Goal: Task Accomplishment & Management: Manage account settings

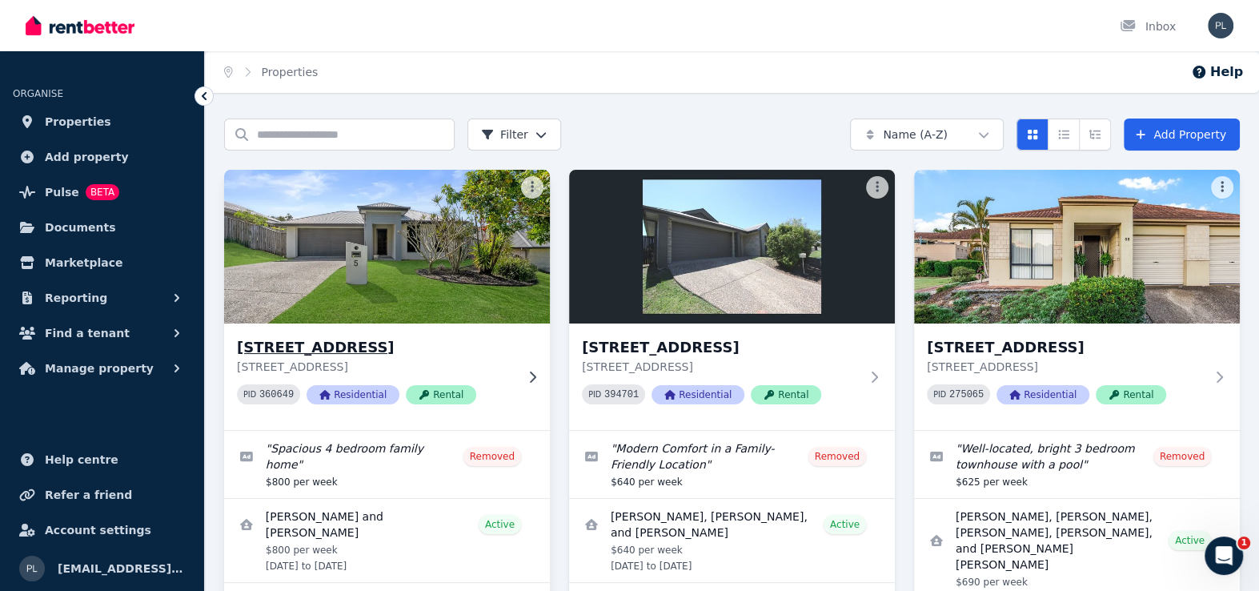
click at [433, 271] on img at bounding box center [387, 247] width 342 height 162
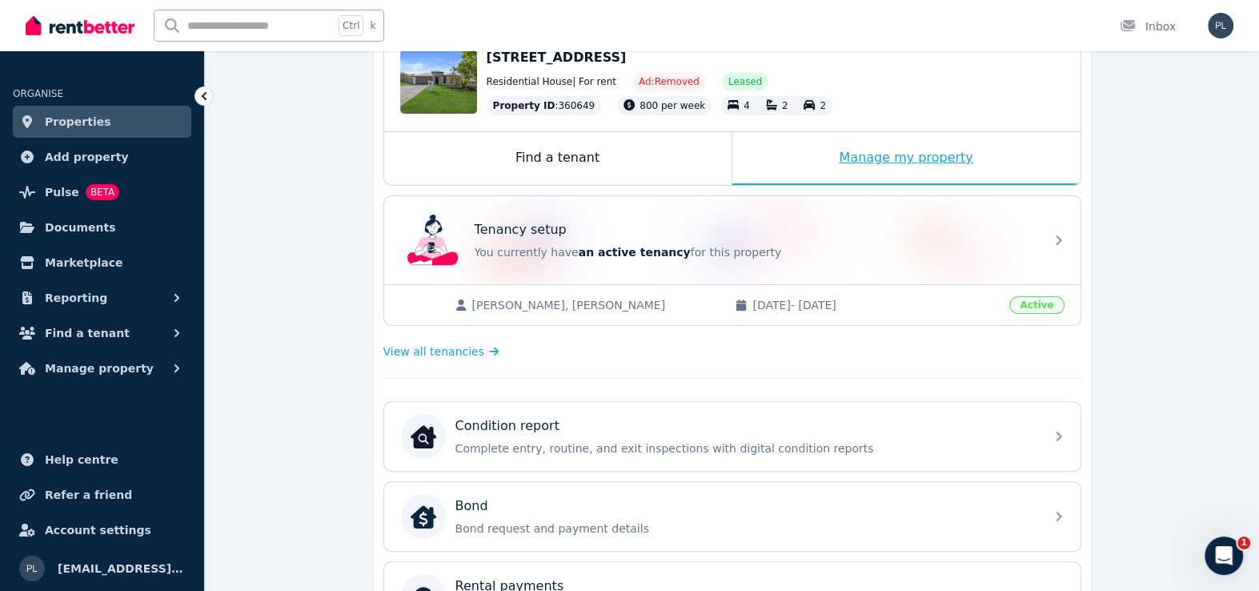
scroll to position [160, 0]
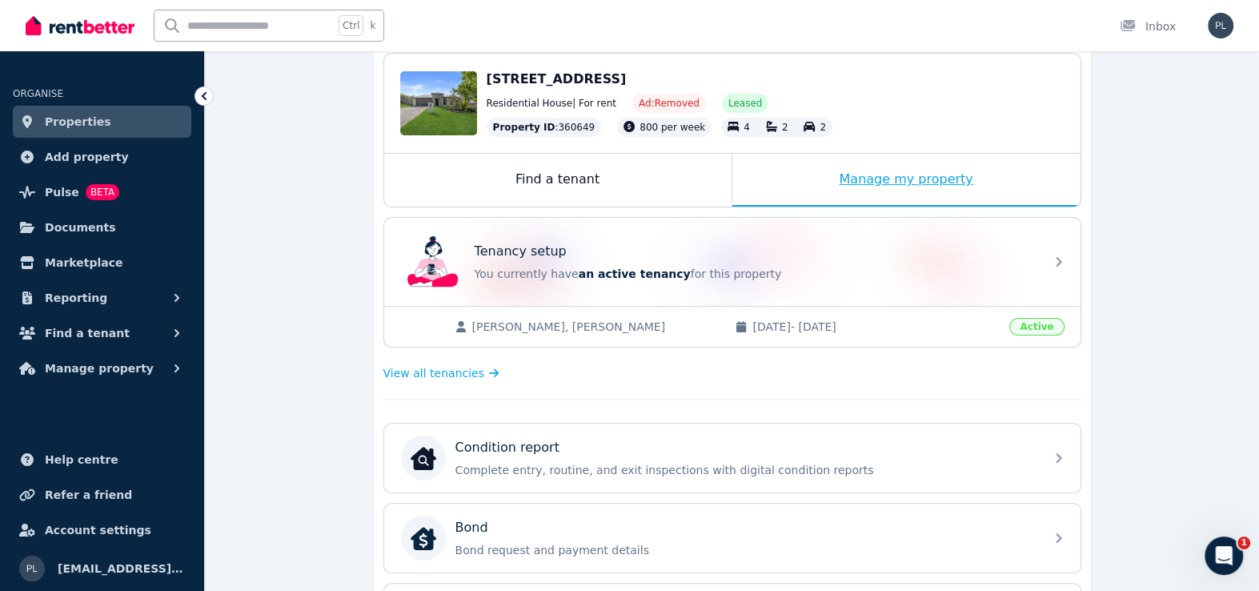
click at [900, 175] on div "Manage my property" at bounding box center [907, 180] width 348 height 53
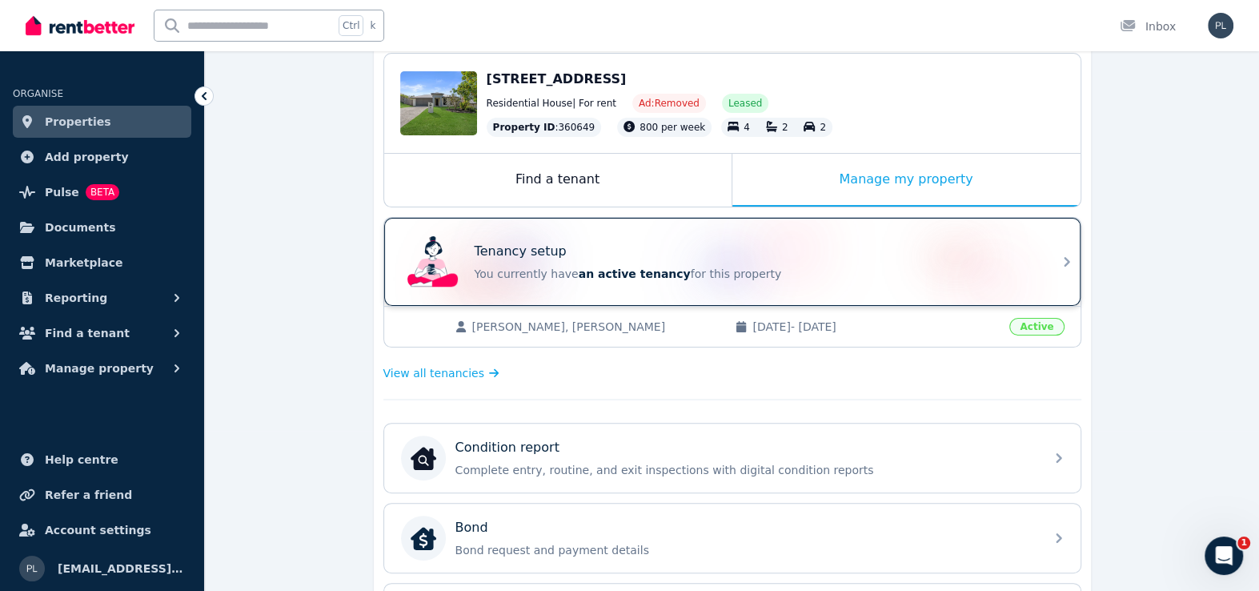
click at [825, 278] on p "You currently have an active tenancy for this property" at bounding box center [755, 274] width 560 height 16
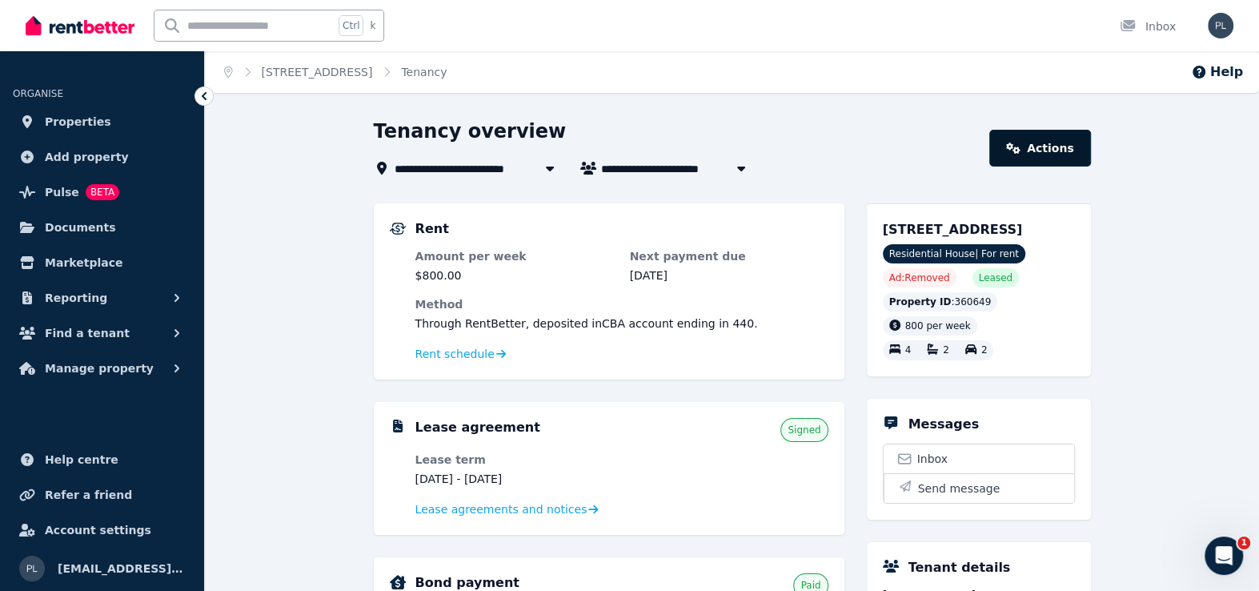
click at [1074, 143] on link "Actions" at bounding box center [1040, 148] width 101 height 37
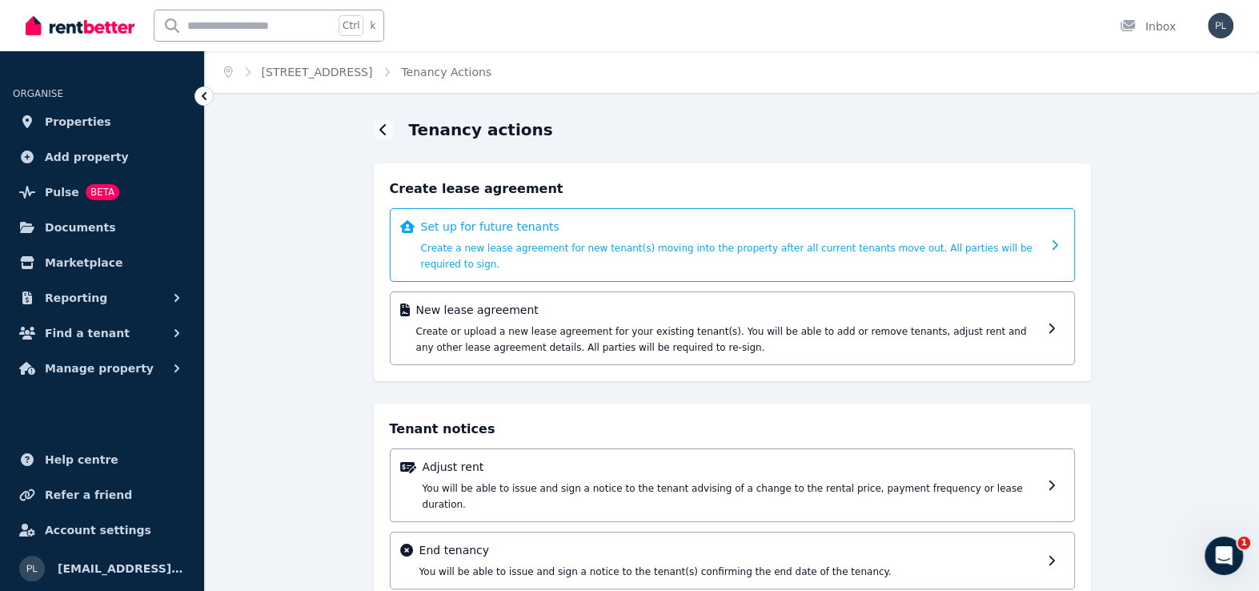
click at [545, 245] on span "Create a new lease agreement for new tenant(s) moving into the property after a…" at bounding box center [727, 256] width 612 height 27
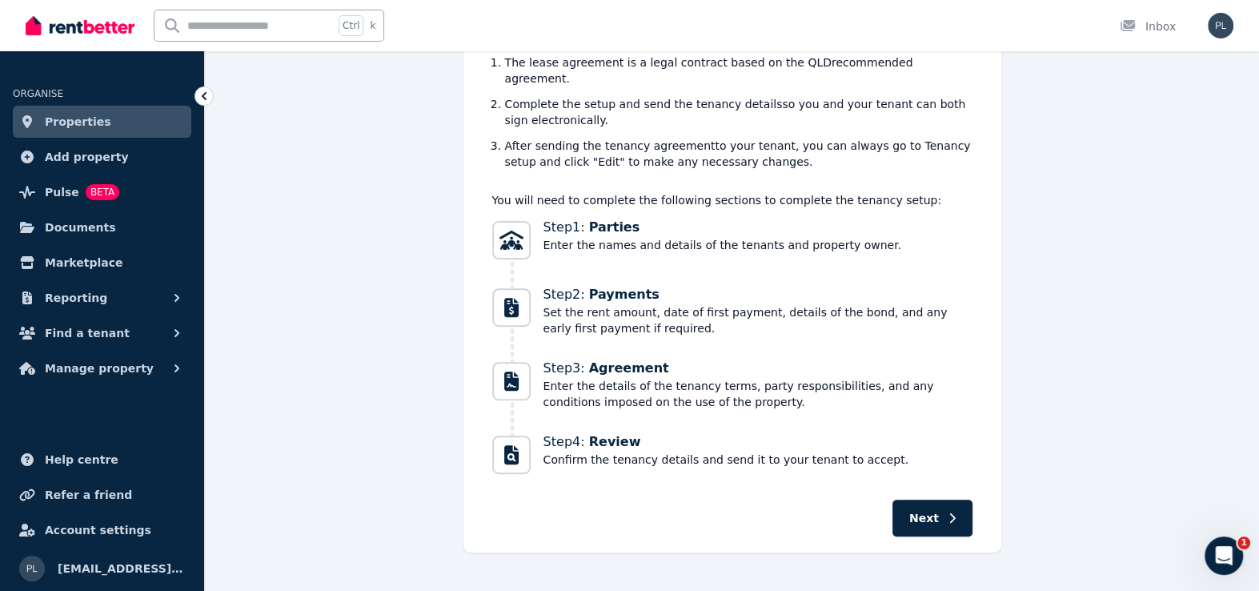
scroll to position [303, 0]
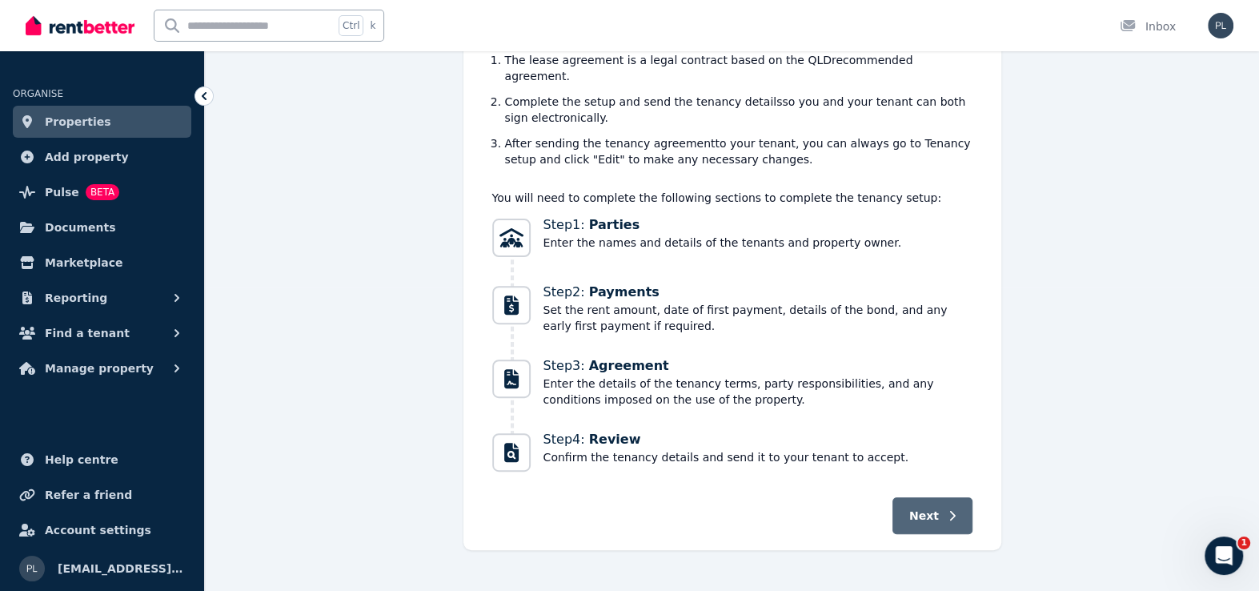
click at [968, 497] on button "Next" at bounding box center [933, 515] width 80 height 37
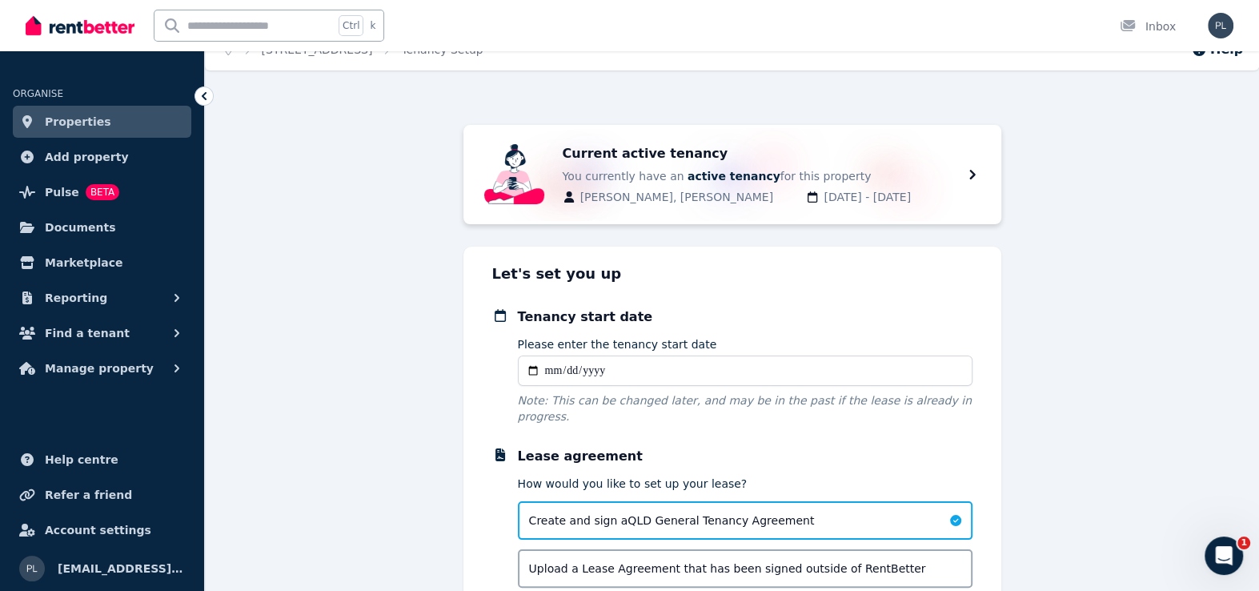
scroll to position [0, 0]
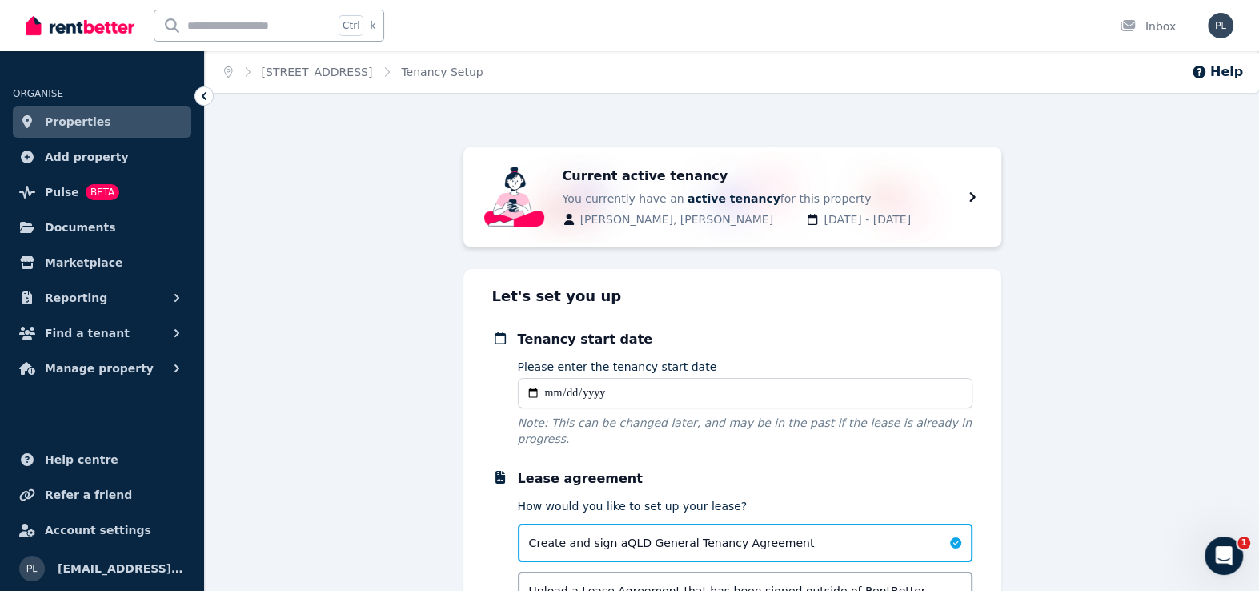
click at [541, 396] on input "Please enter the tenancy start date" at bounding box center [745, 393] width 455 height 30
type input "**********"
click at [1154, 383] on div "**********" at bounding box center [732, 416] width 1054 height 538
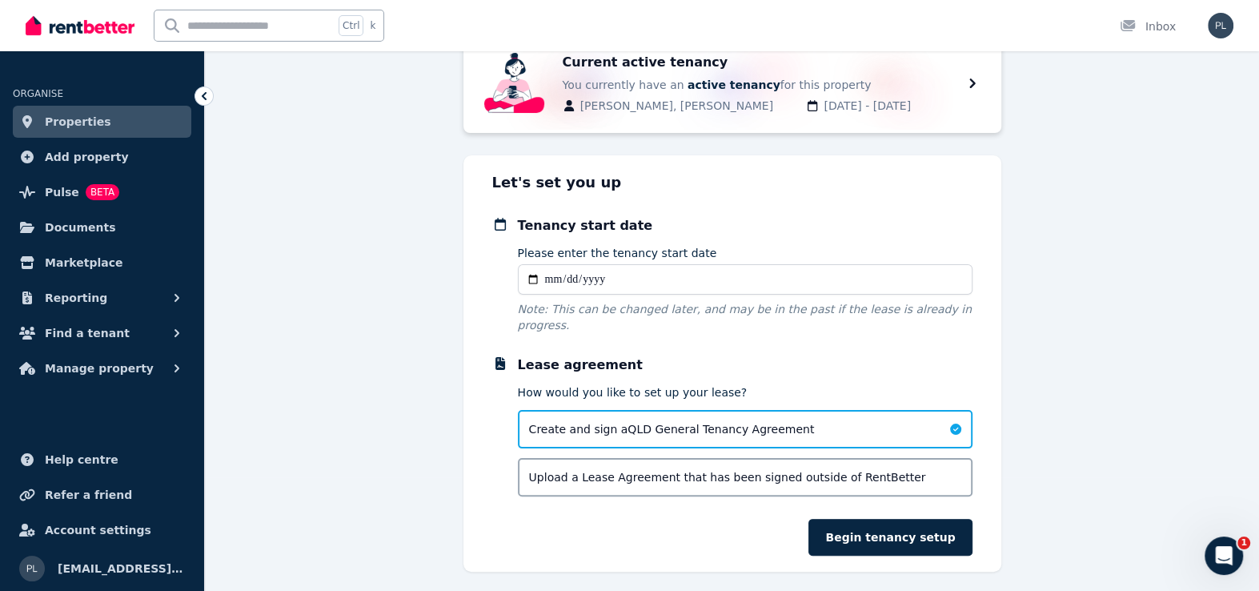
scroll to position [134, 0]
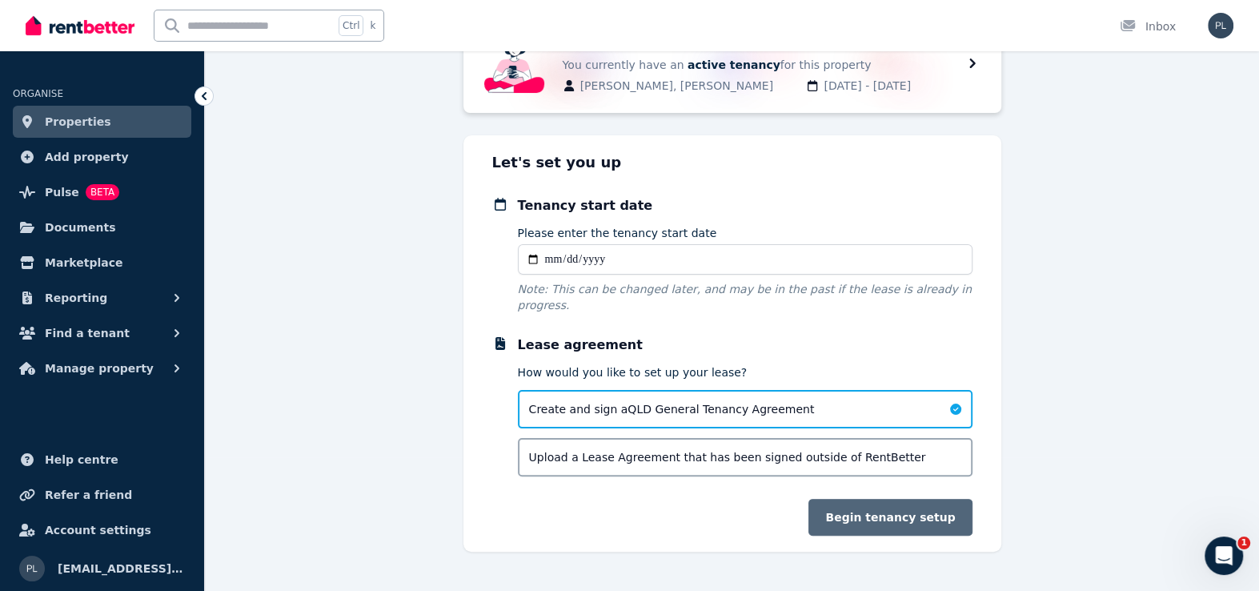
click at [918, 512] on button "Begin tenancy setup" at bounding box center [890, 517] width 163 height 37
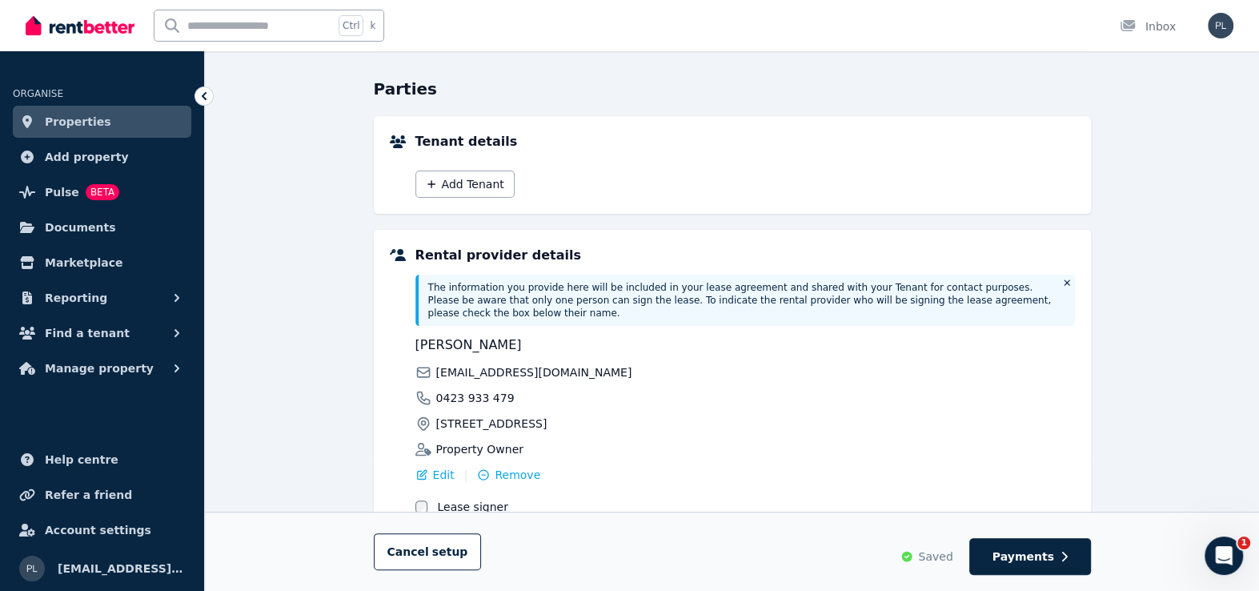
scroll to position [0, 0]
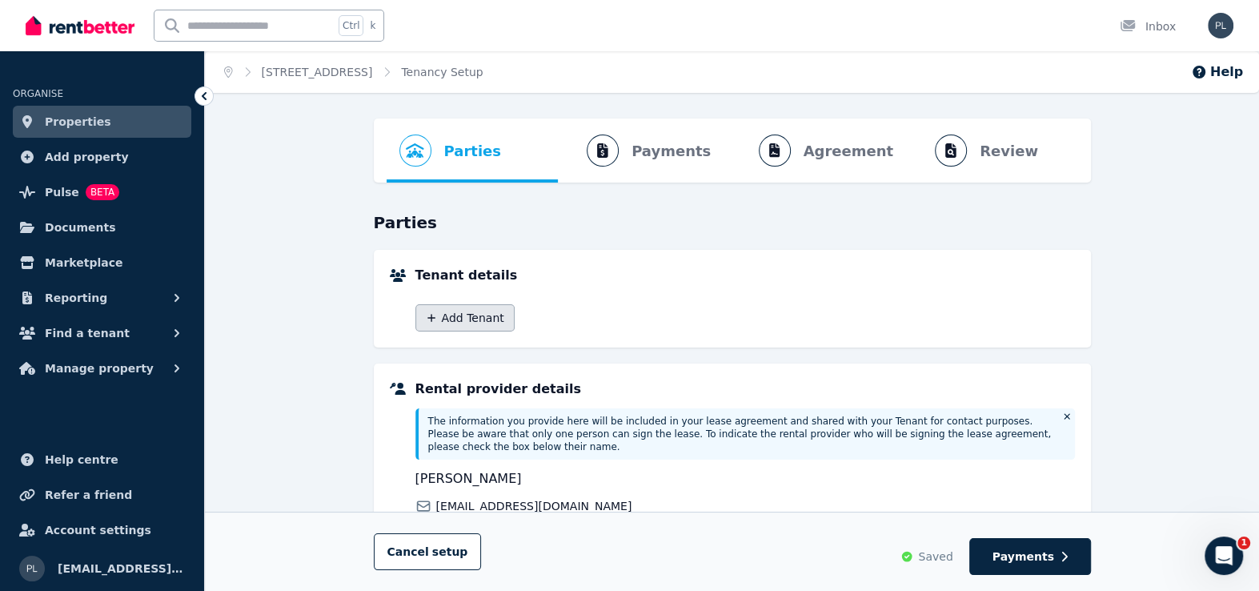
click at [476, 321] on button "Add Tenant" at bounding box center [465, 317] width 99 height 27
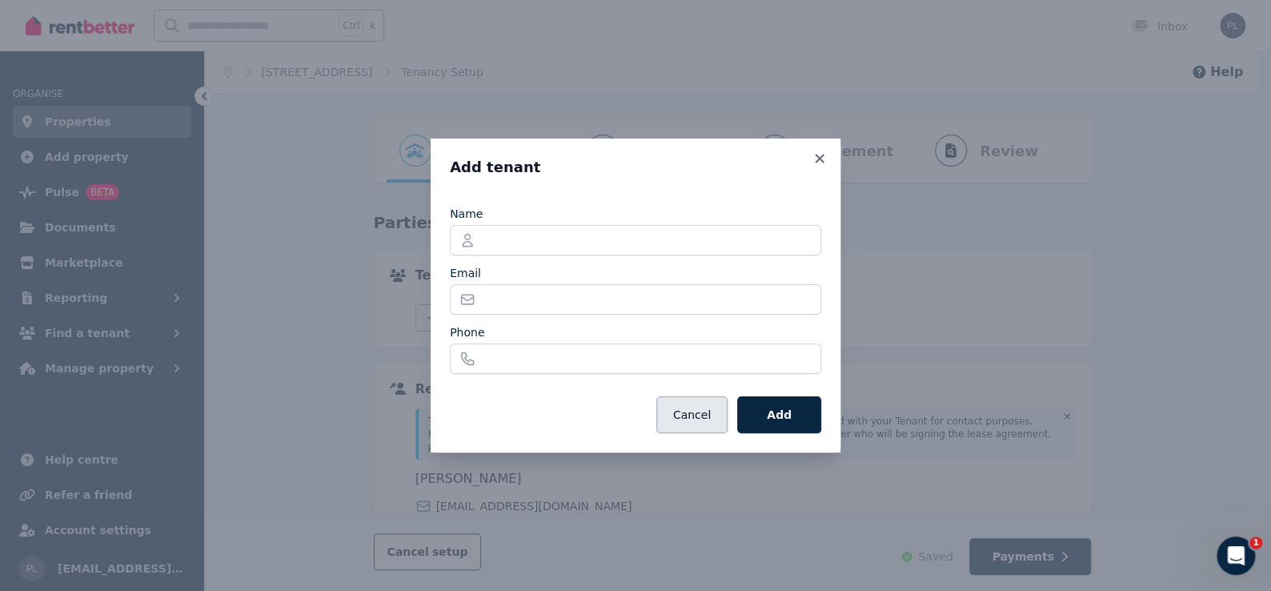
click at [710, 412] on button "Cancel" at bounding box center [692, 414] width 71 height 37
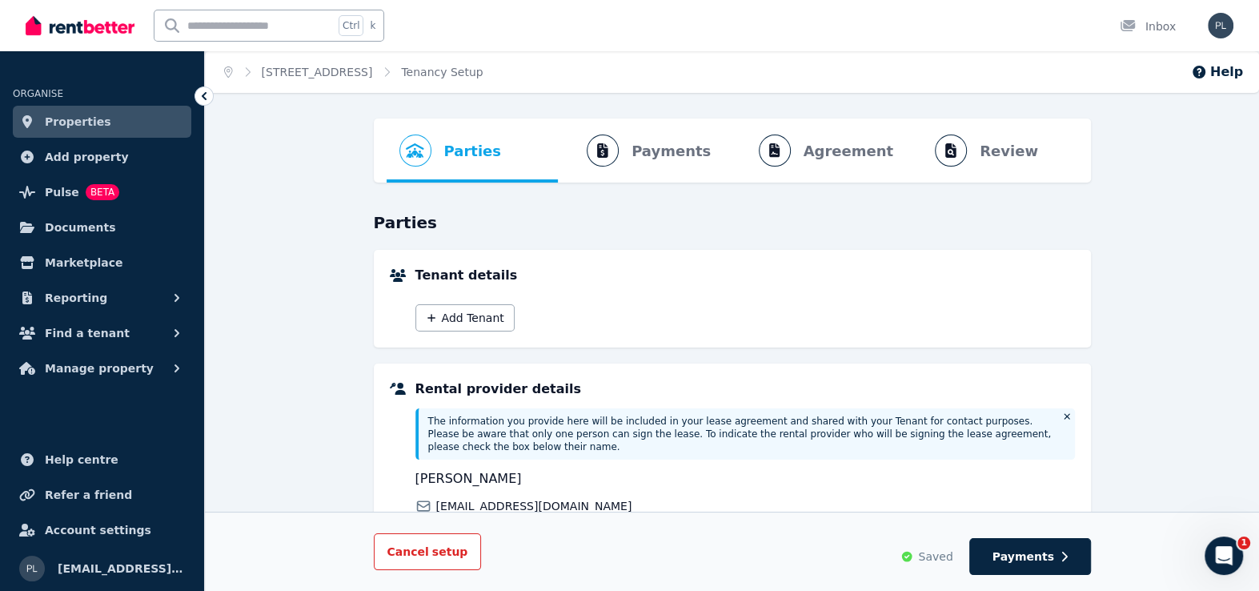
click at [415, 552] on span "Cancel setup" at bounding box center [427, 551] width 81 height 13
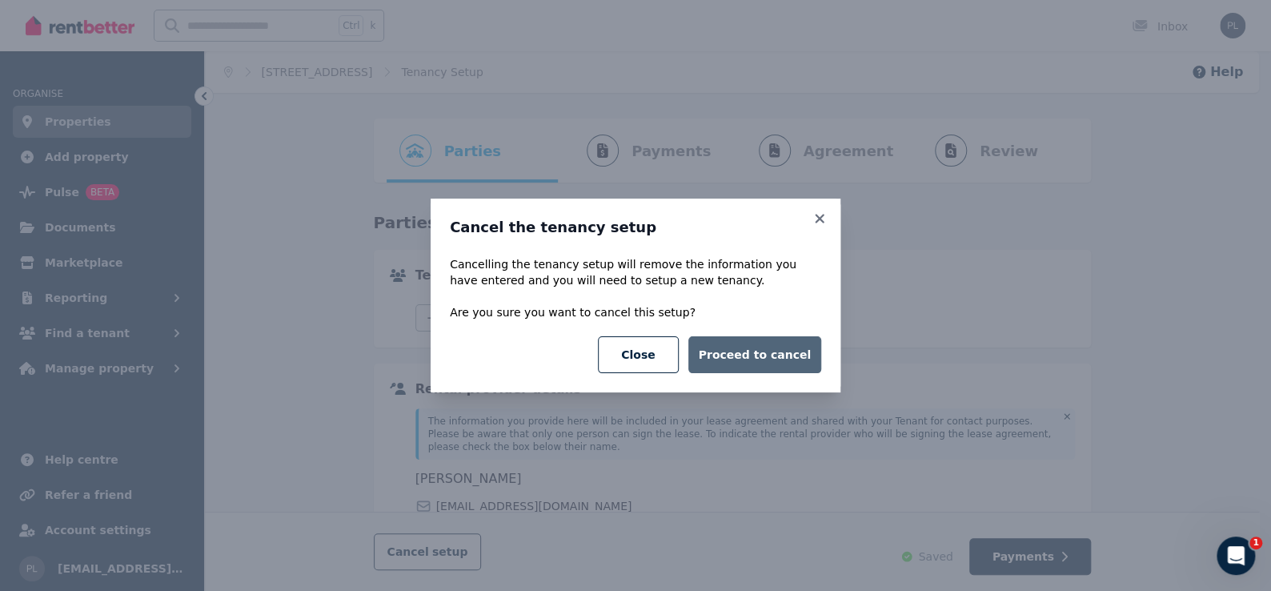
click at [761, 367] on button "Proceed to cancel" at bounding box center [755, 354] width 133 height 37
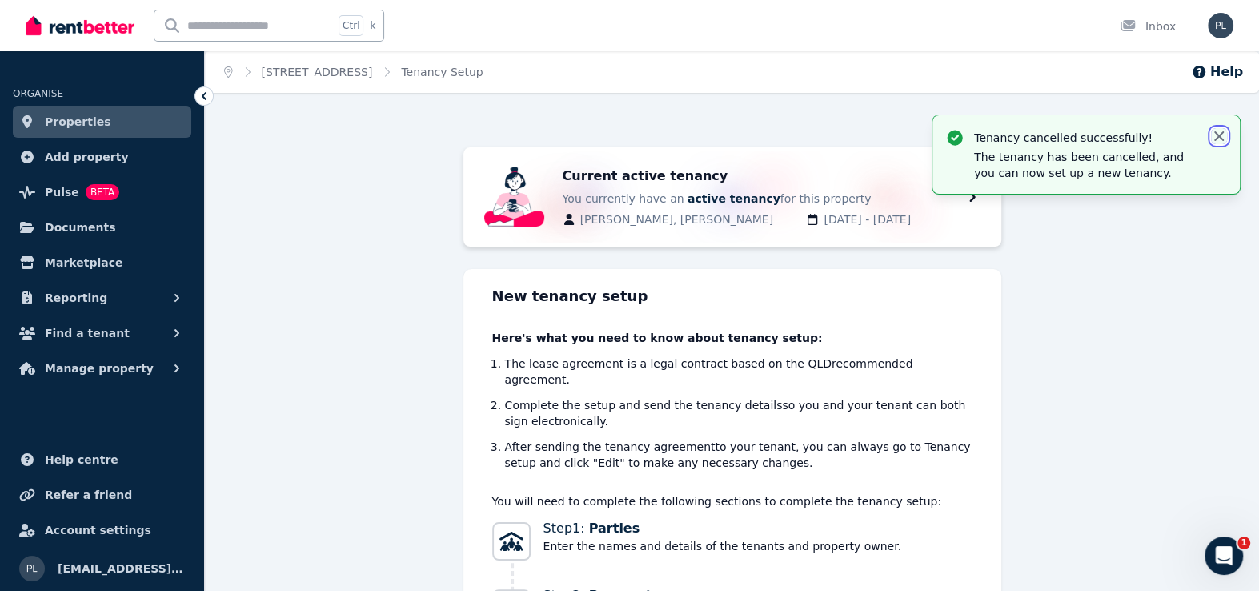
click at [1223, 132] on icon "button" at bounding box center [1219, 136] width 16 height 16
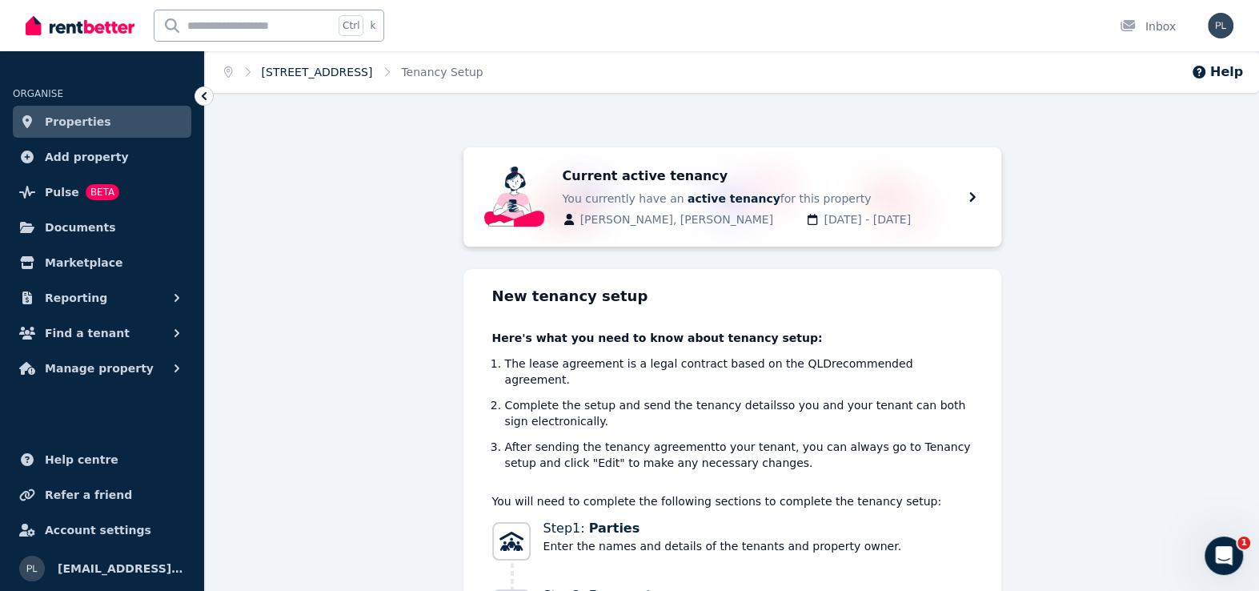
click at [295, 78] on link "[STREET_ADDRESS]" at bounding box center [317, 72] width 111 height 13
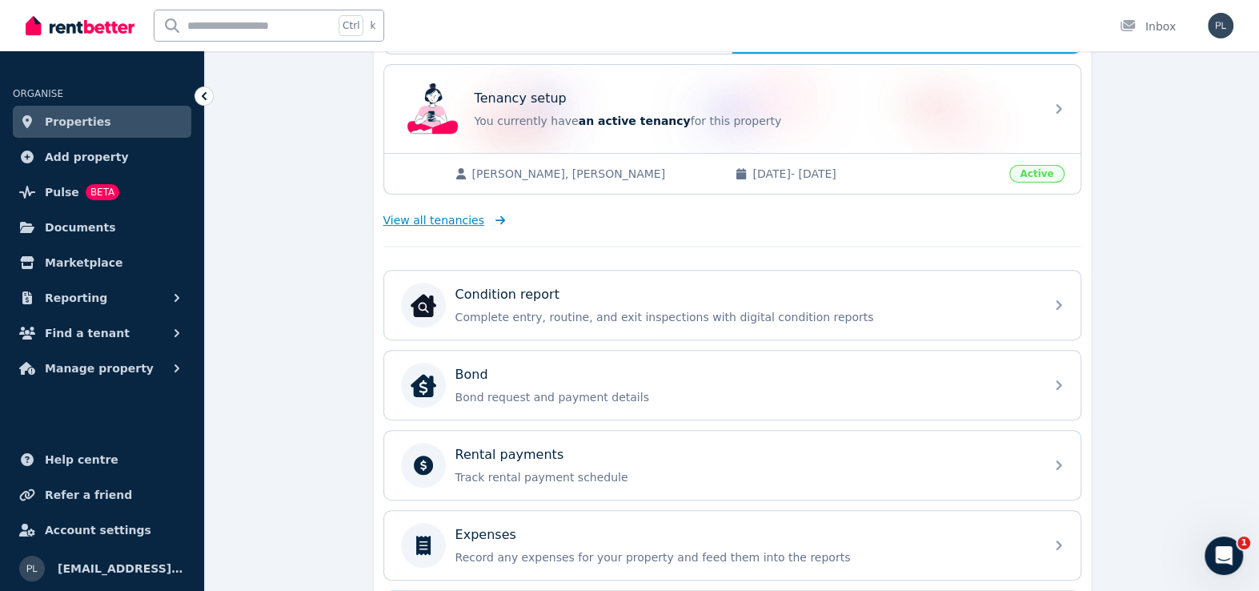
scroll to position [207, 0]
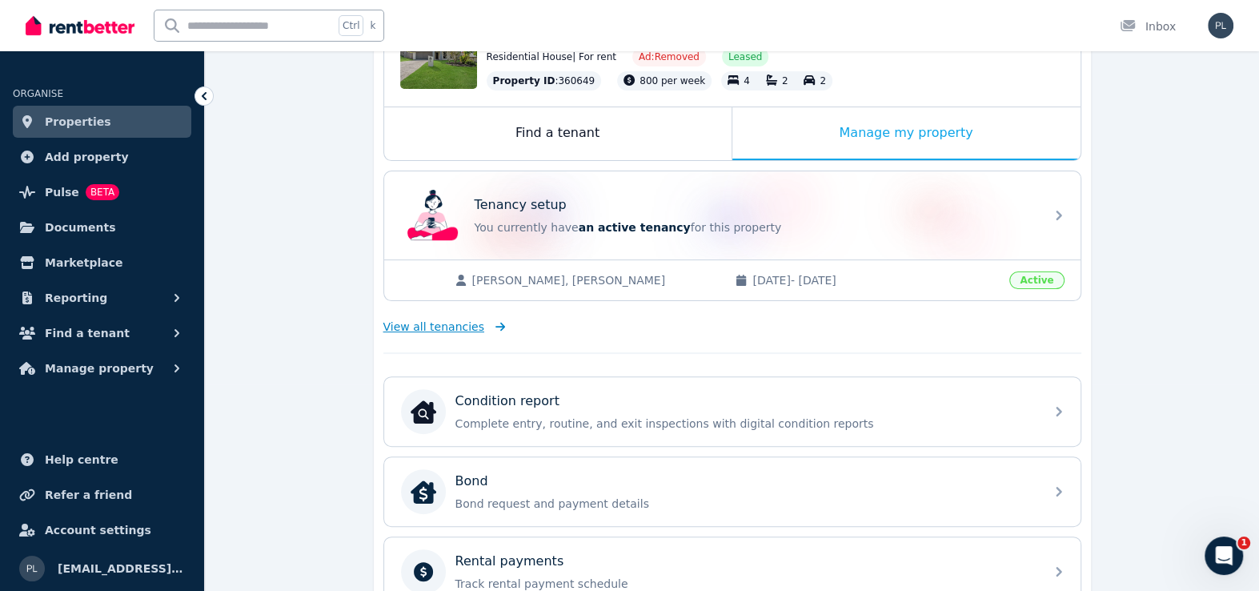
click at [460, 327] on span "View all tenancies" at bounding box center [433, 327] width 101 height 16
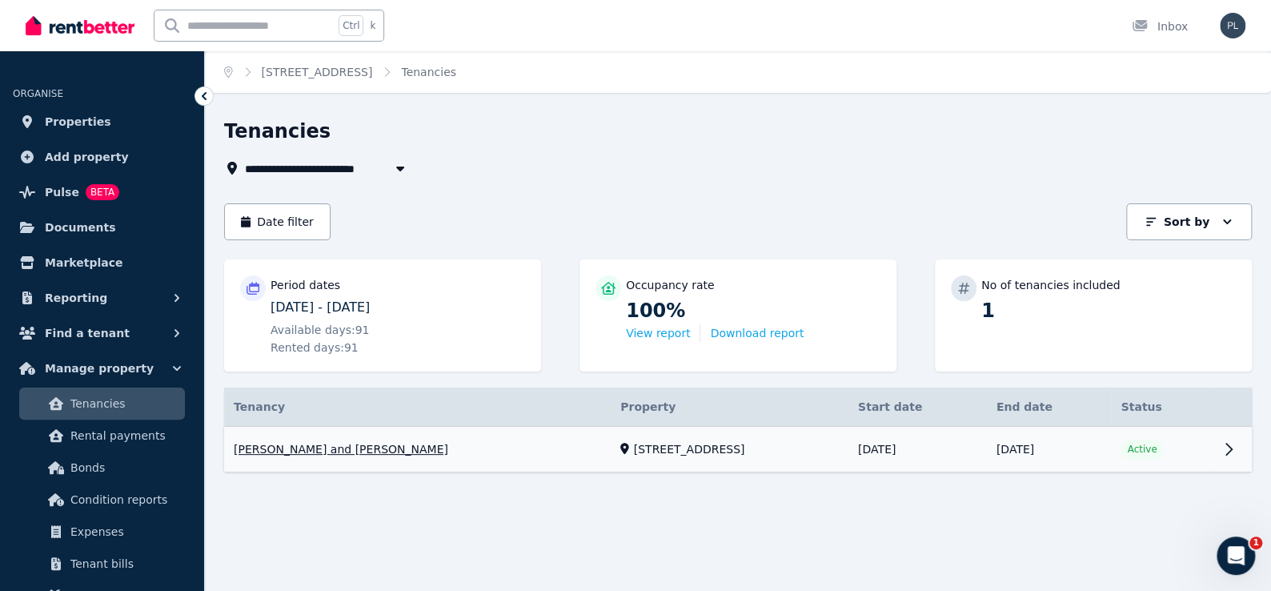
click at [316, 456] on link "View property details" at bounding box center [738, 450] width 1028 height 46
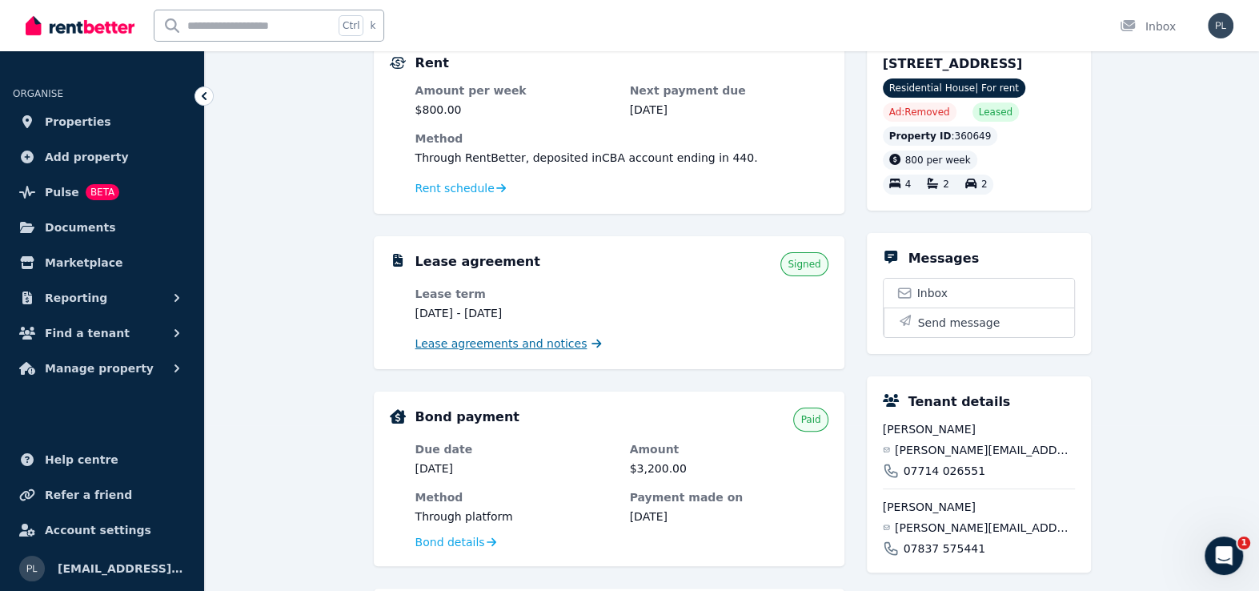
scroll to position [160, 0]
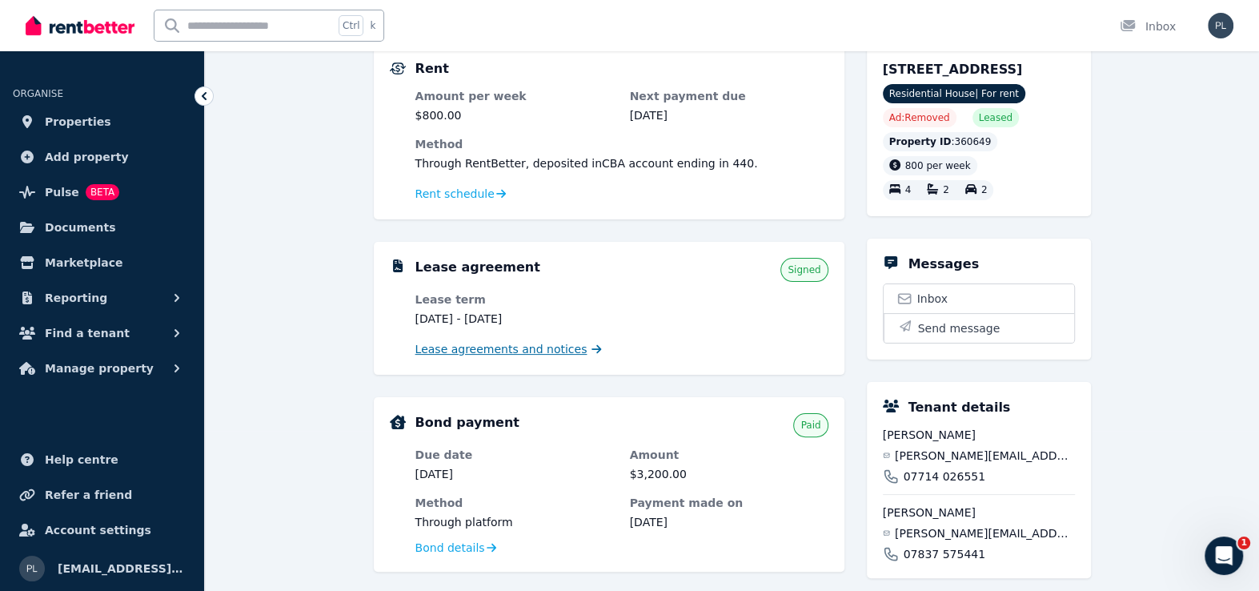
click at [515, 350] on span "Lease agreements and notices" at bounding box center [502, 349] width 172 height 16
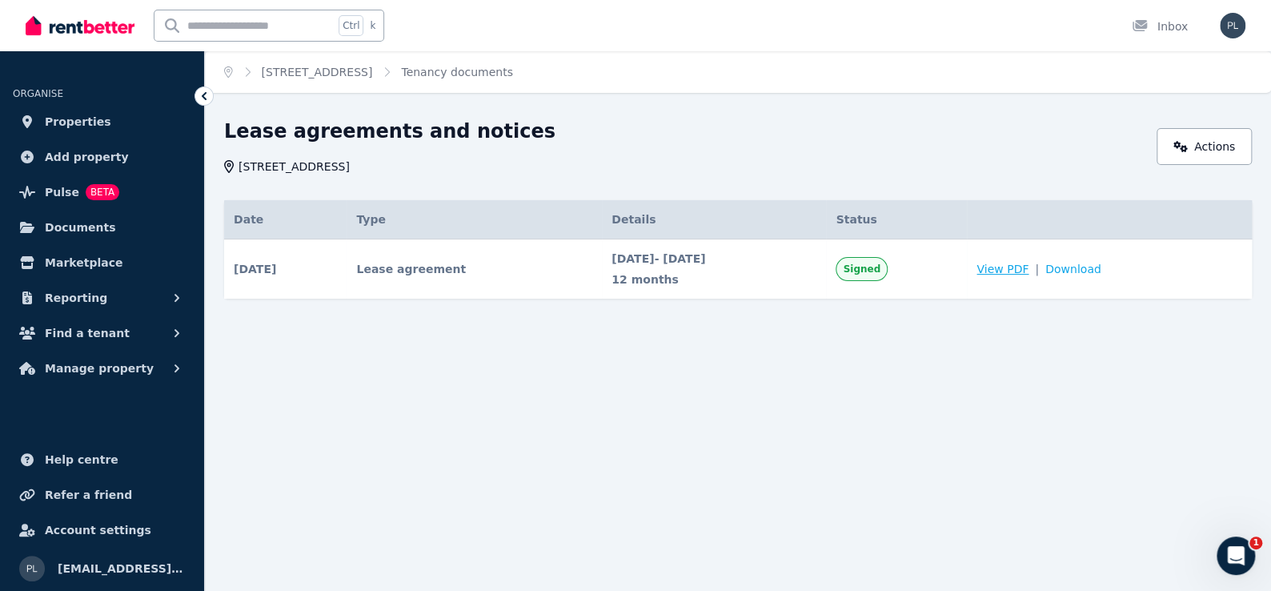
click at [1022, 262] on span "View PDF" at bounding box center [1003, 269] width 52 height 16
click at [1207, 151] on link "Actions" at bounding box center [1204, 146] width 95 height 37
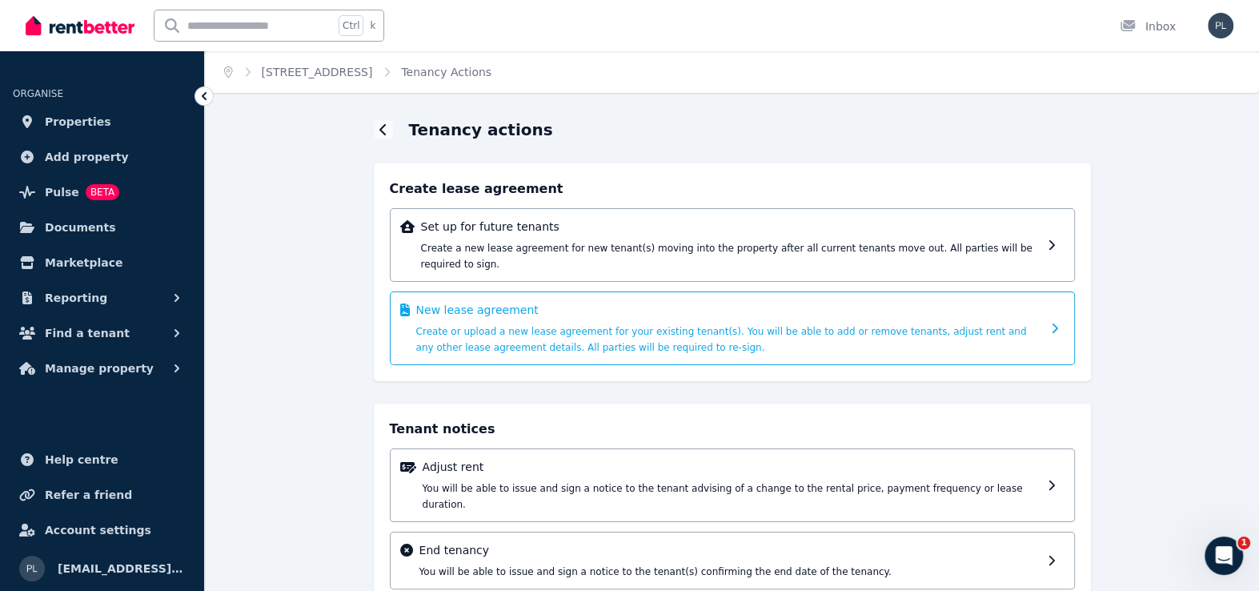
click at [853, 325] on div "New lease agreement Create or upload a new lease agreement for your existing te…" at bounding box center [728, 328] width 625 height 53
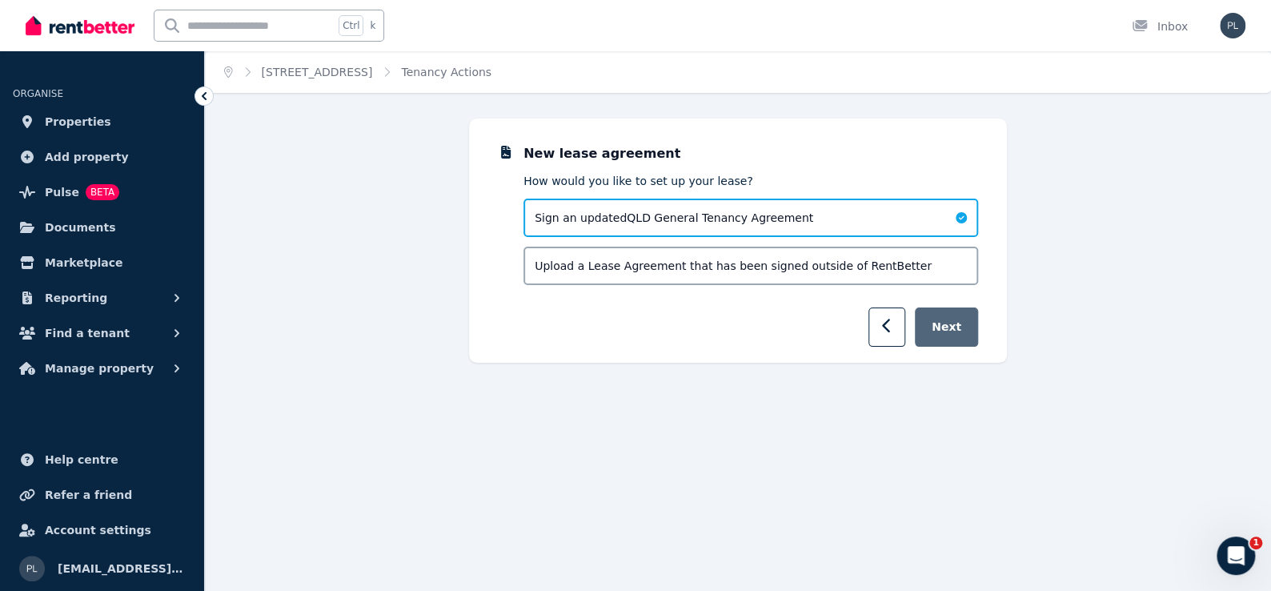
click at [958, 328] on button "Next" at bounding box center [946, 326] width 63 height 39
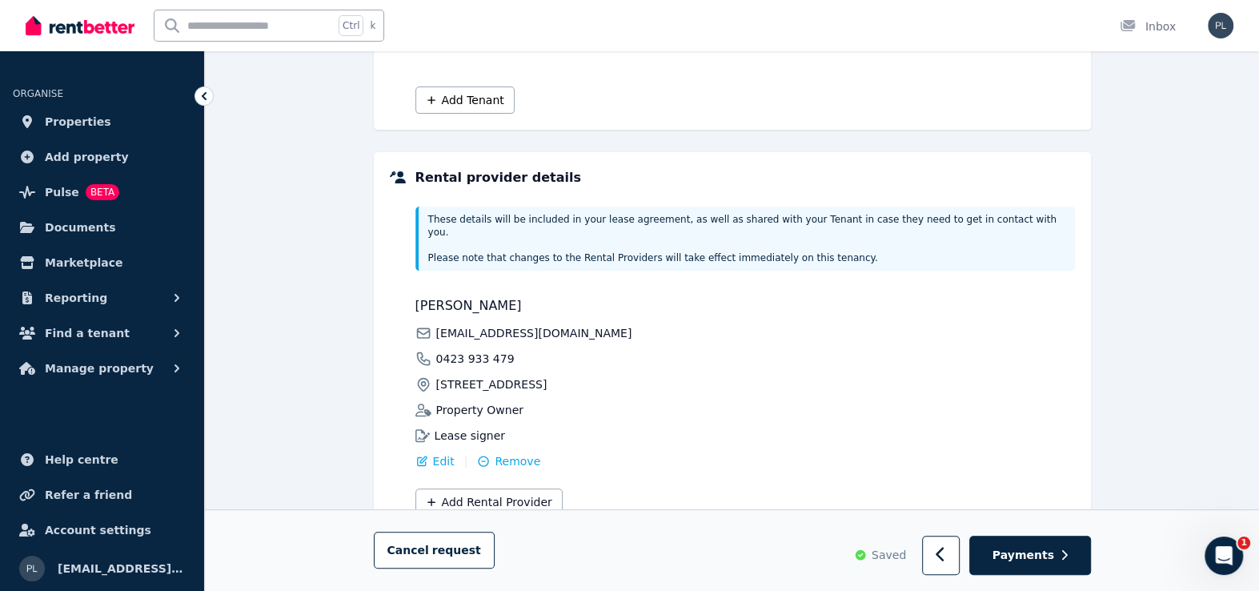
scroll to position [356, 0]
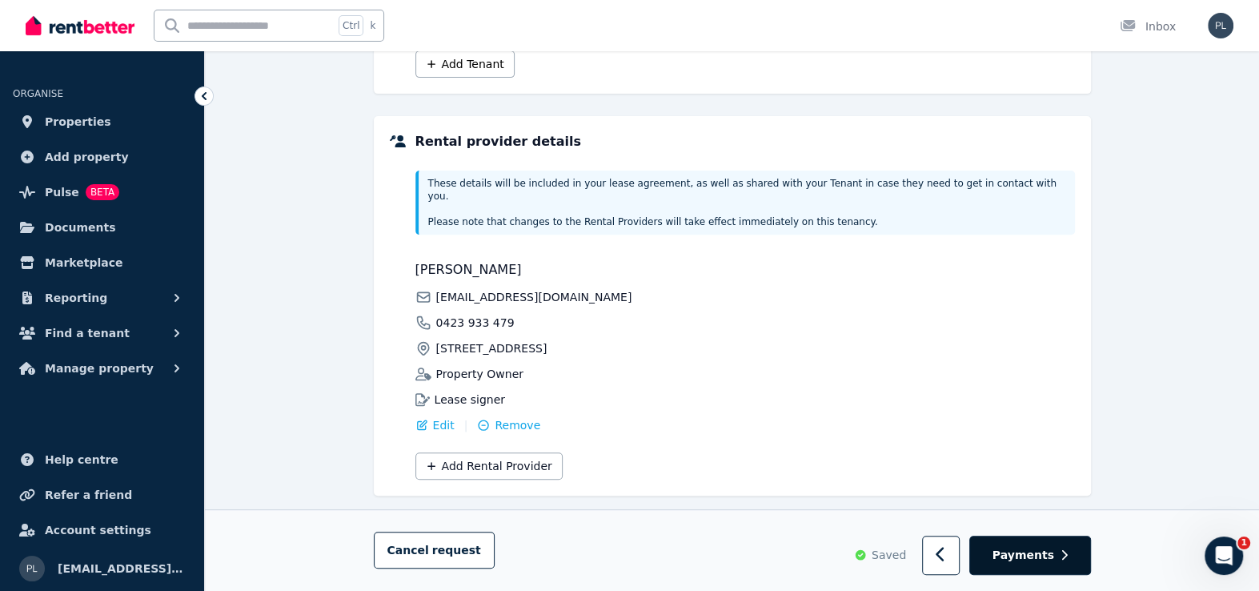
click at [1070, 560] on button "Payments" at bounding box center [1031, 555] width 122 height 39
select select "**********"
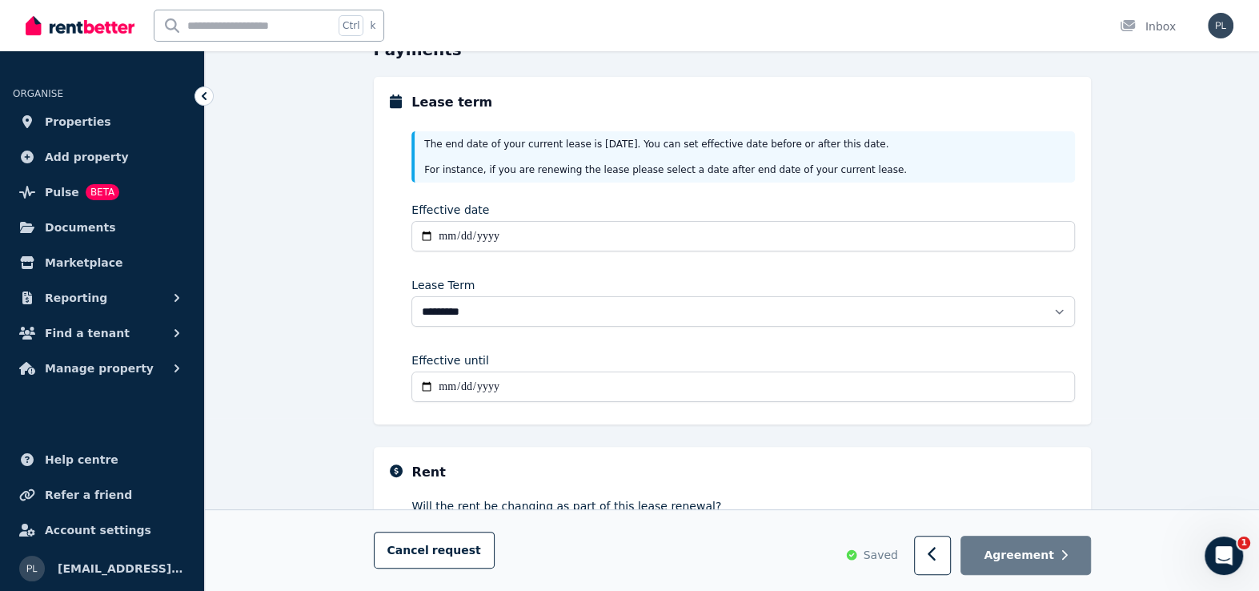
scroll to position [116, 0]
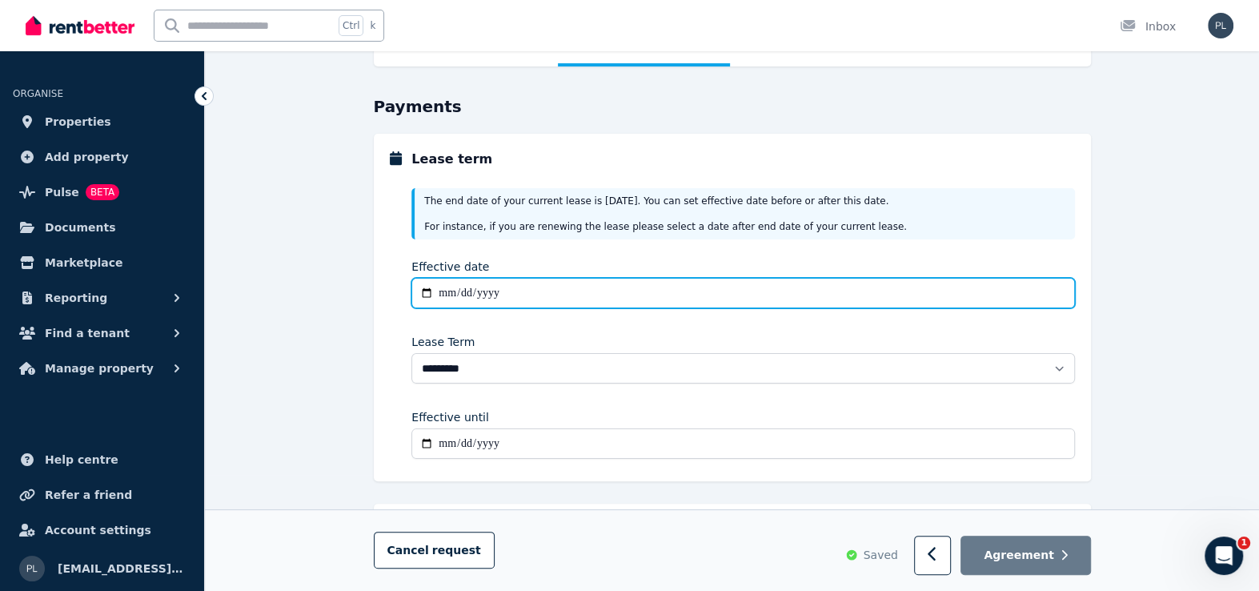
click at [439, 291] on input "Effective date" at bounding box center [743, 293] width 663 height 30
type input "**********"
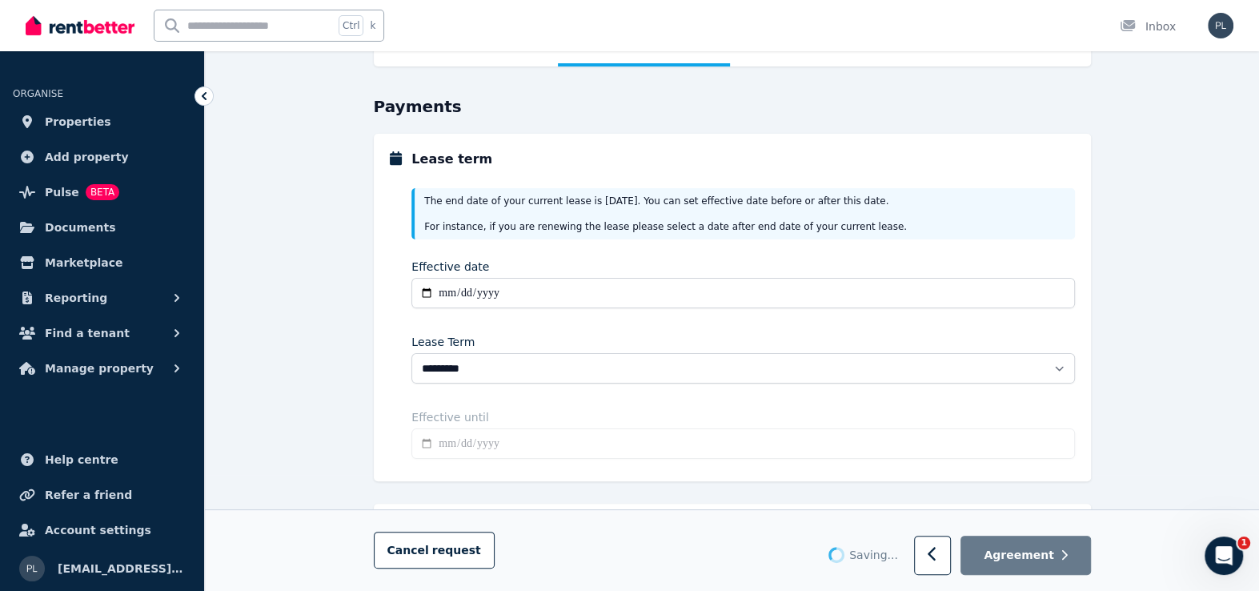
click at [321, 456] on div "**********" at bounding box center [732, 473] width 1054 height 942
type input "**********"
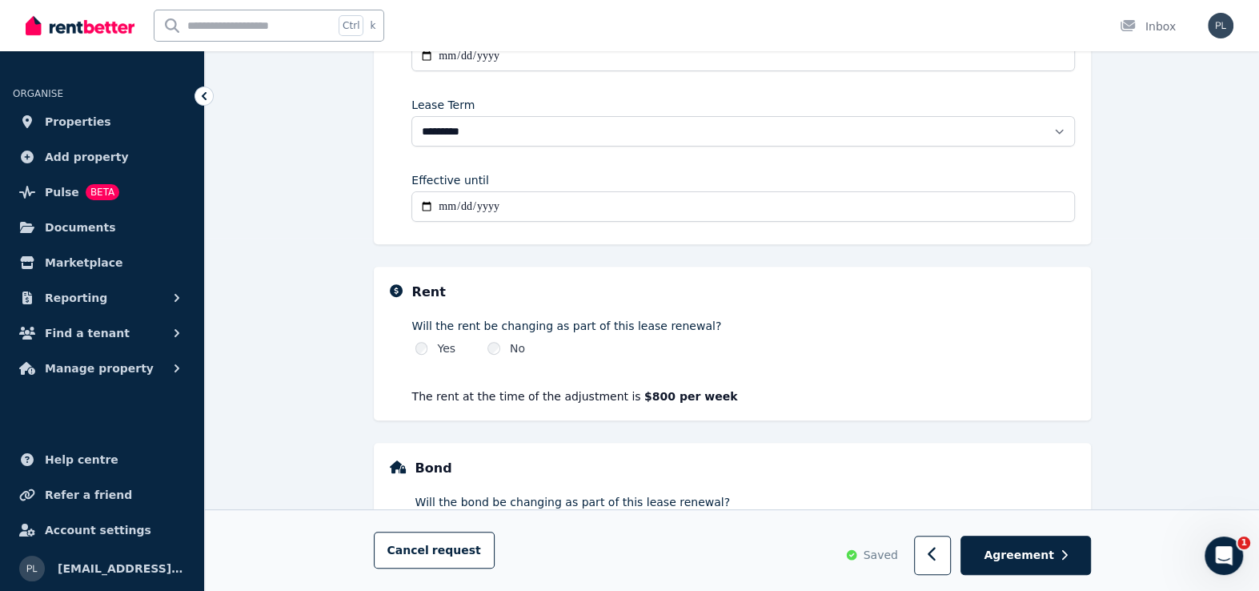
scroll to position [356, 0]
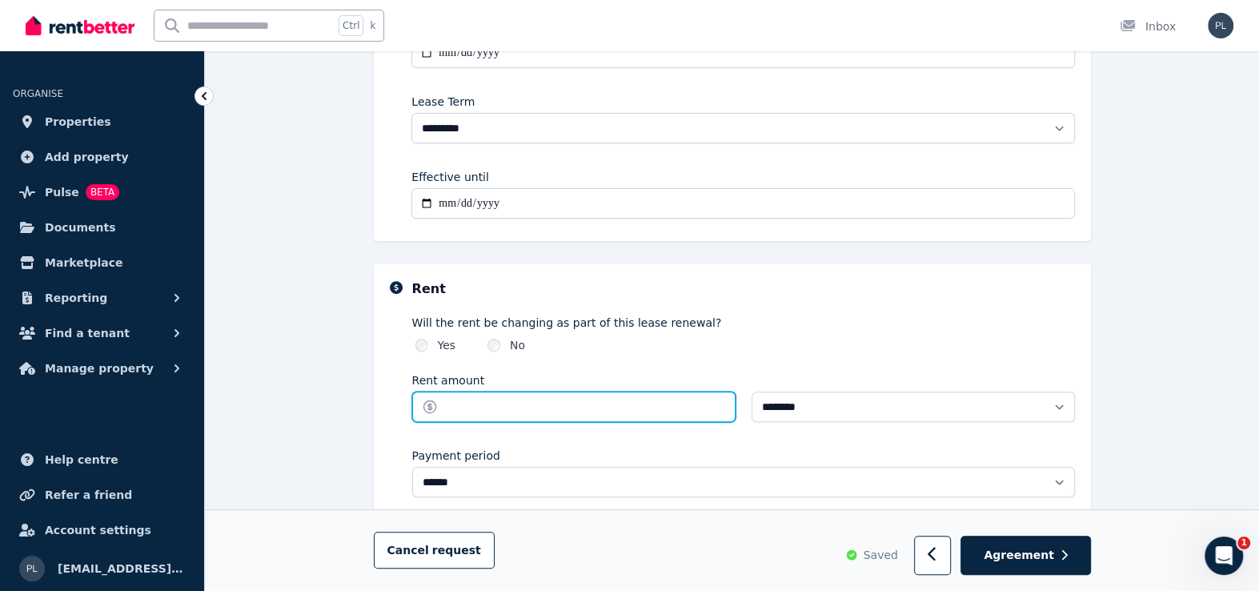
click at [557, 414] on input "Rent amount" at bounding box center [573, 406] width 323 height 30
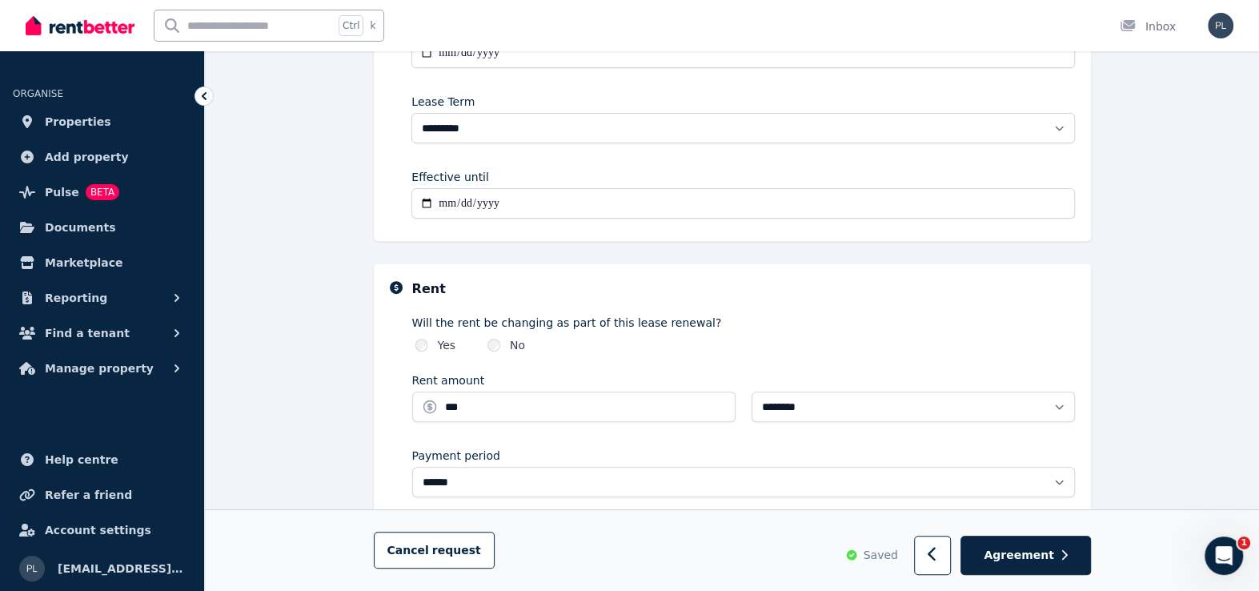
type input "******"
click at [247, 424] on div "**********" at bounding box center [732, 284] width 1054 height 1044
click at [1192, 458] on div "**********" at bounding box center [732, 284] width 1054 height 1044
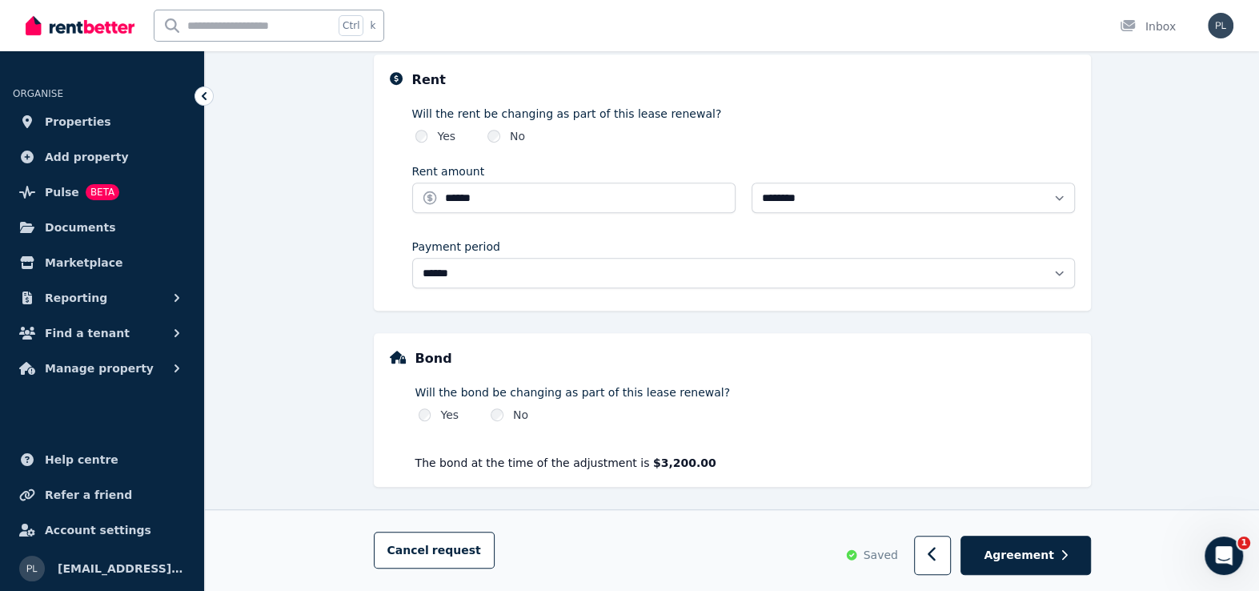
scroll to position [568, 0]
click at [431, 412] on div "Yes" at bounding box center [439, 412] width 41 height 16
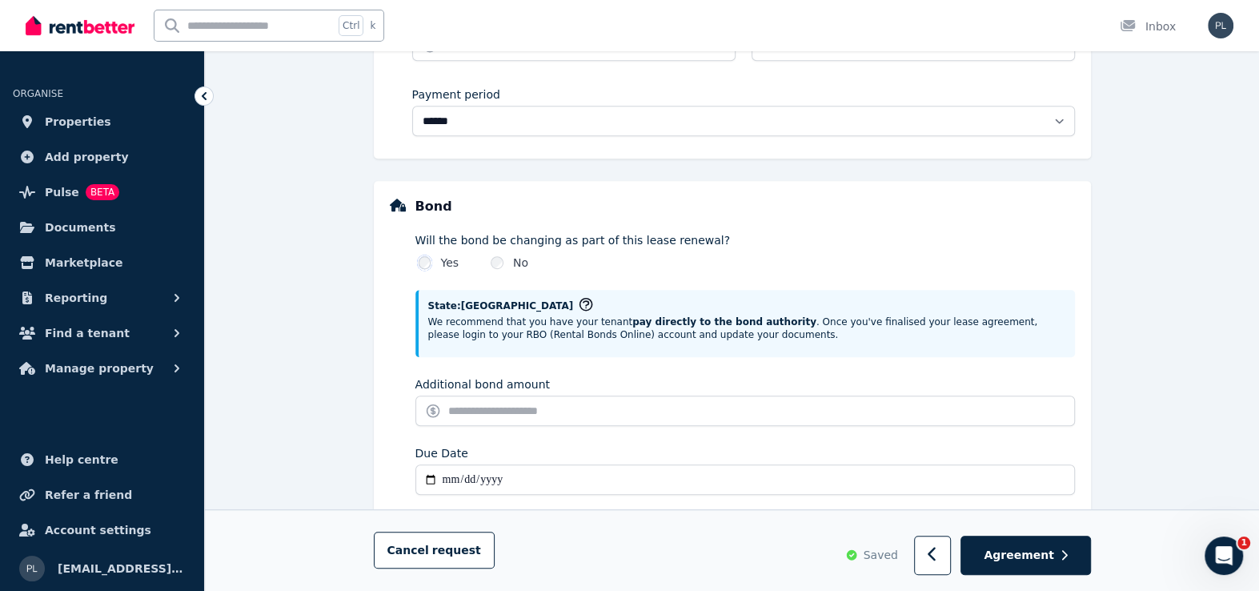
scroll to position [750, 0]
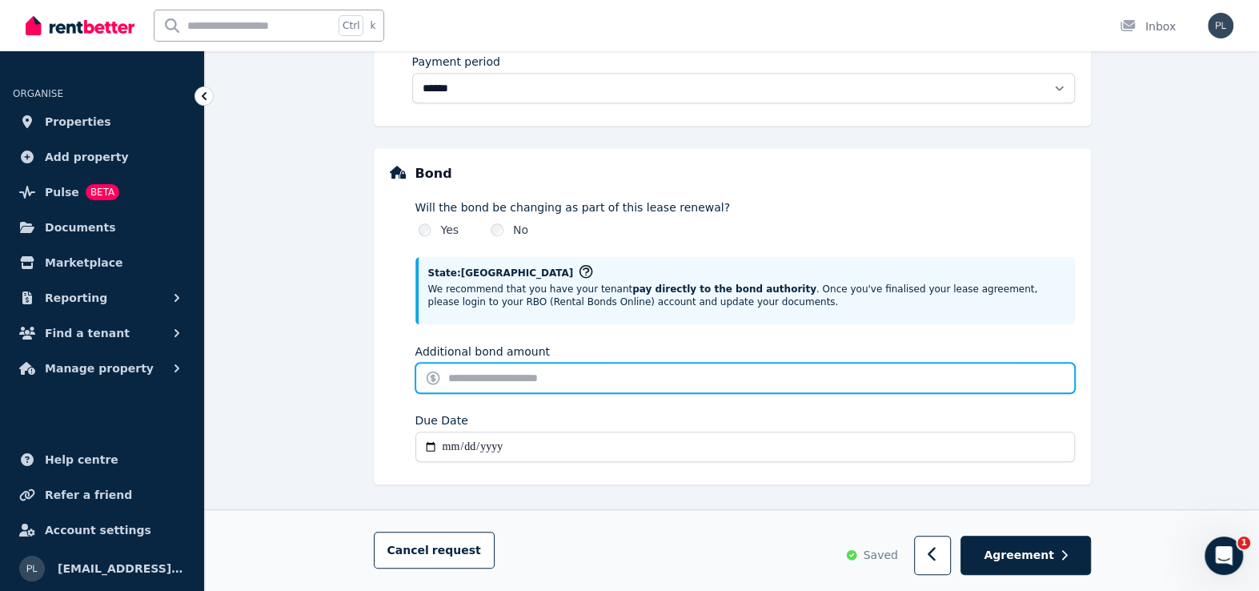
click at [544, 373] on input "Additional bond amount" at bounding box center [746, 378] width 660 height 30
click at [508, 371] on input "Additional bond amount" at bounding box center [746, 378] width 660 height 30
type input "***"
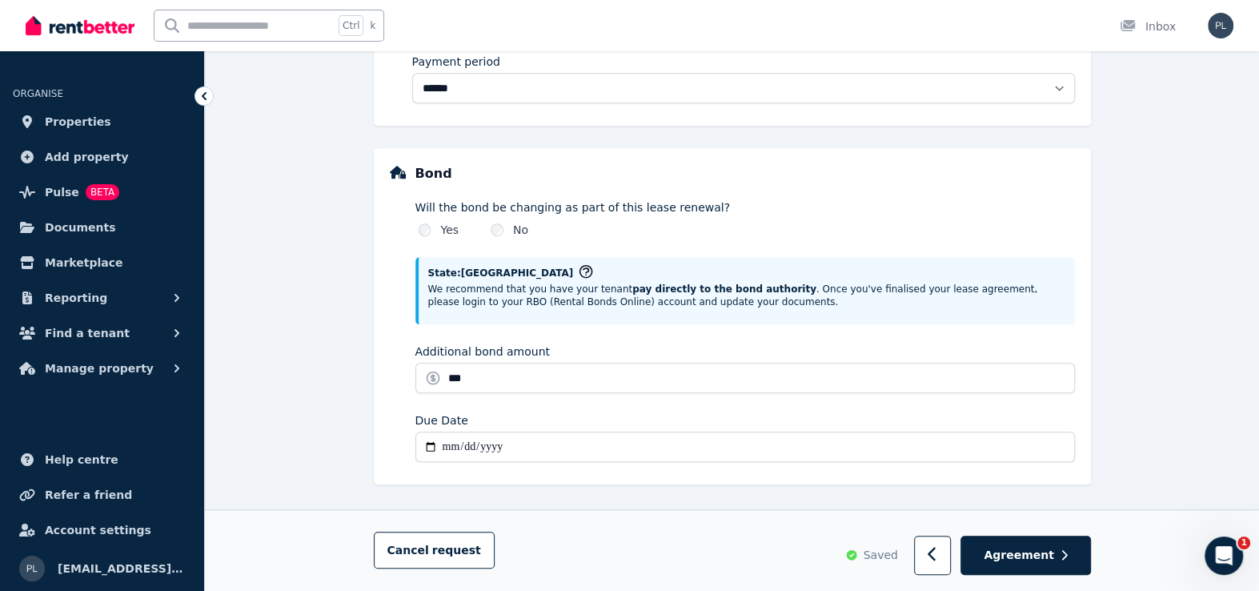
click at [446, 445] on input "Due Date" at bounding box center [746, 447] width 660 height 30
click at [447, 441] on input "Due Date" at bounding box center [746, 447] width 660 height 30
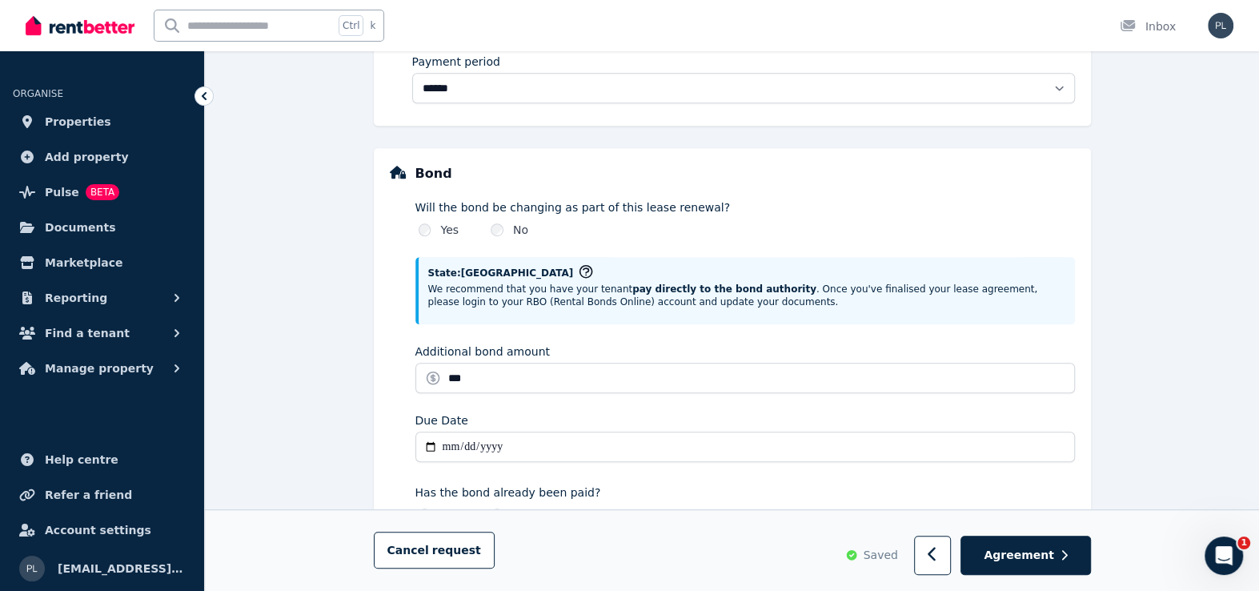
type input "**********"
click at [260, 404] on div "**********" at bounding box center [732, 48] width 1054 height 1361
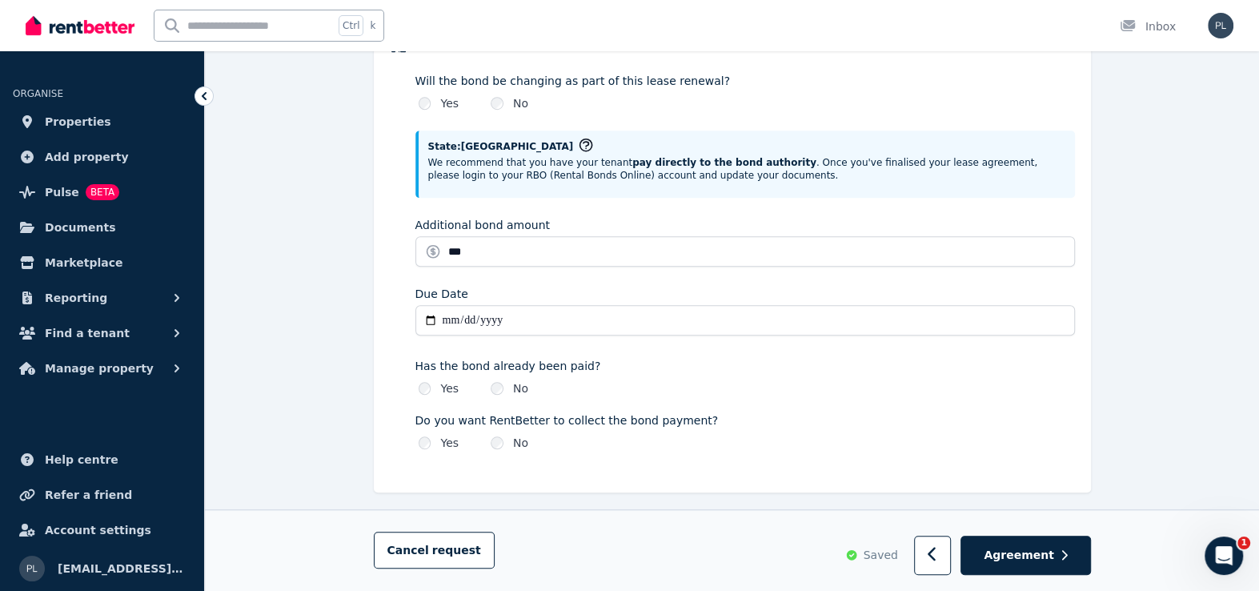
scroll to position [884, 0]
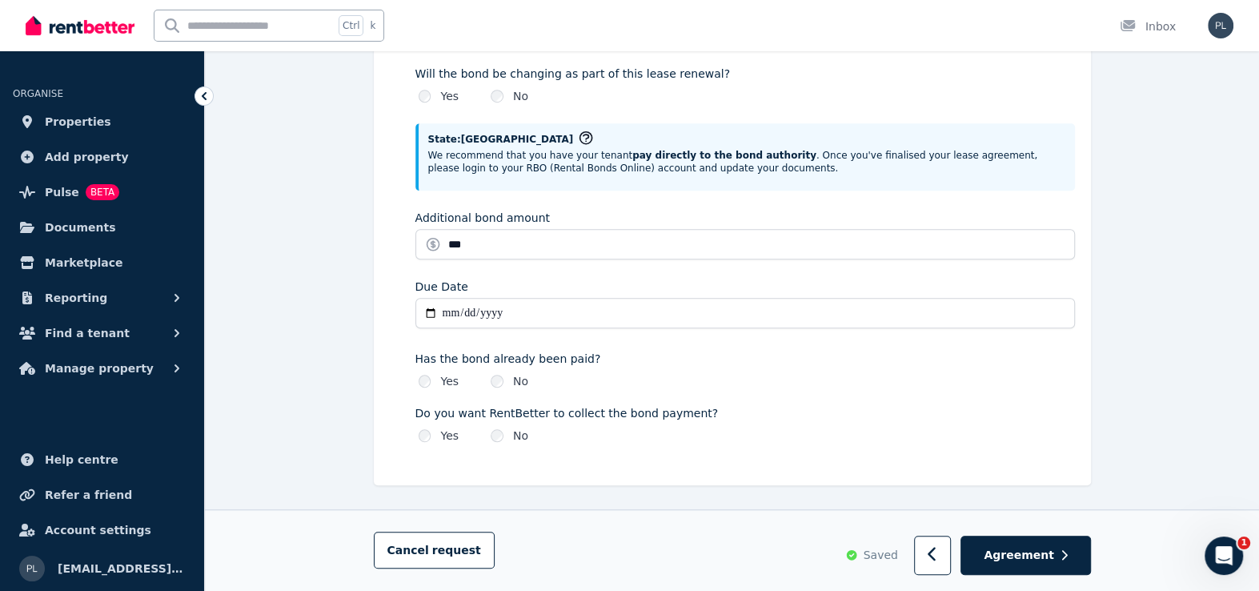
click at [1058, 548] on button "Agreement" at bounding box center [1026, 555] width 130 height 39
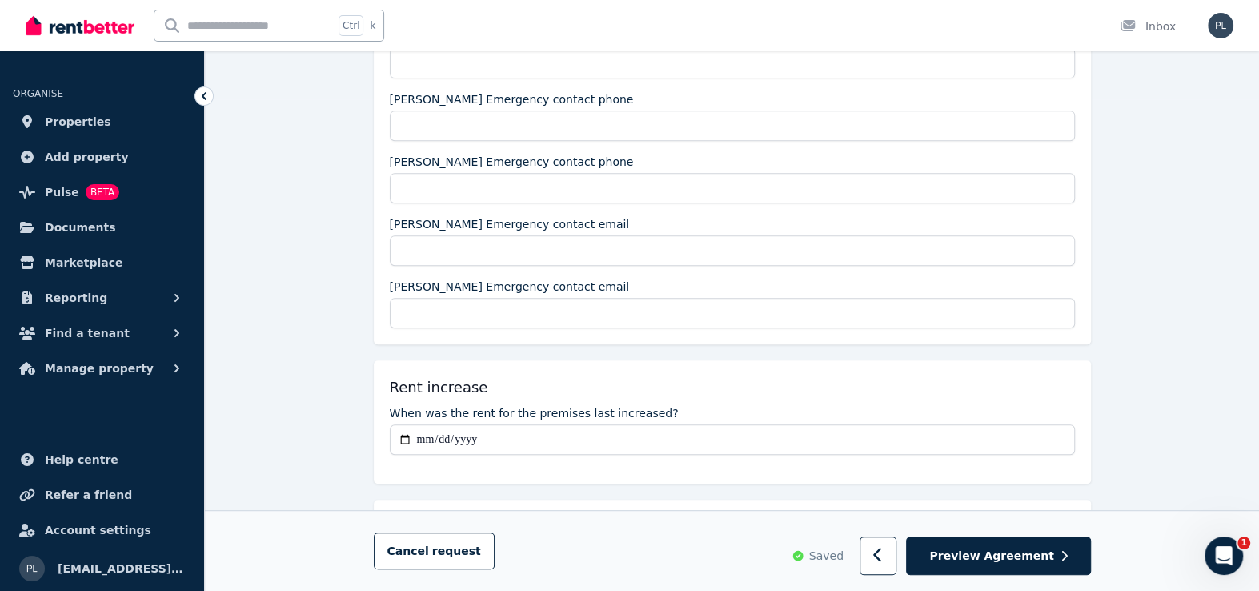
scroll to position [560, 0]
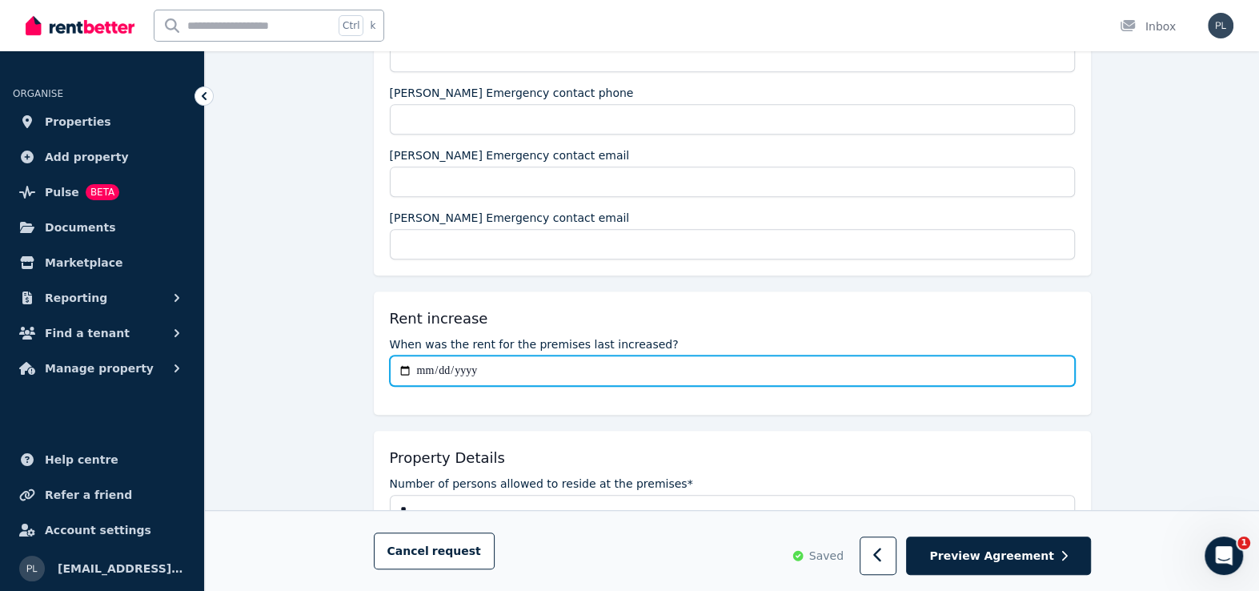
click at [422, 369] on input "When was the rent for the premises last increased?" at bounding box center [732, 370] width 685 height 30
click at [533, 374] on input "**********" at bounding box center [732, 370] width 685 height 30
click at [533, 365] on input "**********" at bounding box center [732, 370] width 685 height 30
type input "**********"
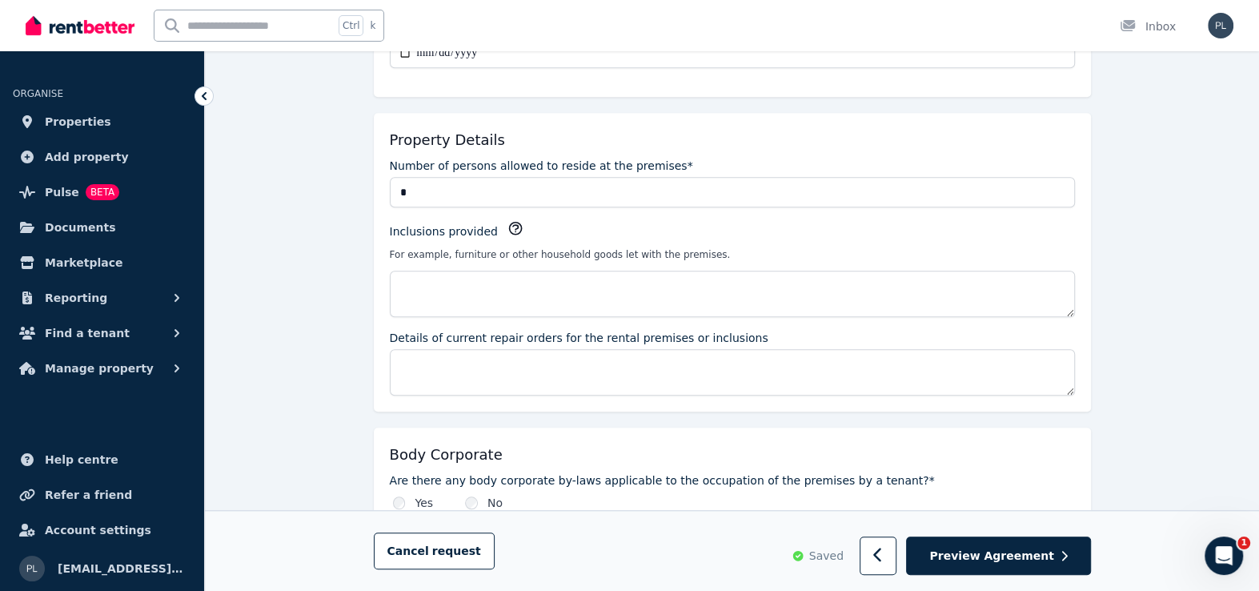
scroll to position [881, 0]
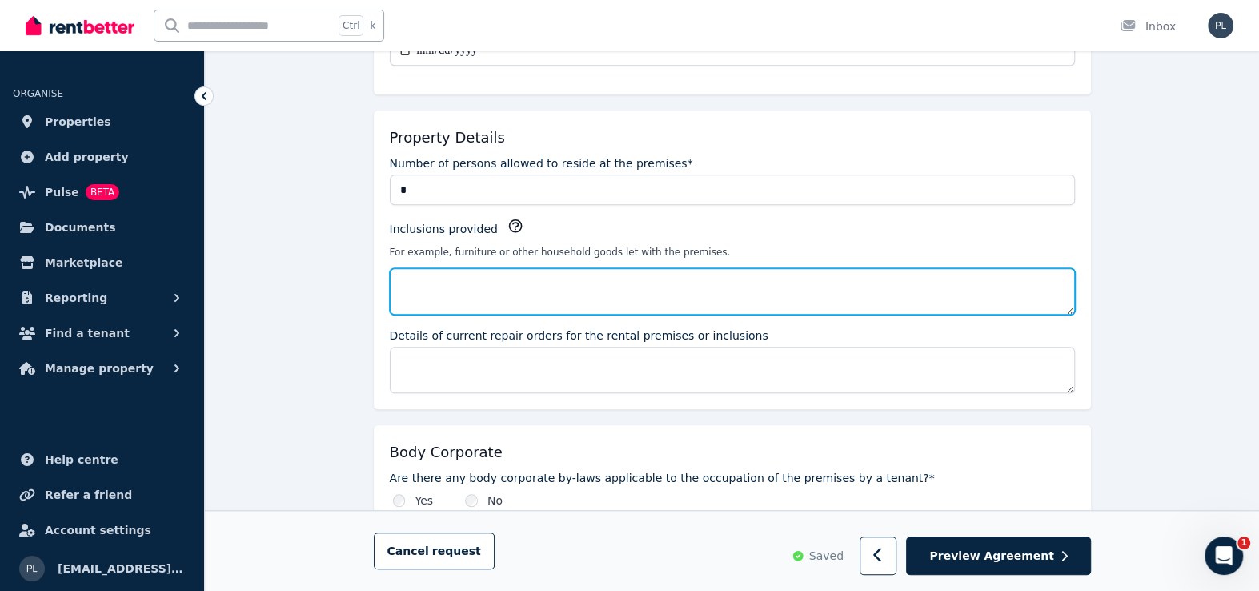
click at [545, 282] on textarea "Inclusions provided" at bounding box center [732, 291] width 685 height 46
type textarea "**********"
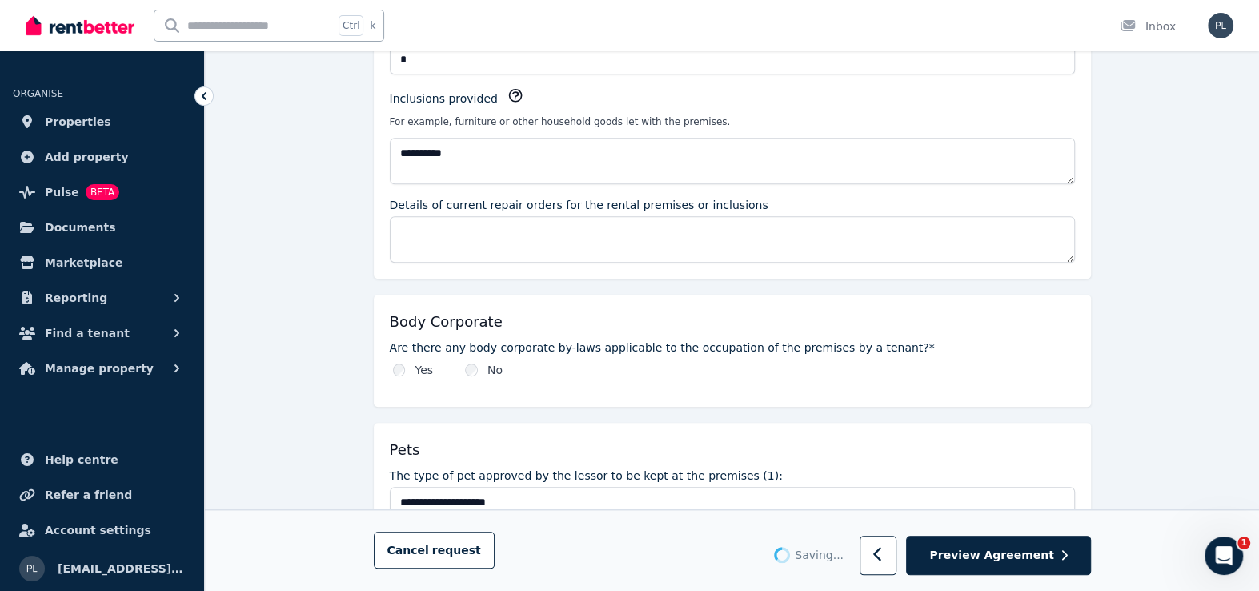
scroll to position [1121, 0]
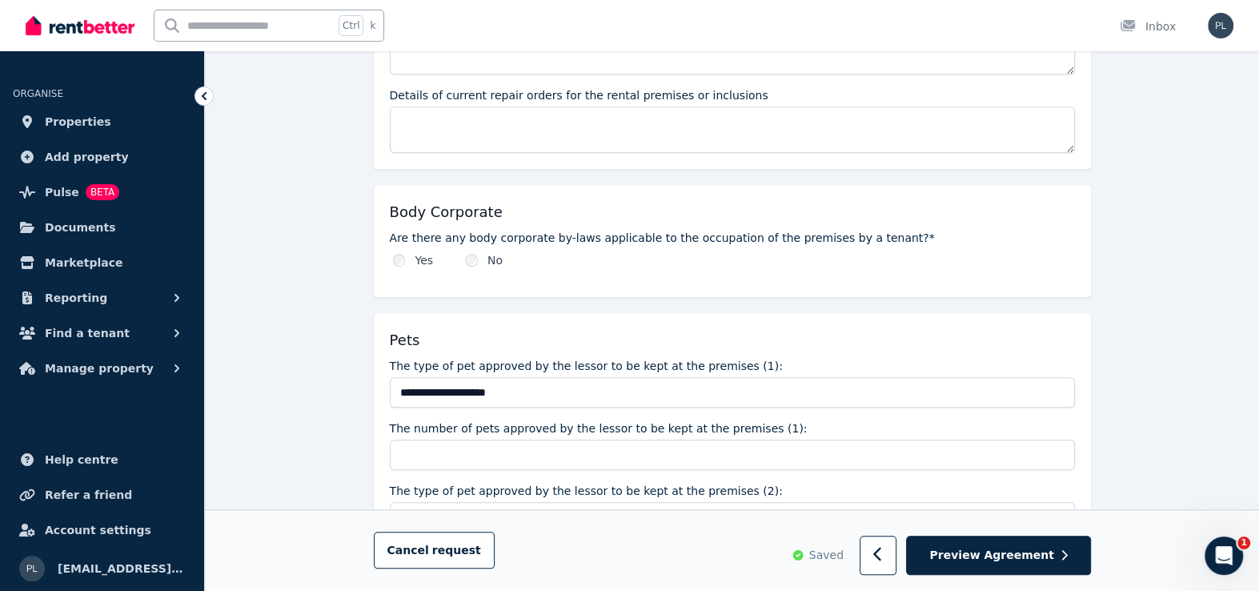
click at [480, 255] on div "No" at bounding box center [484, 260] width 38 height 16
click at [478, 255] on div "No" at bounding box center [484, 260] width 38 height 16
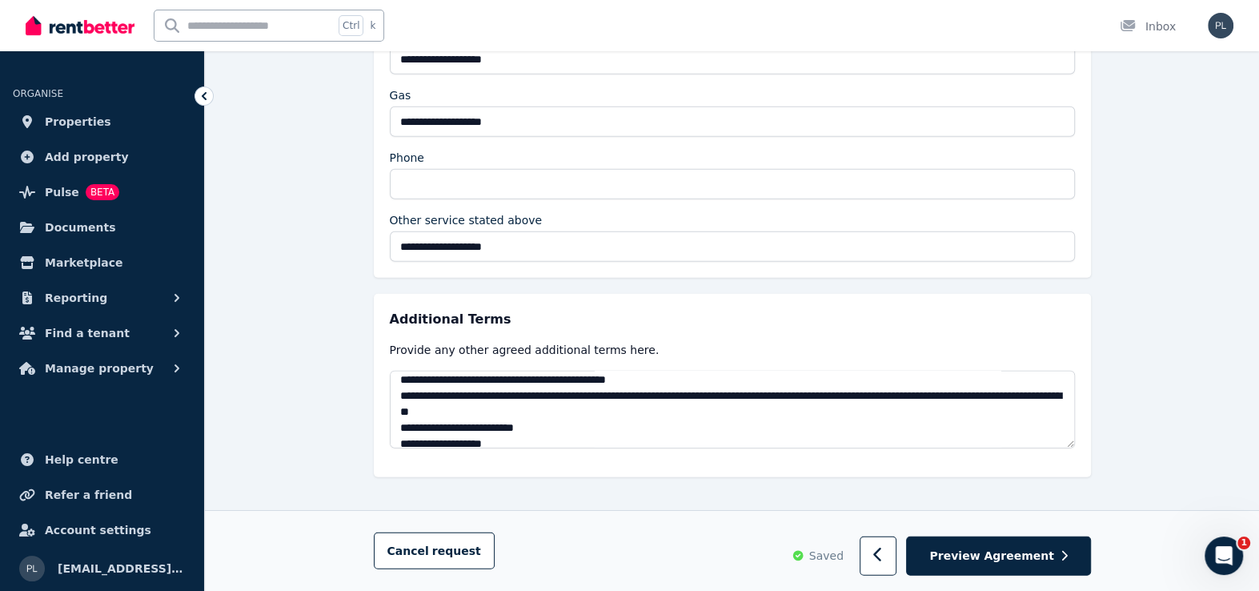
scroll to position [1441, 0]
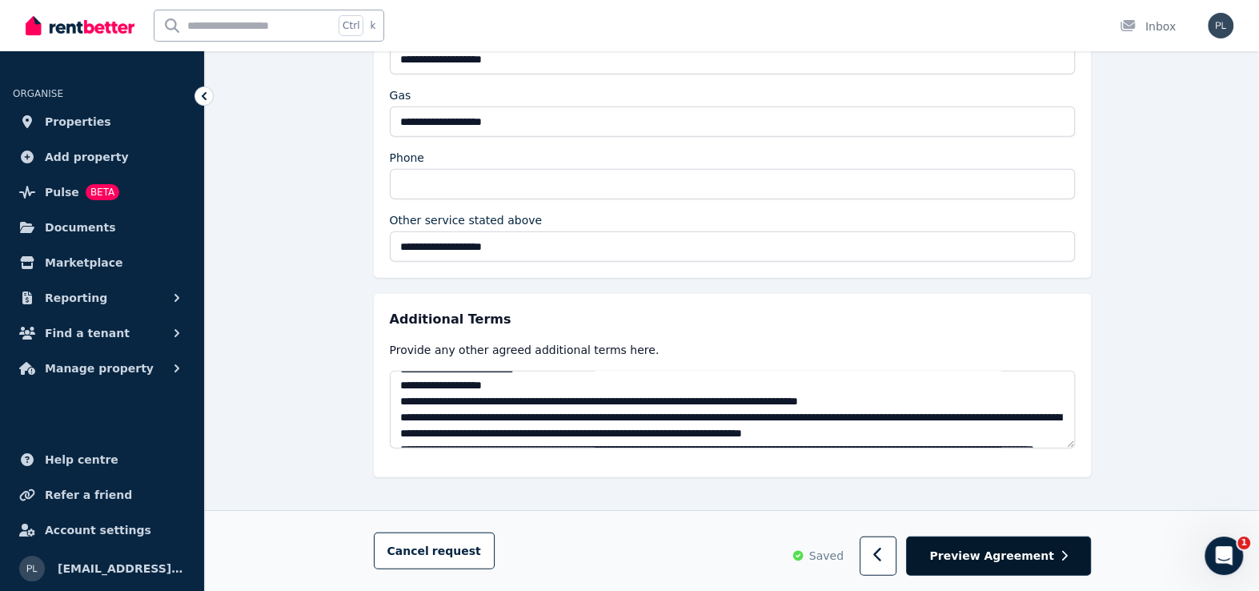
click at [989, 559] on span "Preview Agreement" at bounding box center [992, 556] width 124 height 16
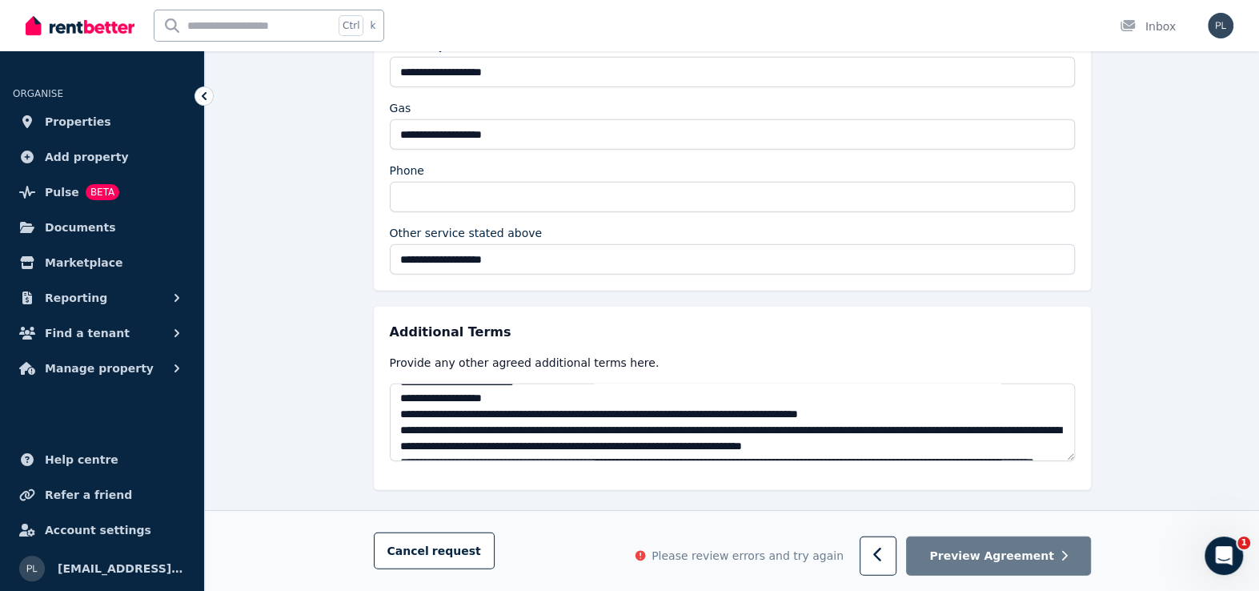
scroll to position [3196, 0]
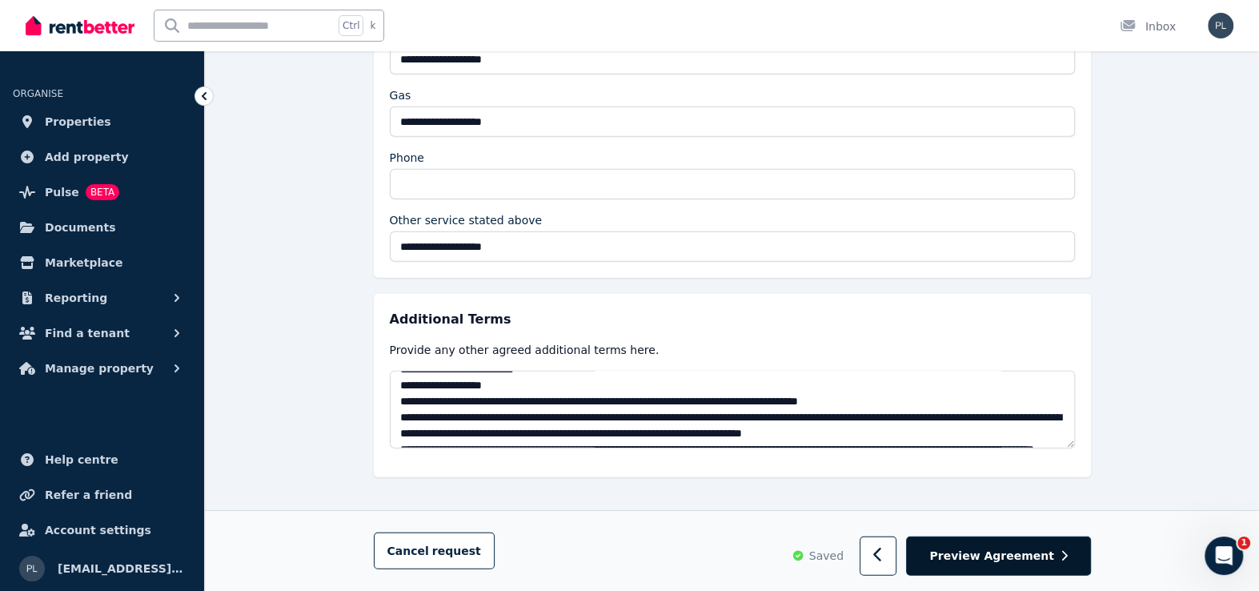
click at [1037, 557] on span "Preview Agreement" at bounding box center [992, 556] width 124 height 16
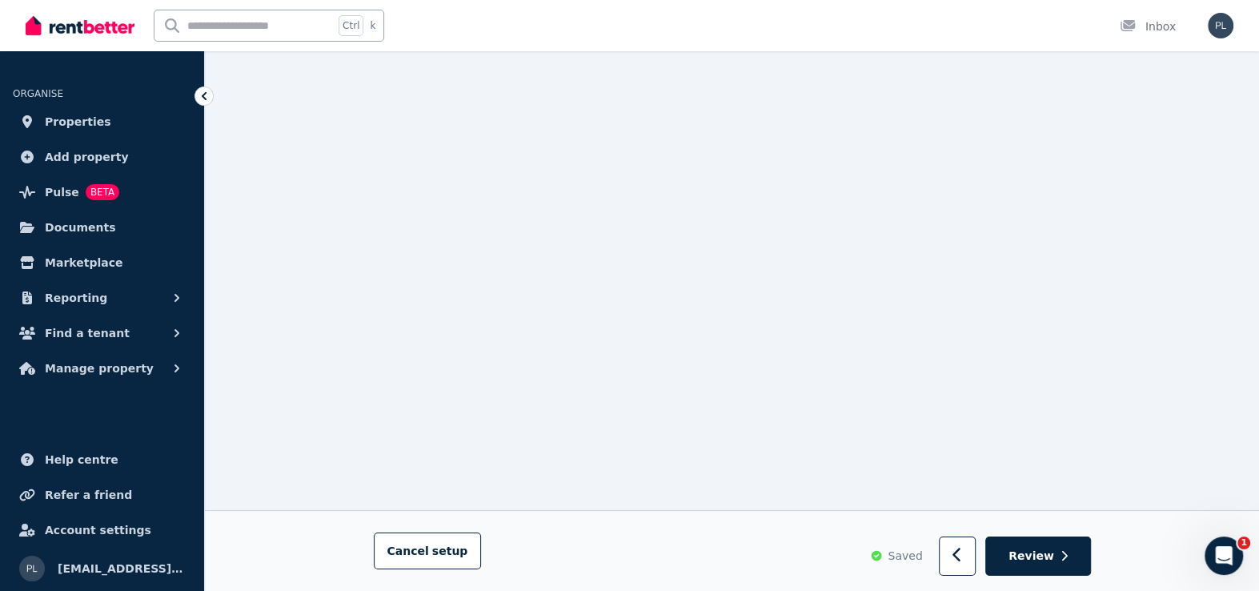
scroll to position [13535, 0]
click at [1050, 558] on span "Review" at bounding box center [1032, 556] width 46 height 16
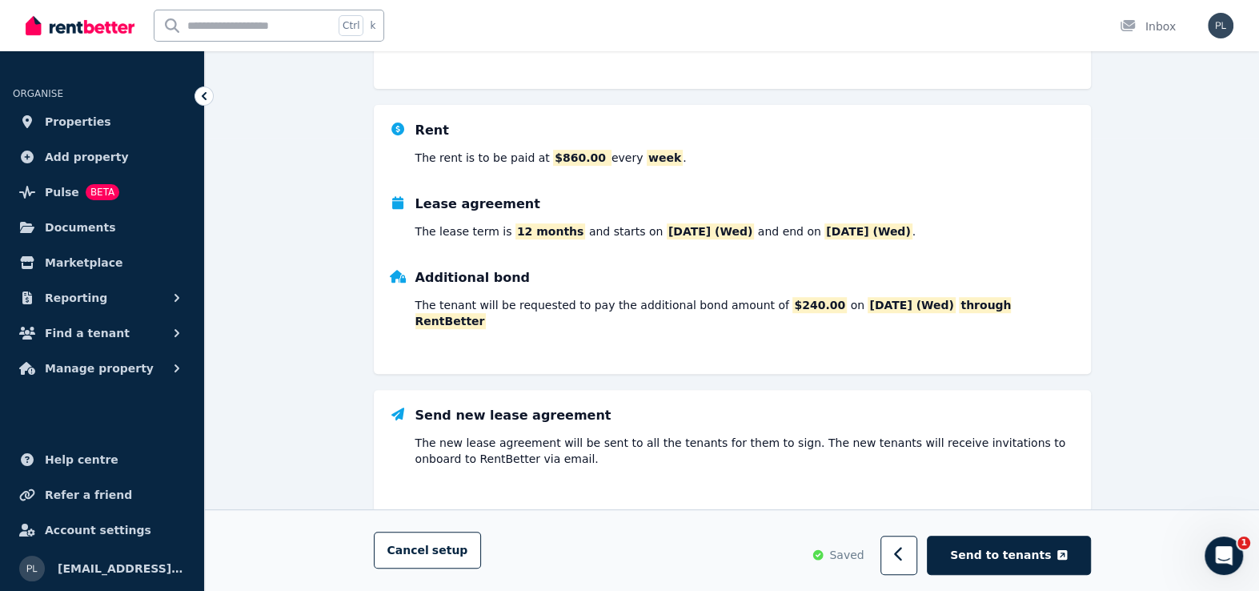
scroll to position [465, 0]
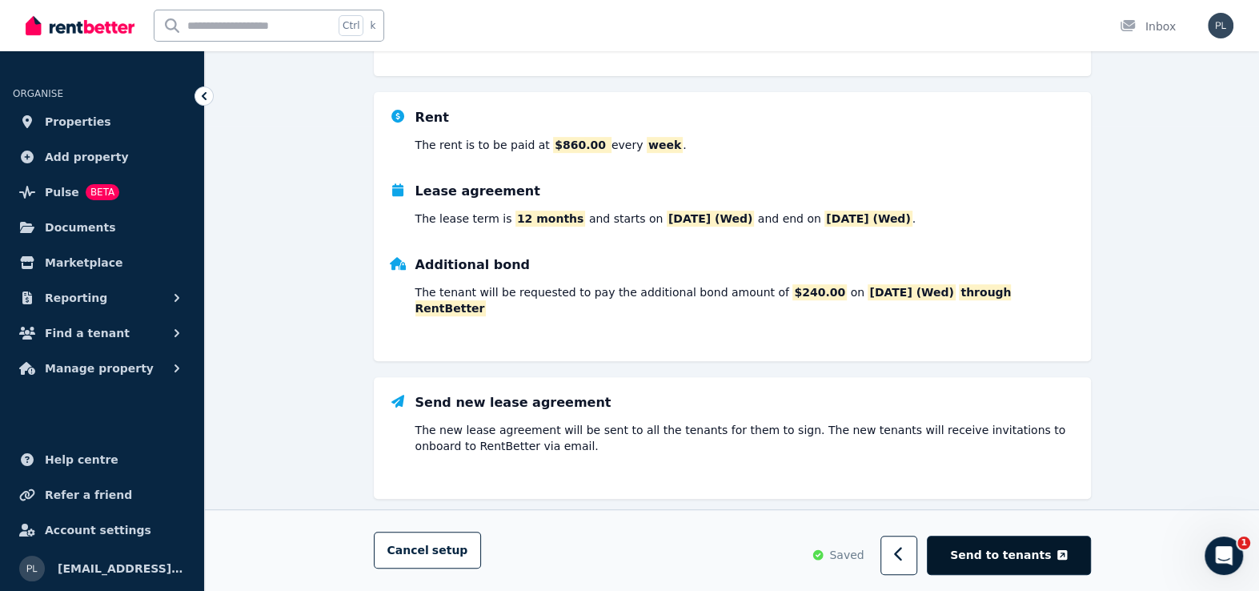
click at [1038, 560] on span "Send to tenants" at bounding box center [1000, 556] width 101 height 16
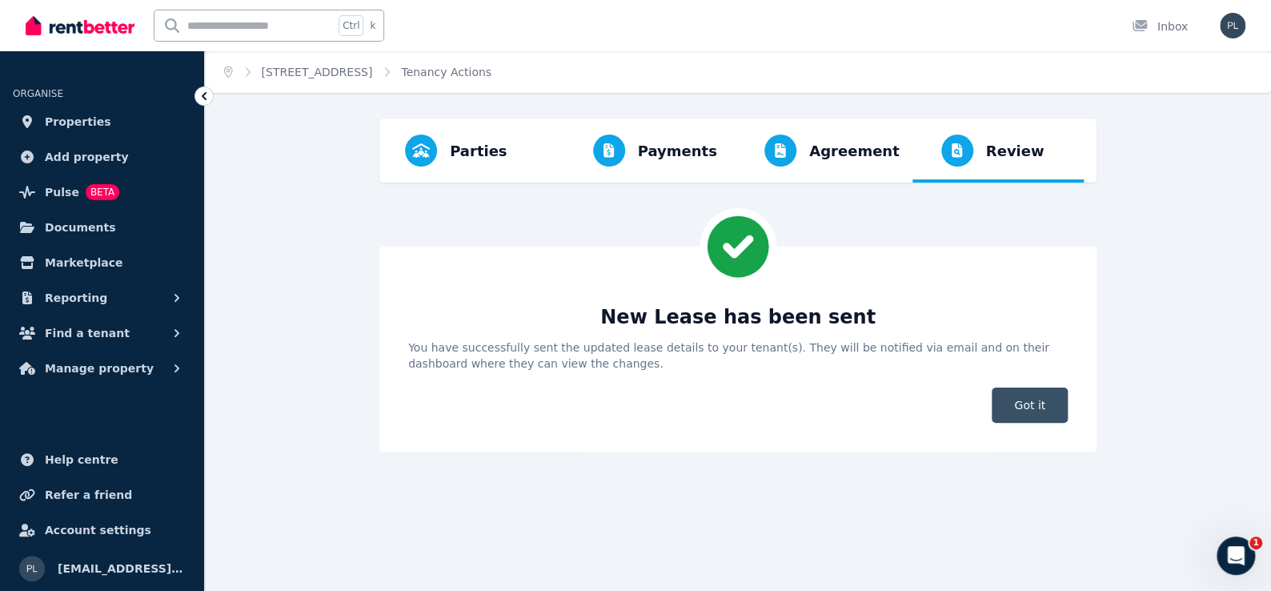
click at [1036, 407] on span "Got it" at bounding box center [1030, 404] width 76 height 35
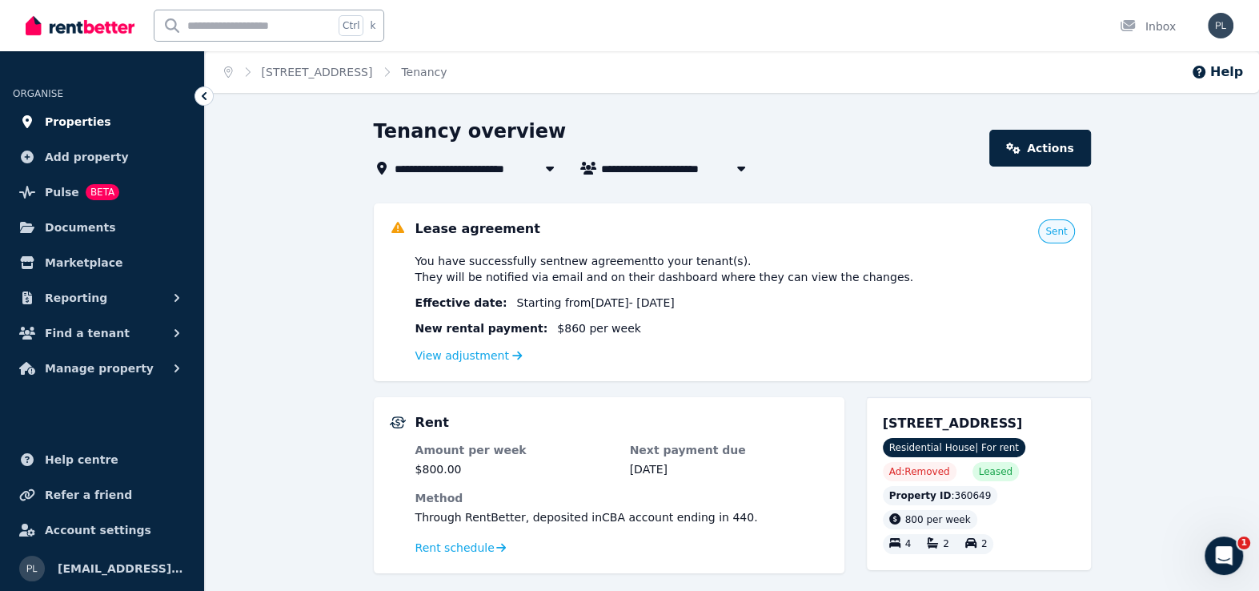
click at [60, 112] on span "Properties" at bounding box center [78, 121] width 66 height 19
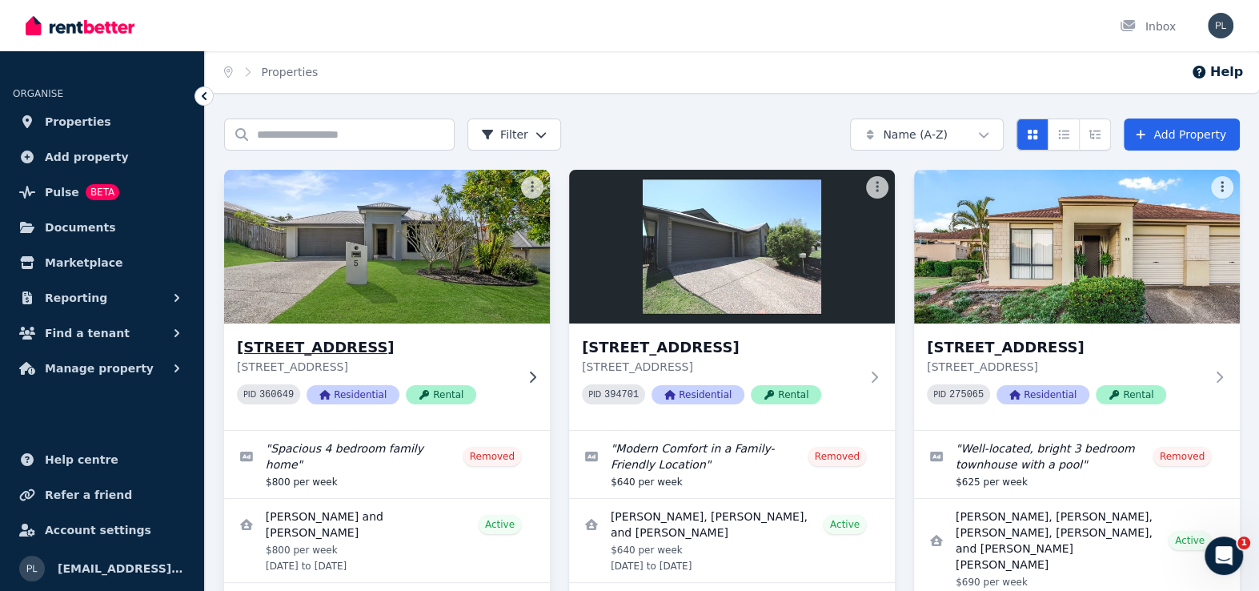
click at [419, 263] on img at bounding box center [387, 247] width 342 height 162
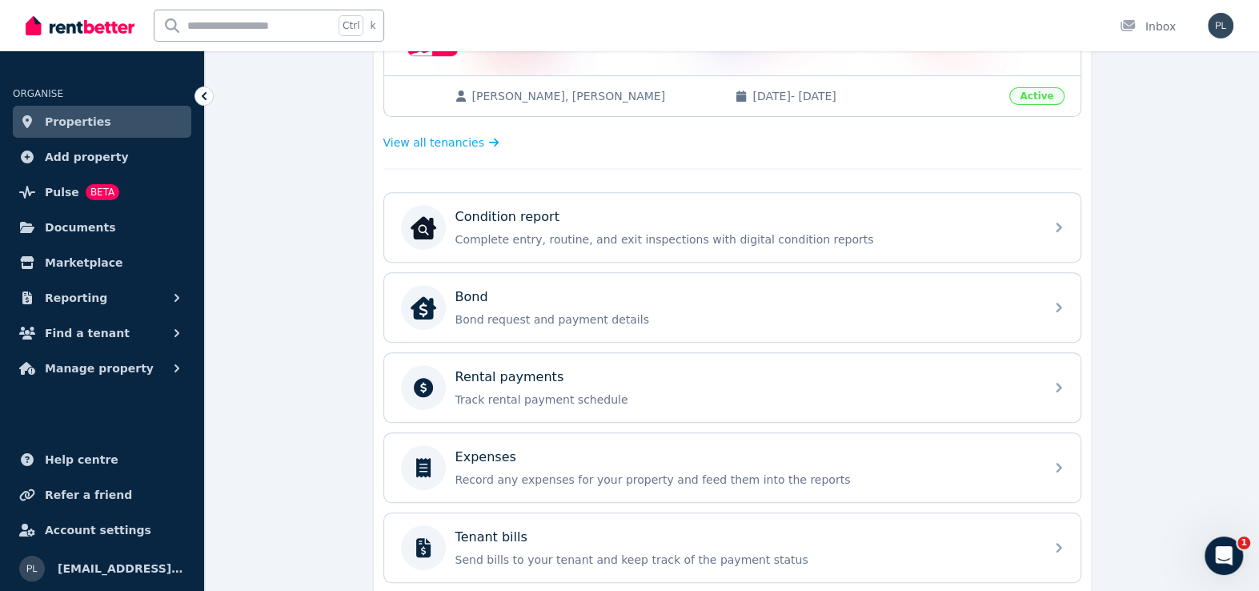
scroll to position [367, 0]
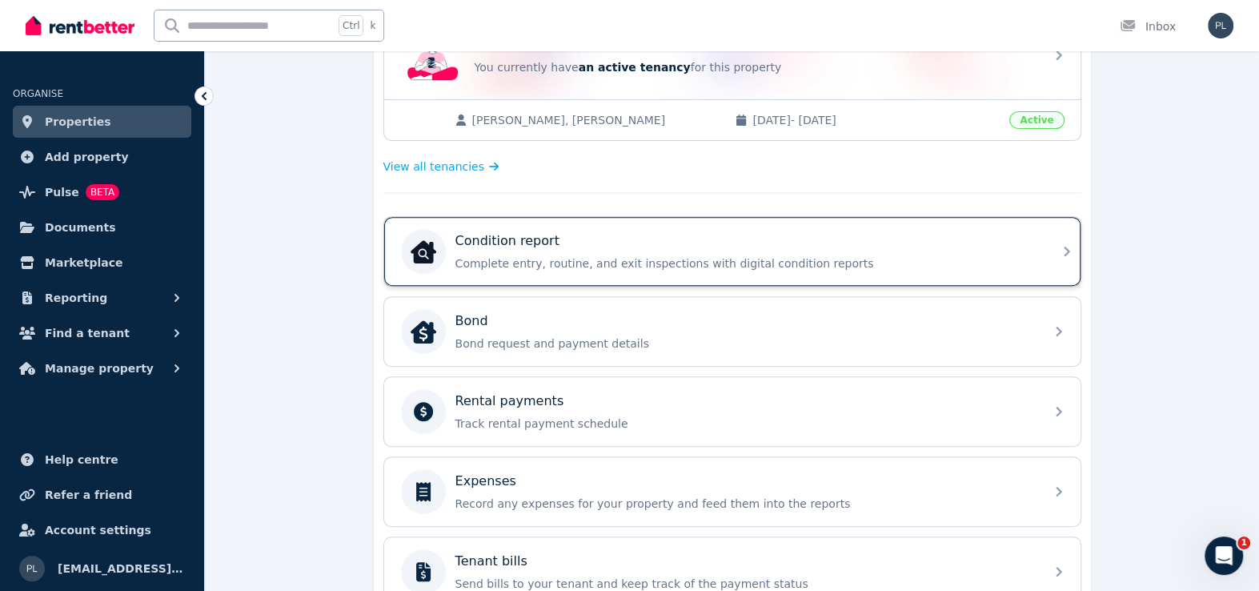
click at [657, 279] on div "Condition report Complete entry, routine, and exit inspections with digital con…" at bounding box center [732, 251] width 697 height 69
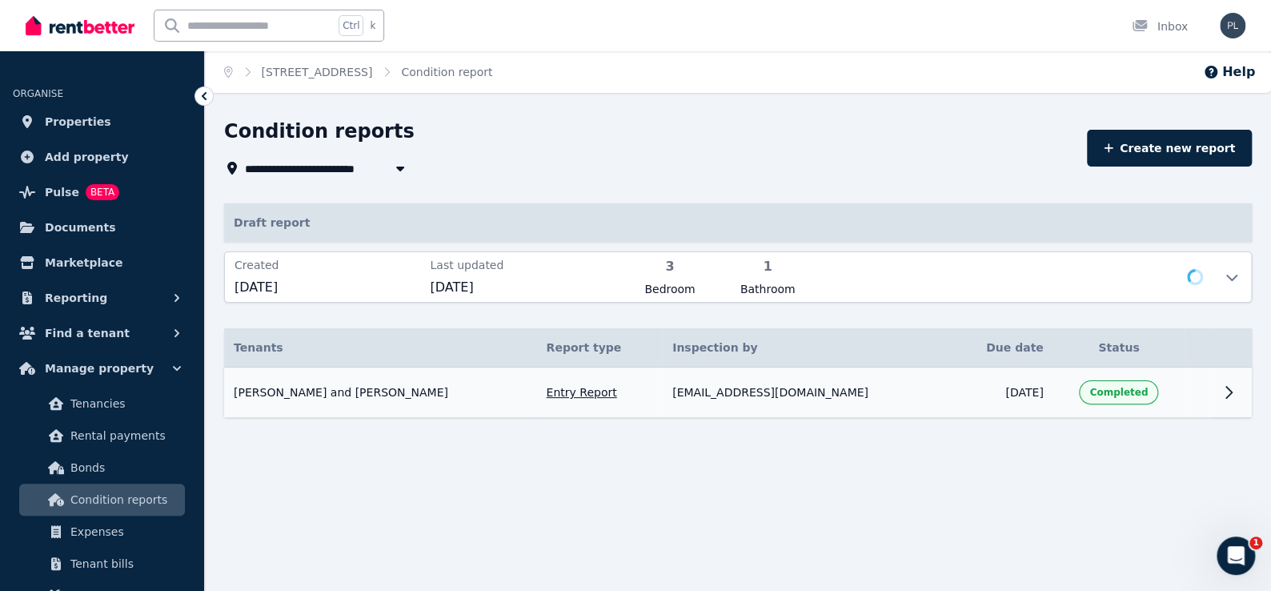
click at [342, 409] on td "James and Charlie Robins Entry Report Inspected by: plmarkt@gmail.com Due date:…" at bounding box center [380, 392] width 312 height 50
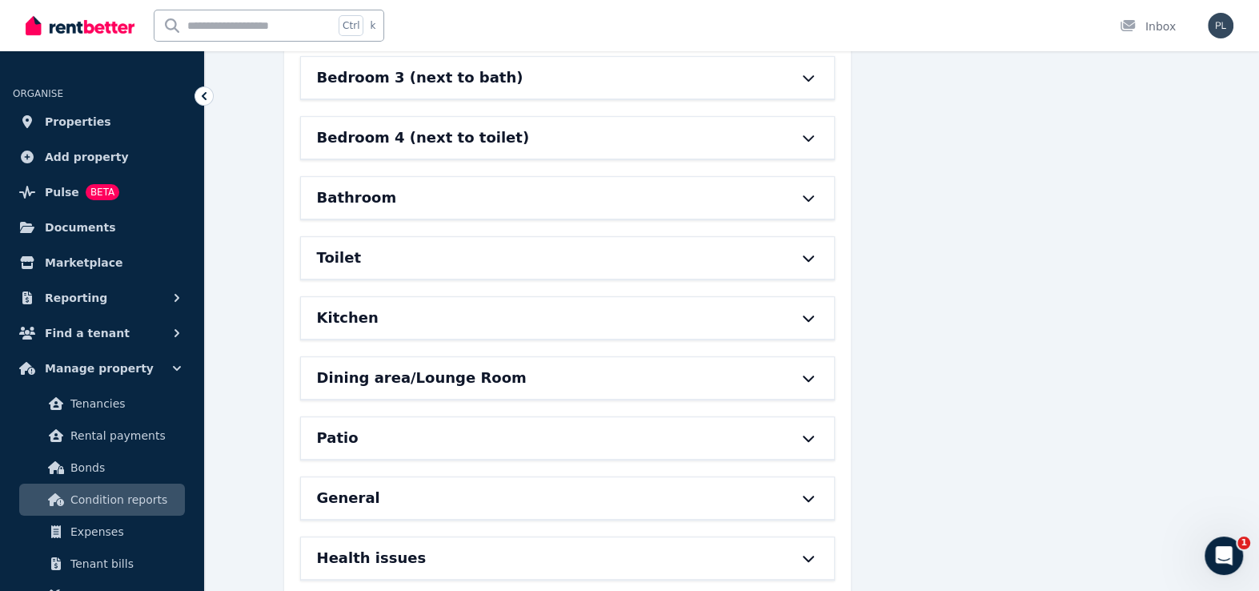
scroll to position [560, 0]
click at [453, 377] on h6 "Dining area/Lounge Room" at bounding box center [422, 376] width 210 height 22
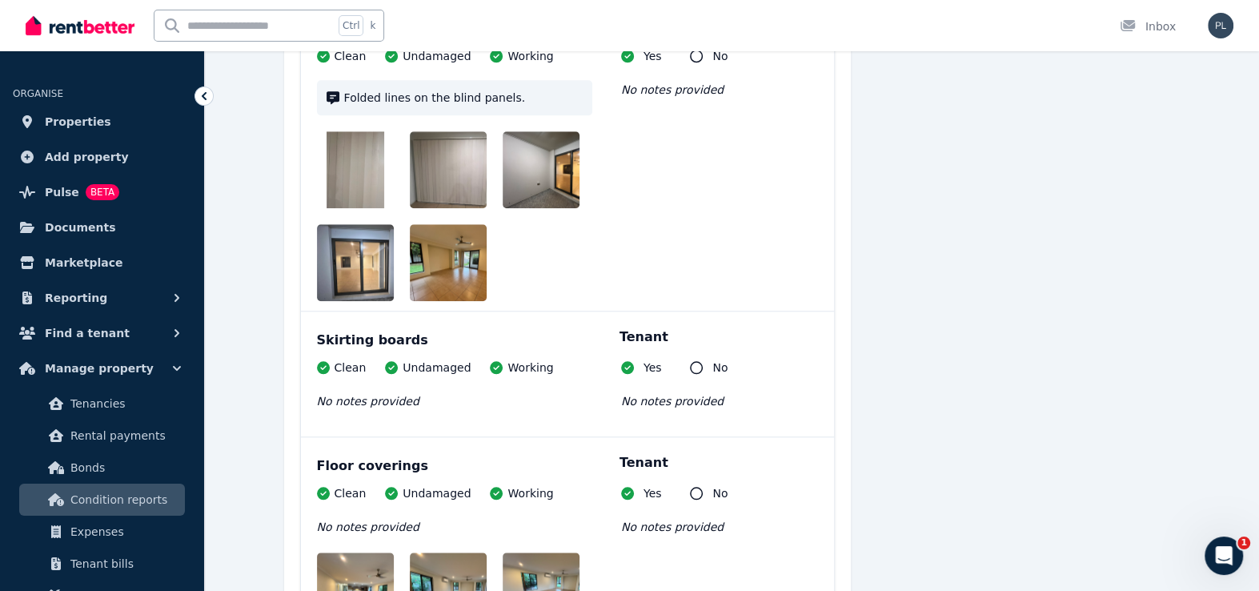
scroll to position [961, 0]
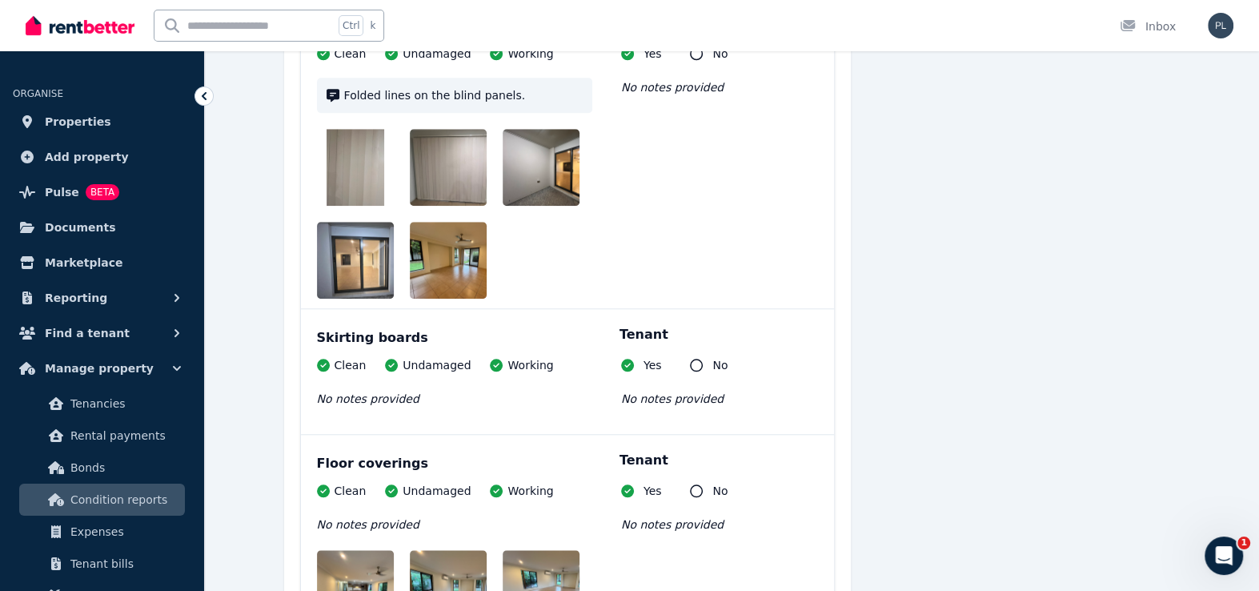
click at [382, 255] on img at bounding box center [368, 260] width 102 height 77
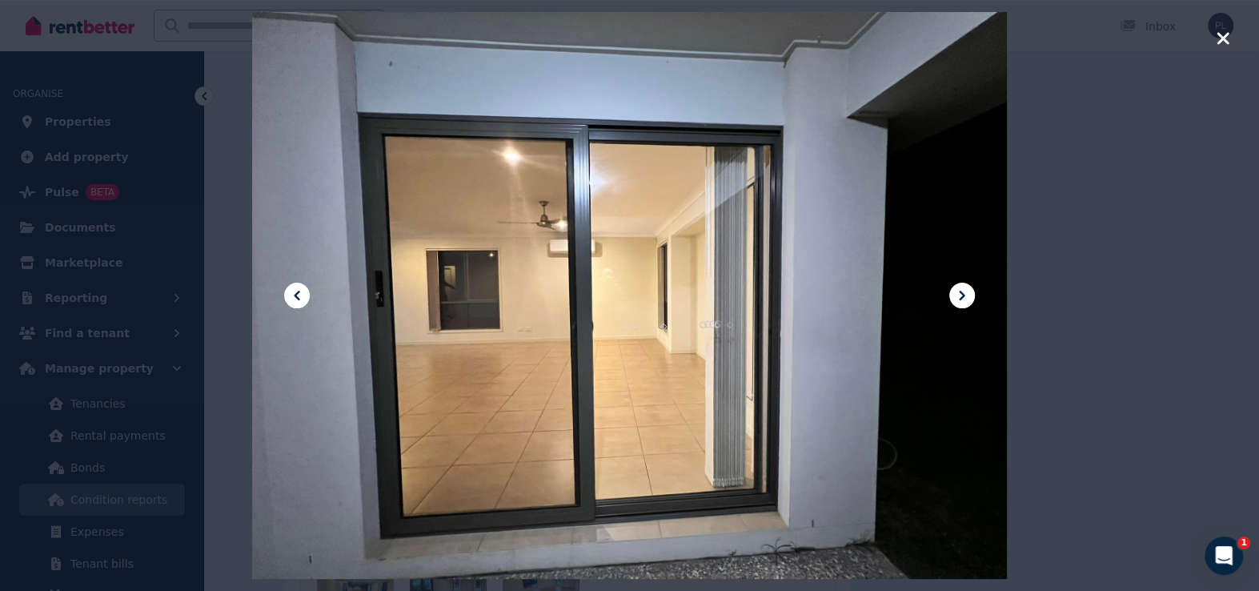
click at [932, 290] on div at bounding box center [630, 295] width 756 height 1007
click at [954, 292] on icon at bounding box center [962, 295] width 19 height 19
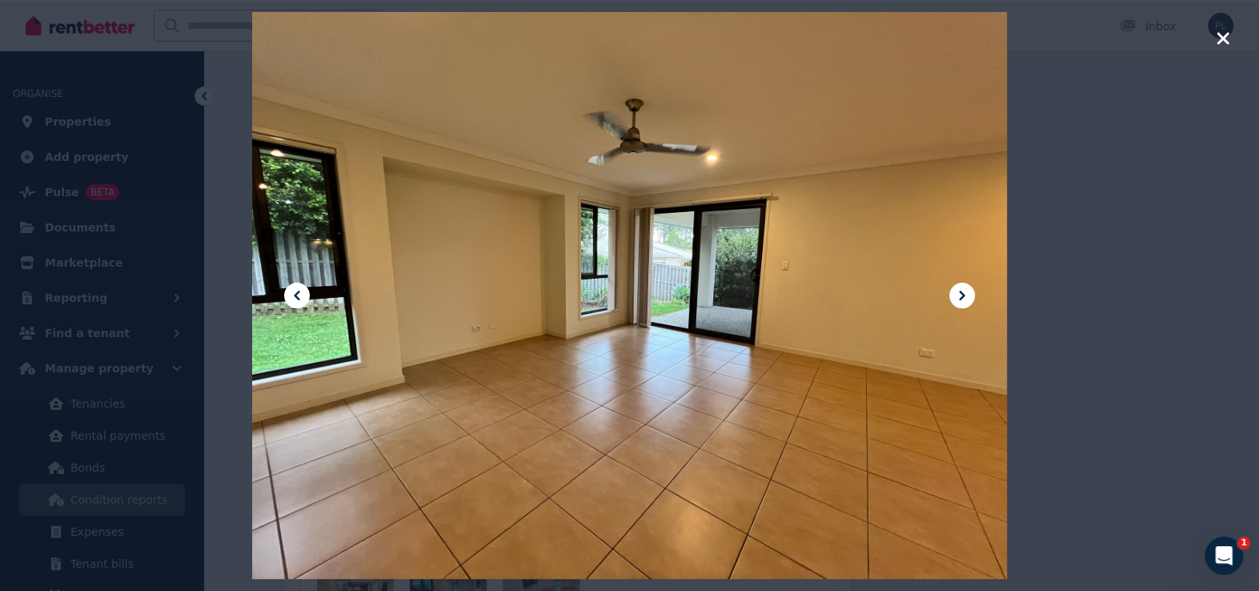
click at [954, 292] on icon at bounding box center [962, 295] width 19 height 19
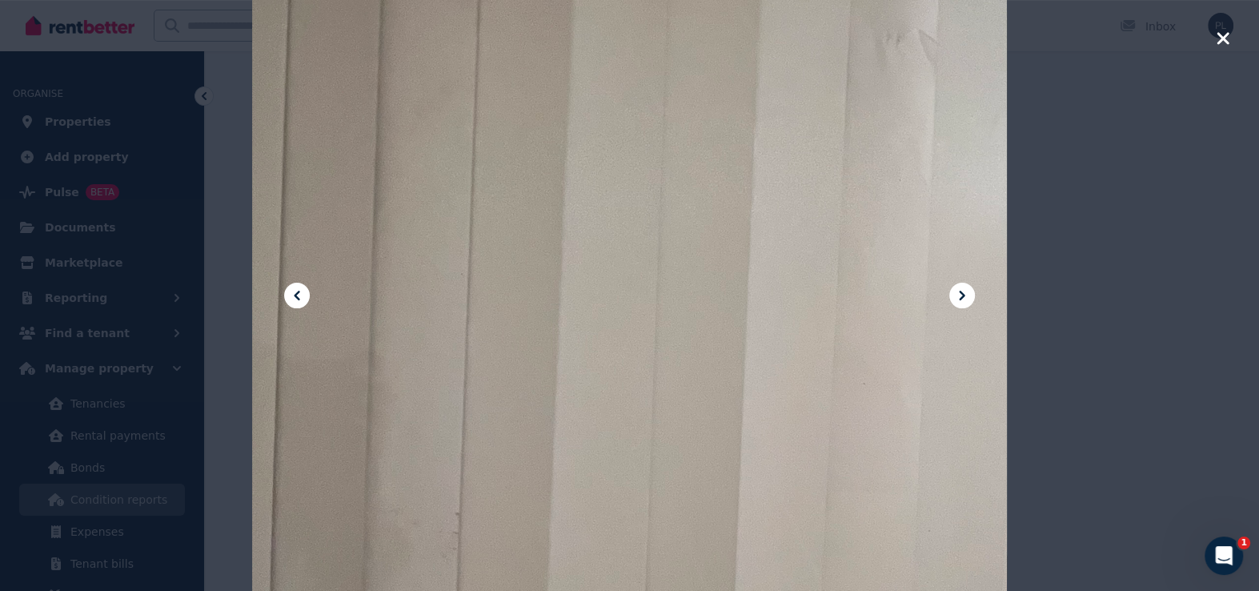
click at [954, 292] on icon at bounding box center [962, 295] width 19 height 19
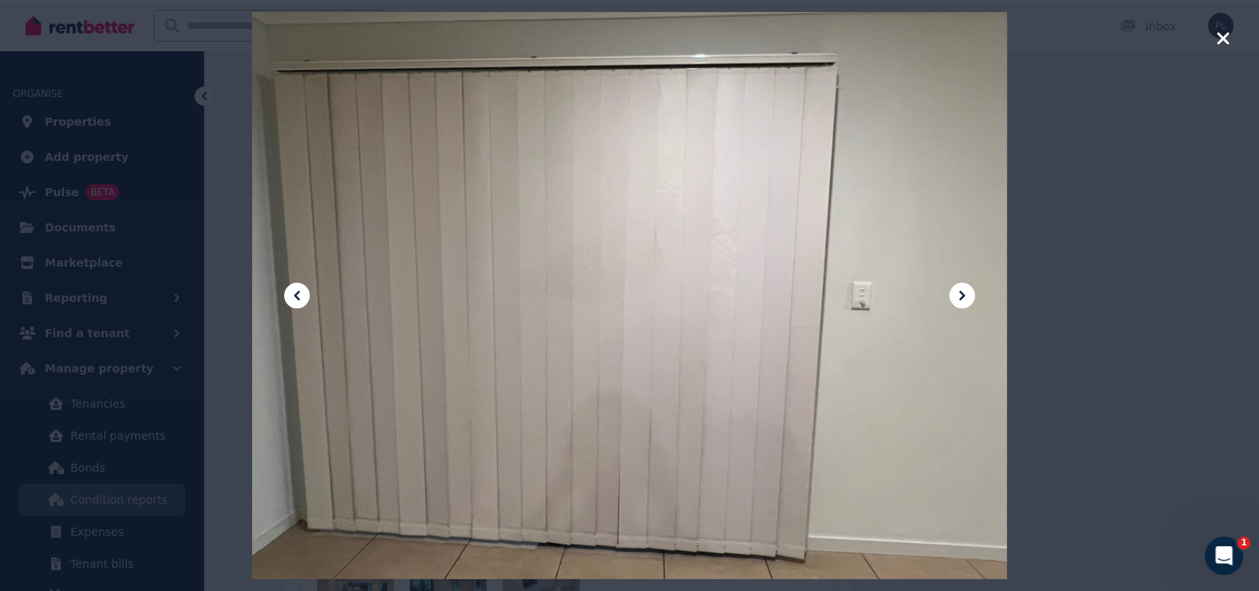
click at [954, 292] on icon at bounding box center [962, 295] width 19 height 19
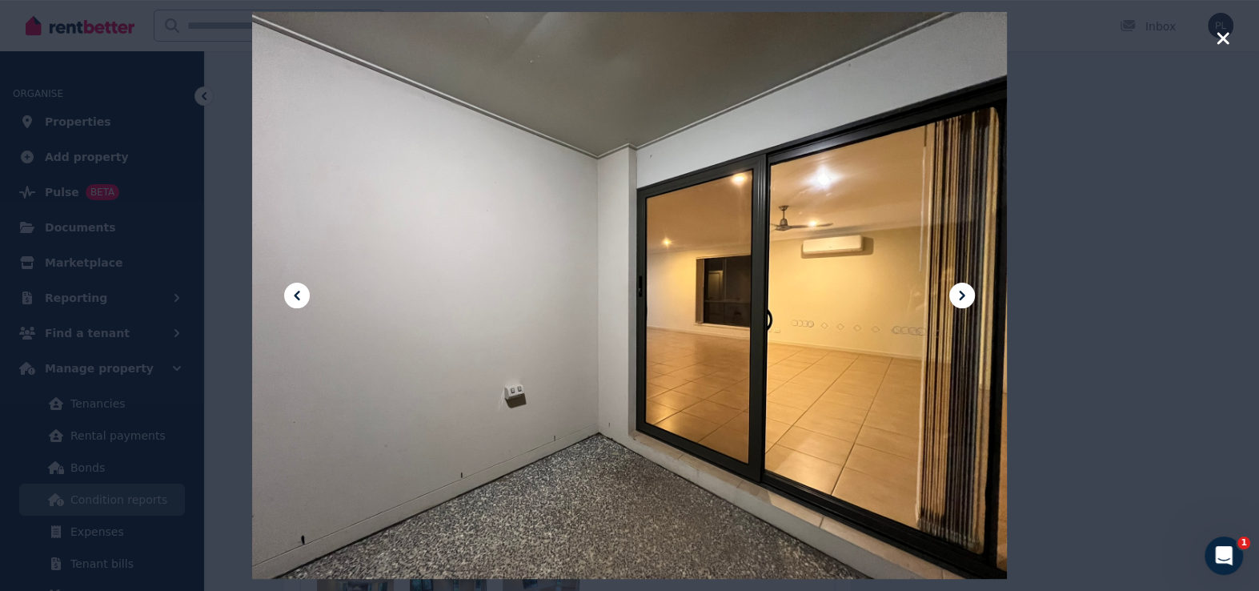
click at [964, 296] on icon at bounding box center [963, 296] width 6 height 10
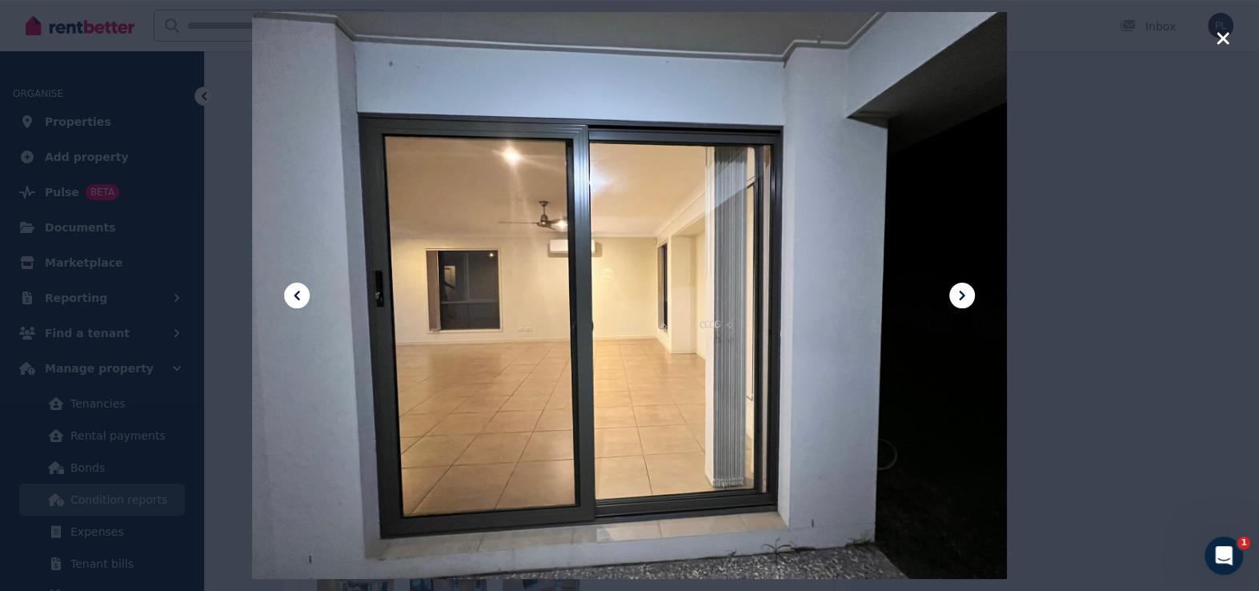
click at [964, 296] on icon at bounding box center [963, 296] width 6 height 10
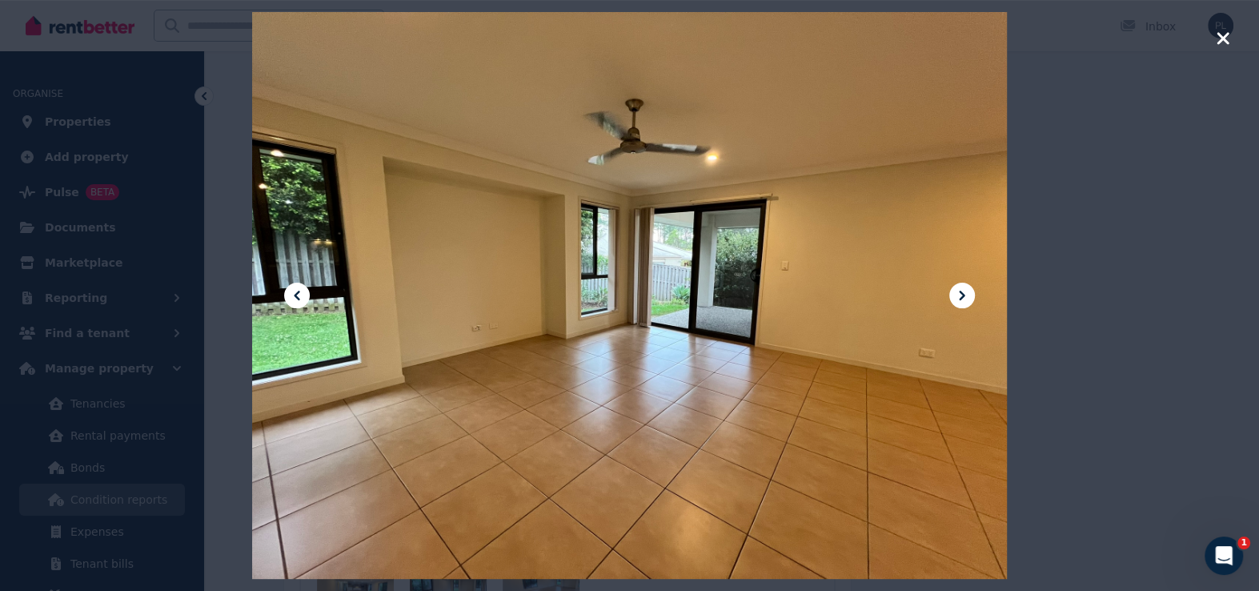
click at [964, 296] on icon at bounding box center [963, 296] width 6 height 10
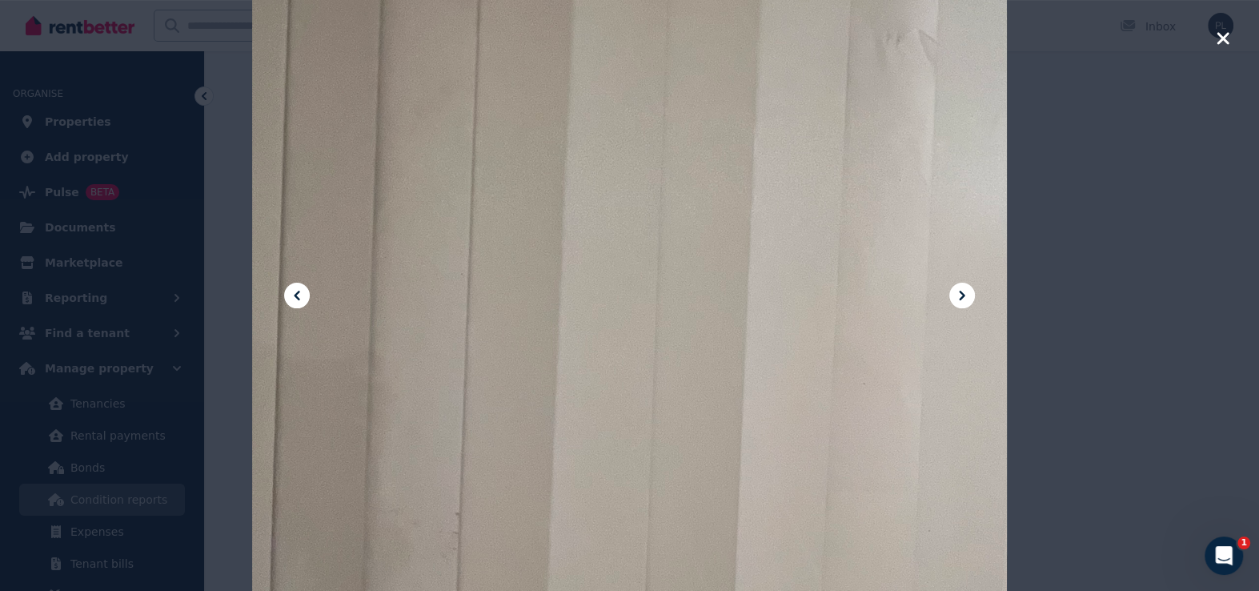
click at [964, 296] on icon at bounding box center [963, 296] width 6 height 10
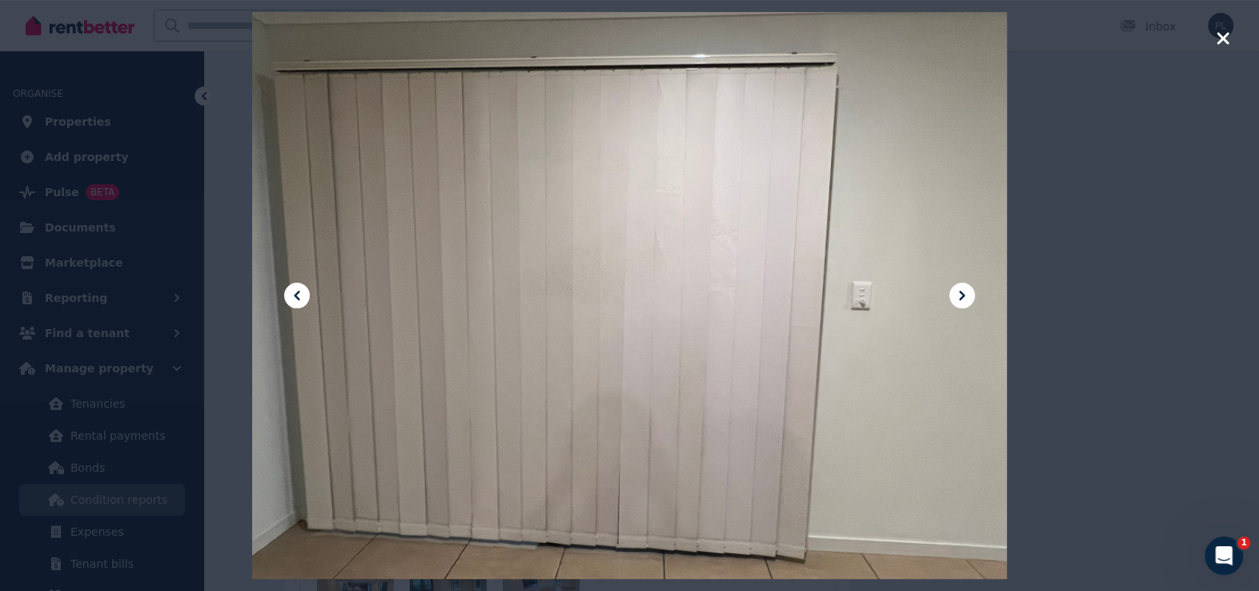
click at [964, 296] on icon at bounding box center [963, 296] width 6 height 10
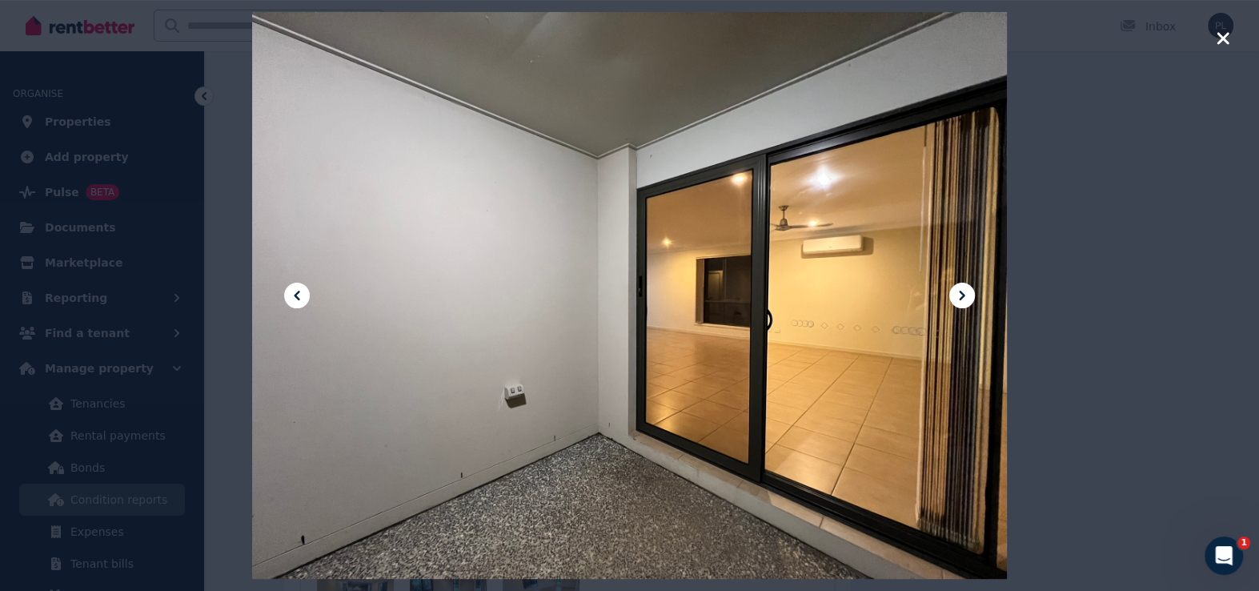
click at [964, 296] on icon at bounding box center [963, 296] width 6 height 10
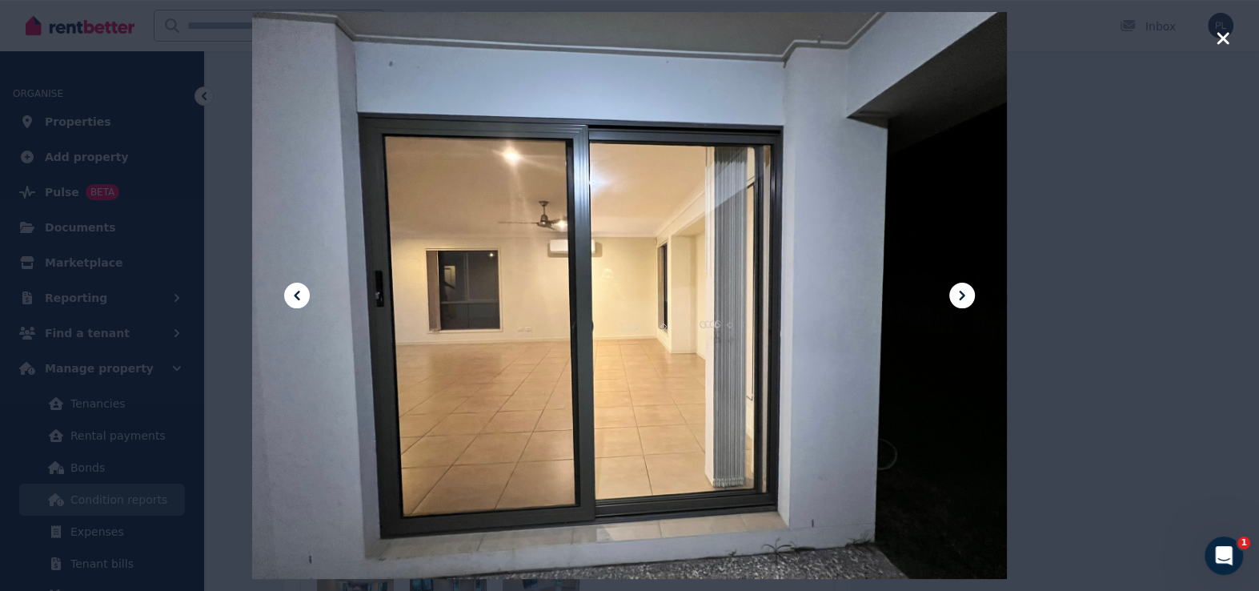
click at [964, 296] on icon at bounding box center [963, 296] width 6 height 10
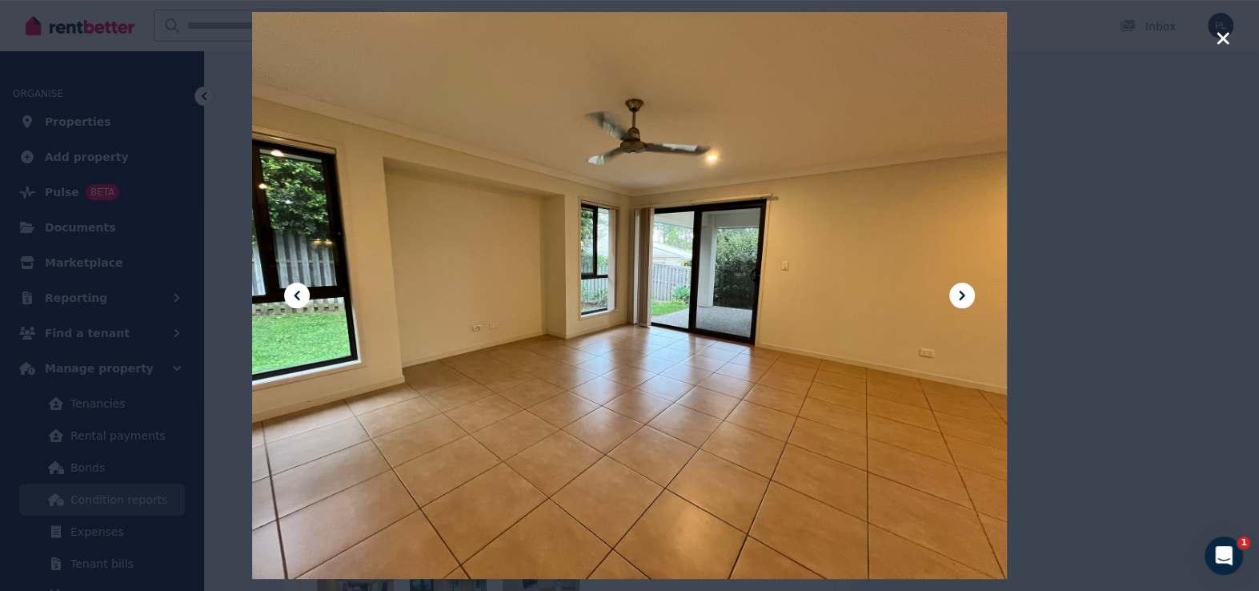
click at [964, 296] on icon at bounding box center [963, 296] width 6 height 10
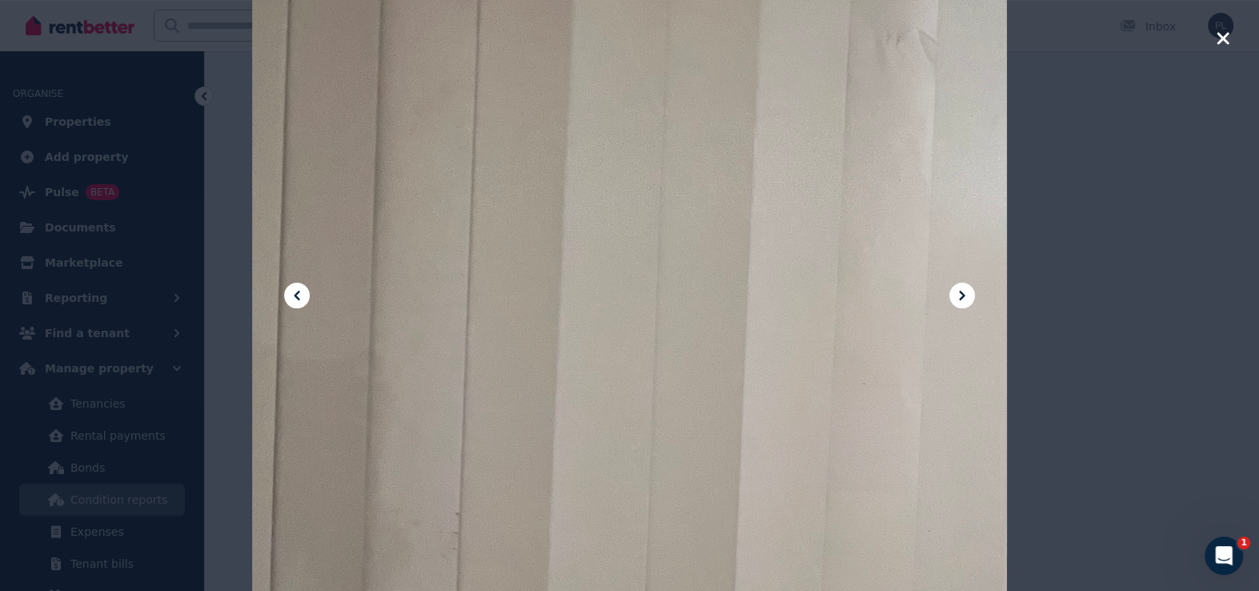
click at [964, 296] on icon at bounding box center [963, 296] width 6 height 10
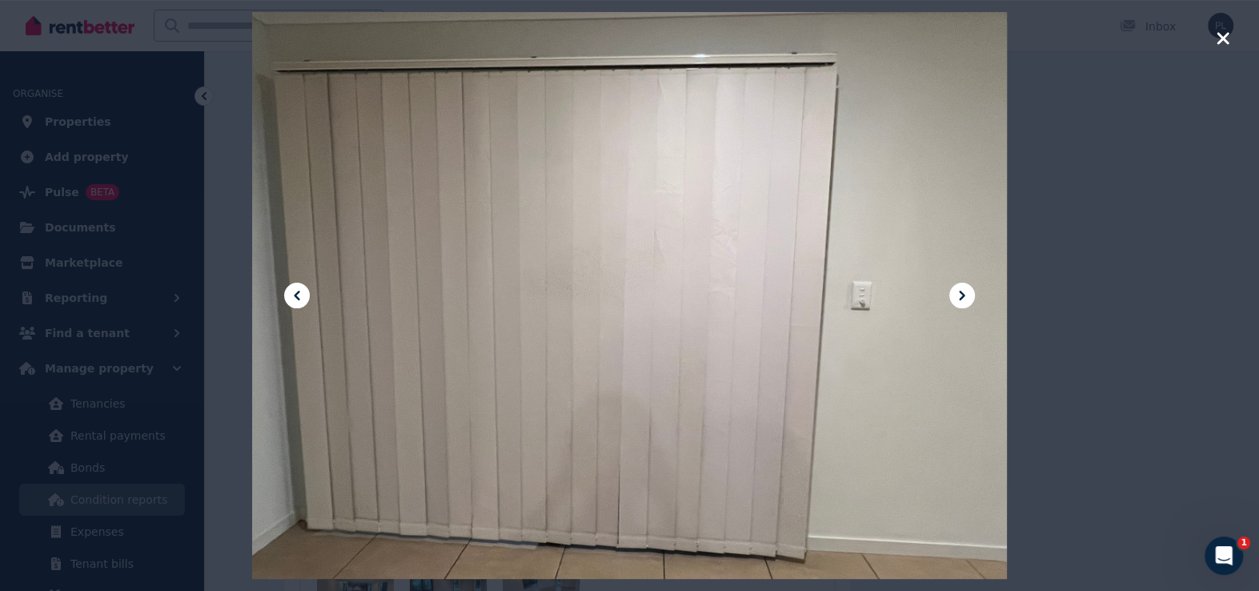
click at [964, 296] on icon at bounding box center [963, 296] width 6 height 10
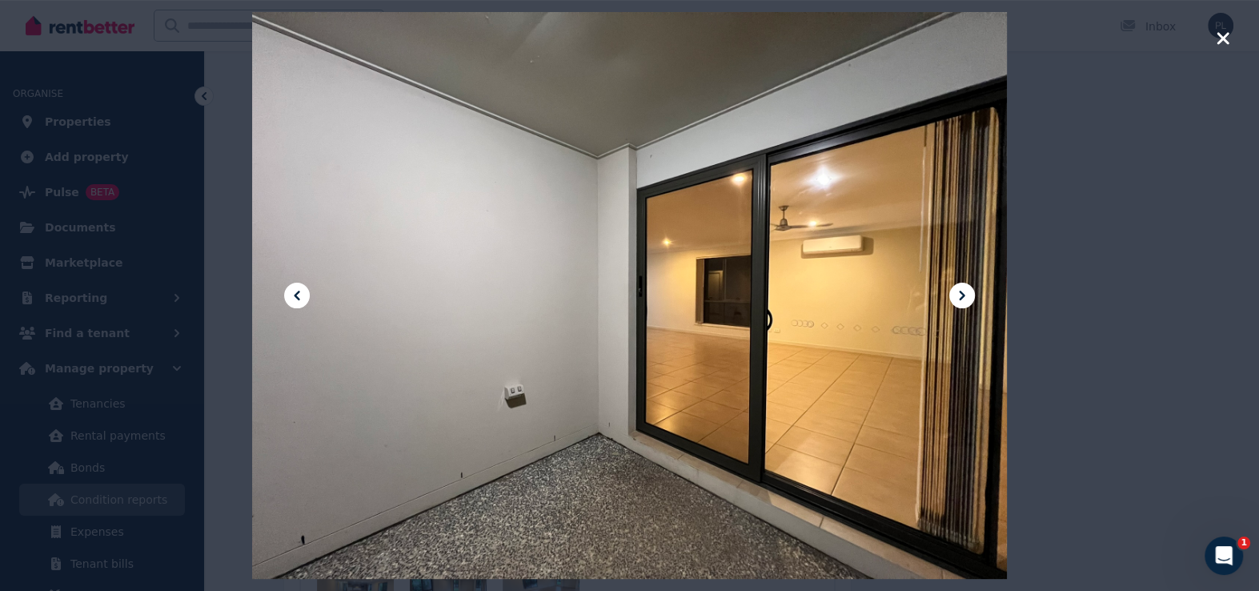
click at [964, 296] on icon at bounding box center [963, 296] width 6 height 10
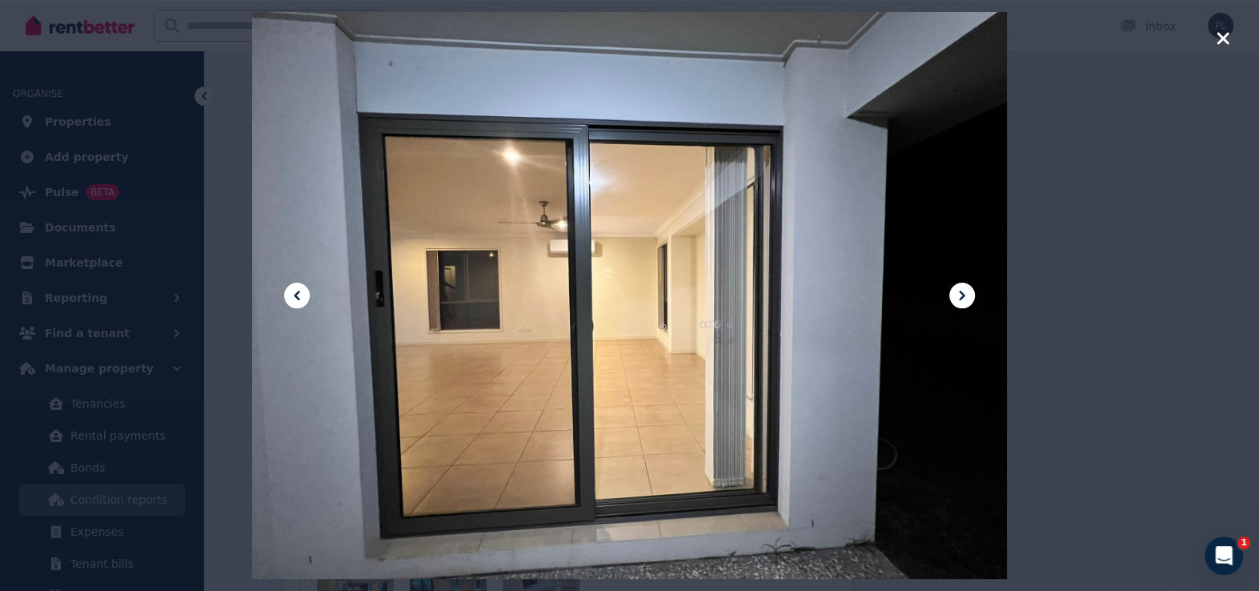
click at [964, 296] on icon at bounding box center [963, 296] width 6 height 10
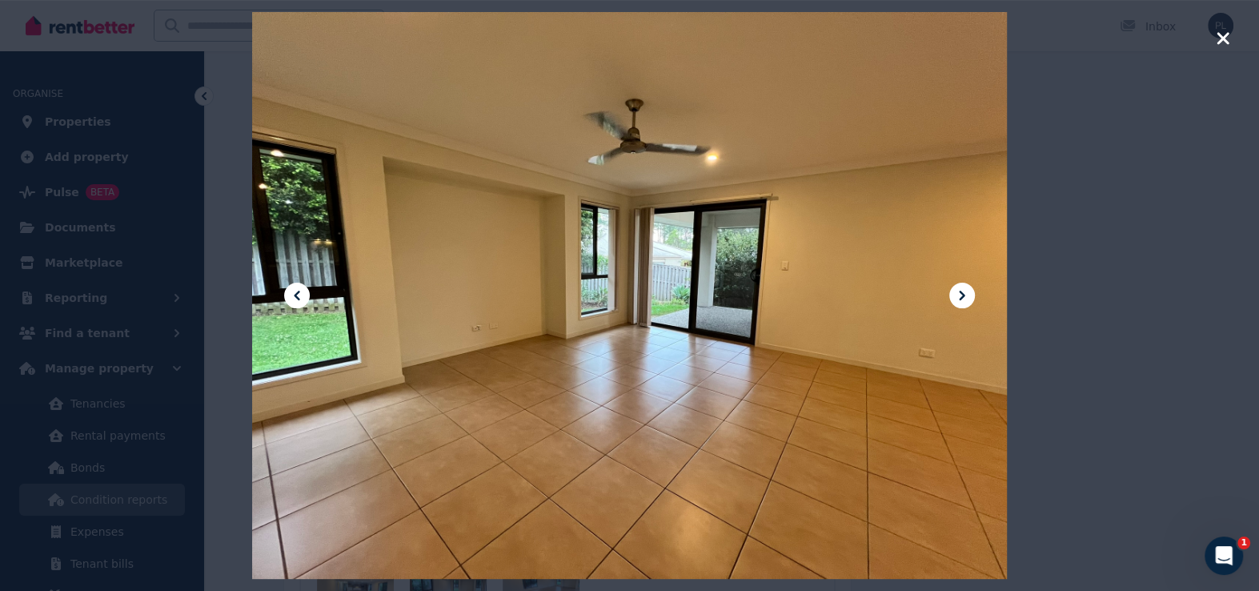
click at [964, 296] on icon at bounding box center [963, 296] width 6 height 10
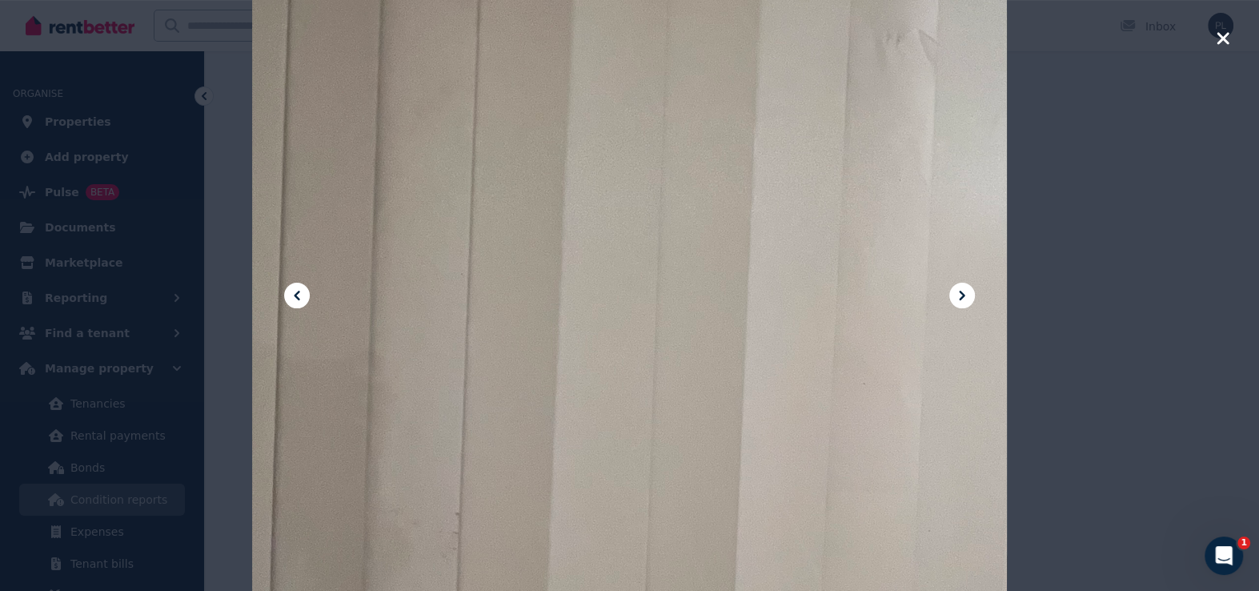
click at [1222, 41] on icon "button" at bounding box center [1223, 38] width 12 height 12
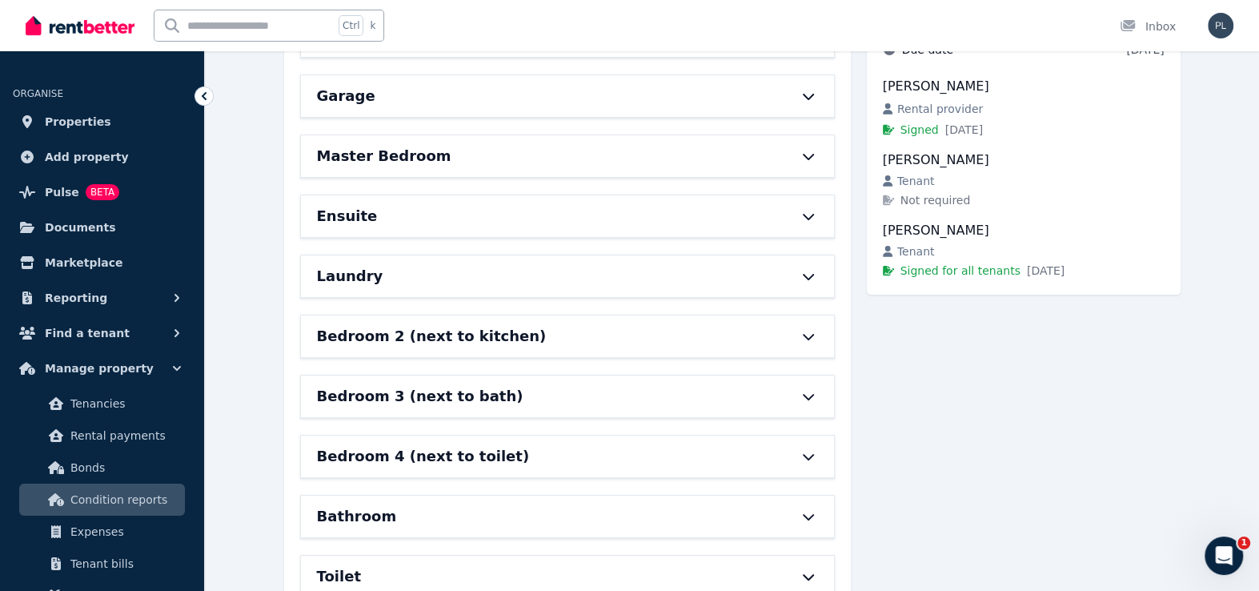
scroll to position [0, 0]
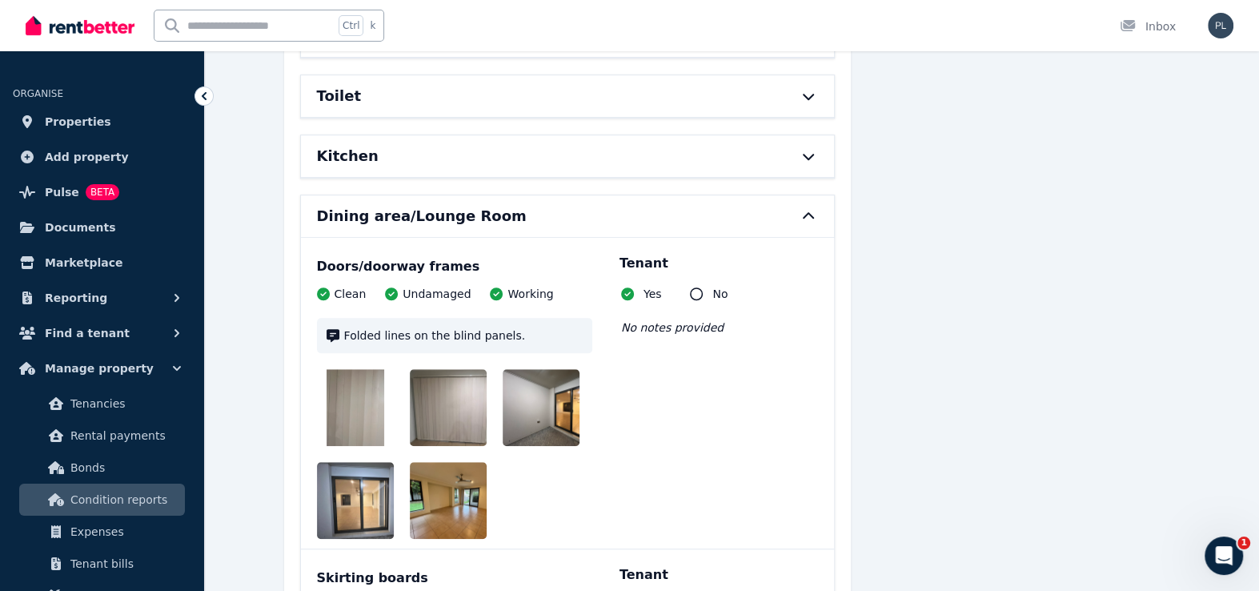
click at [443, 218] on h6 "Dining area/Lounge Room" at bounding box center [422, 216] width 210 height 22
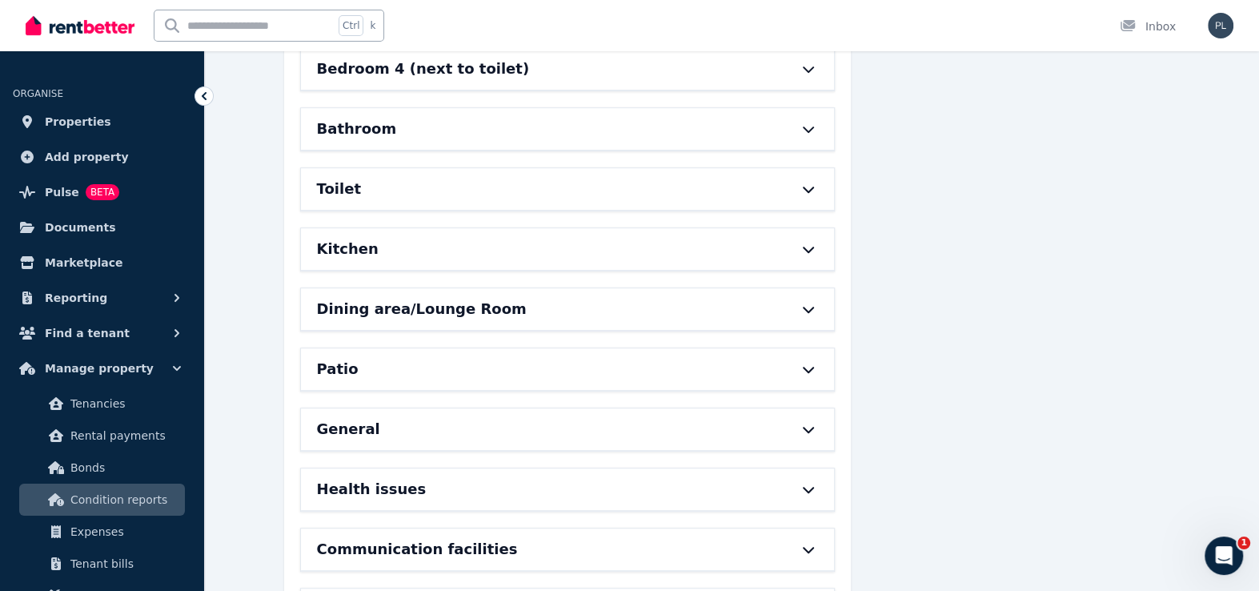
scroll to position [625, 0]
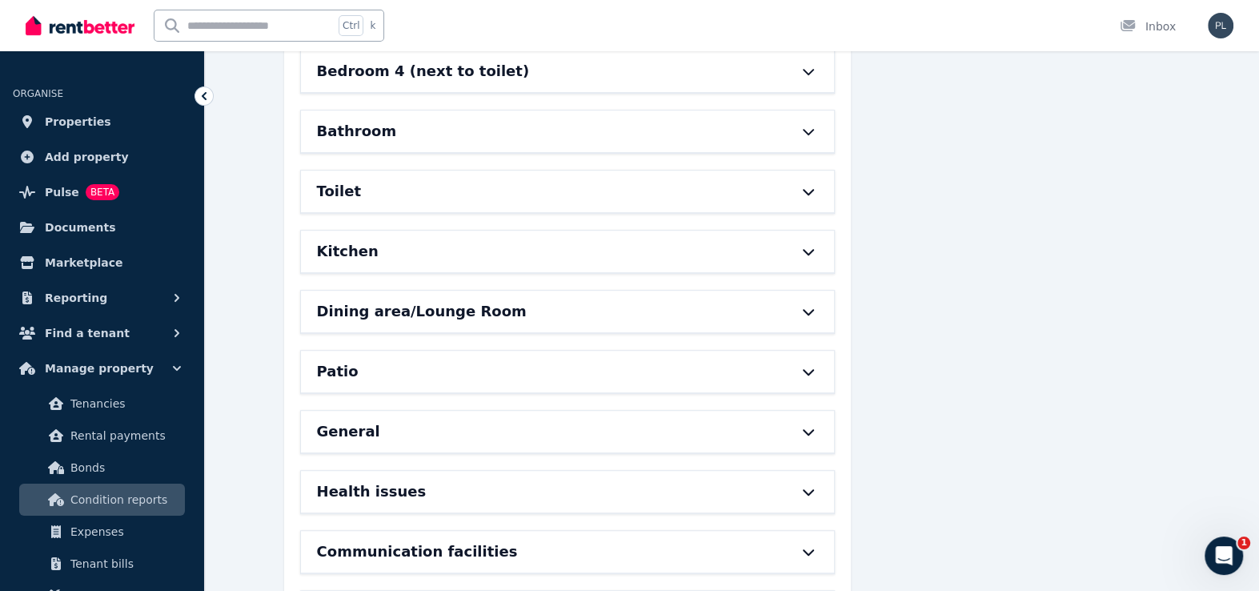
click at [454, 367] on div "Patio" at bounding box center [545, 371] width 456 height 22
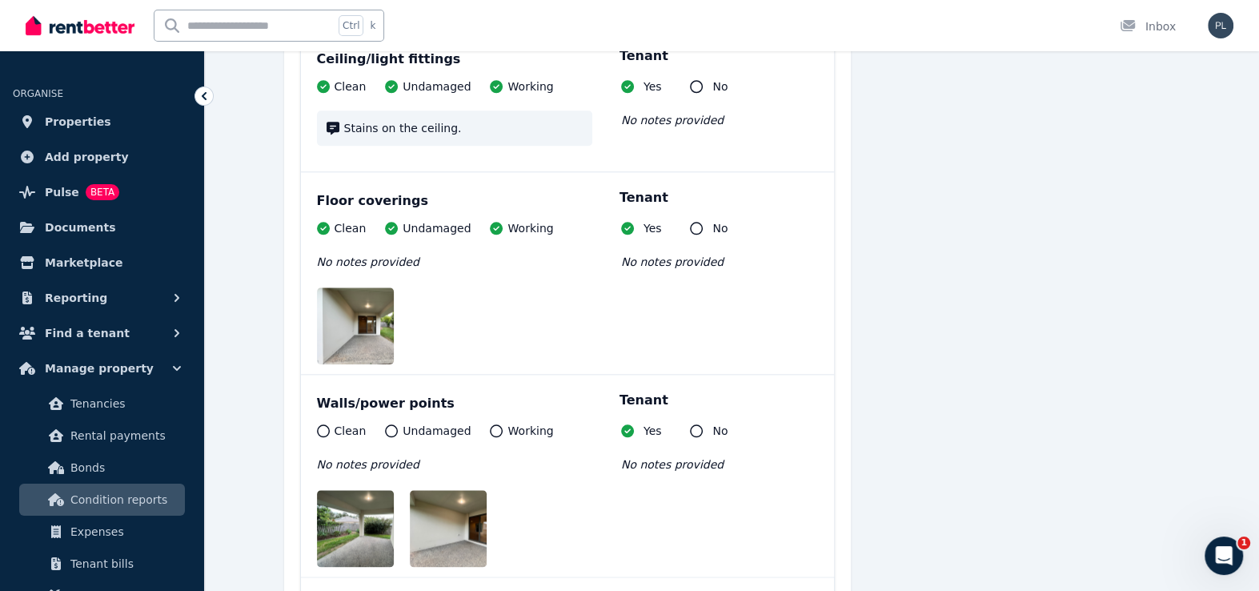
scroll to position [1266, 0]
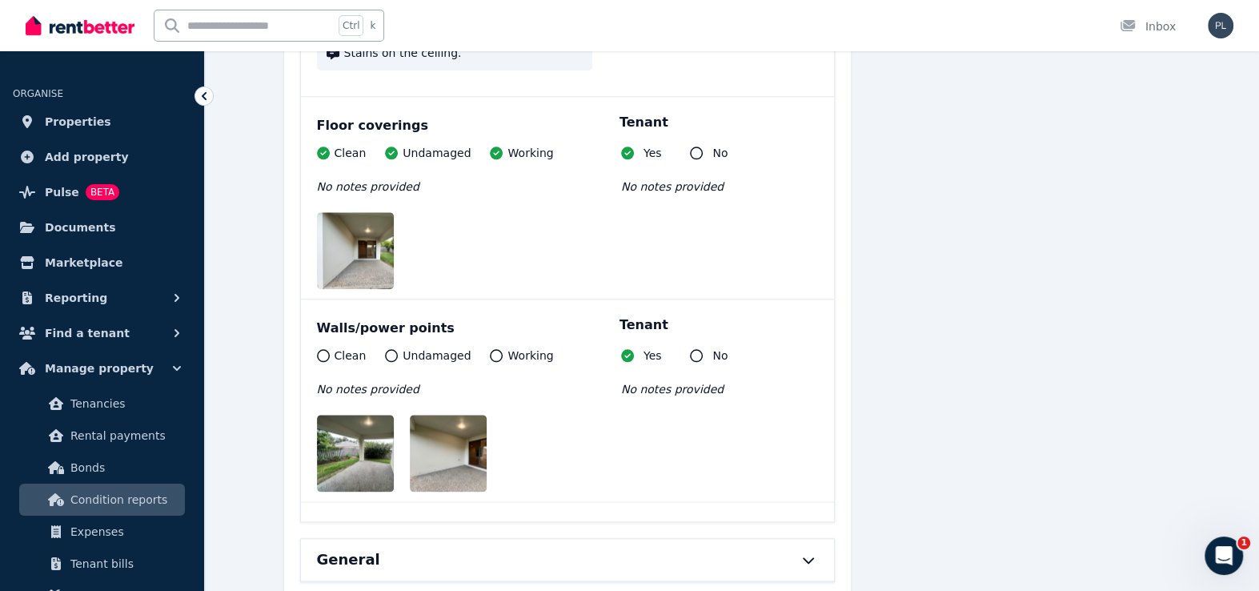
click at [473, 449] on img at bounding box center [461, 453] width 102 height 77
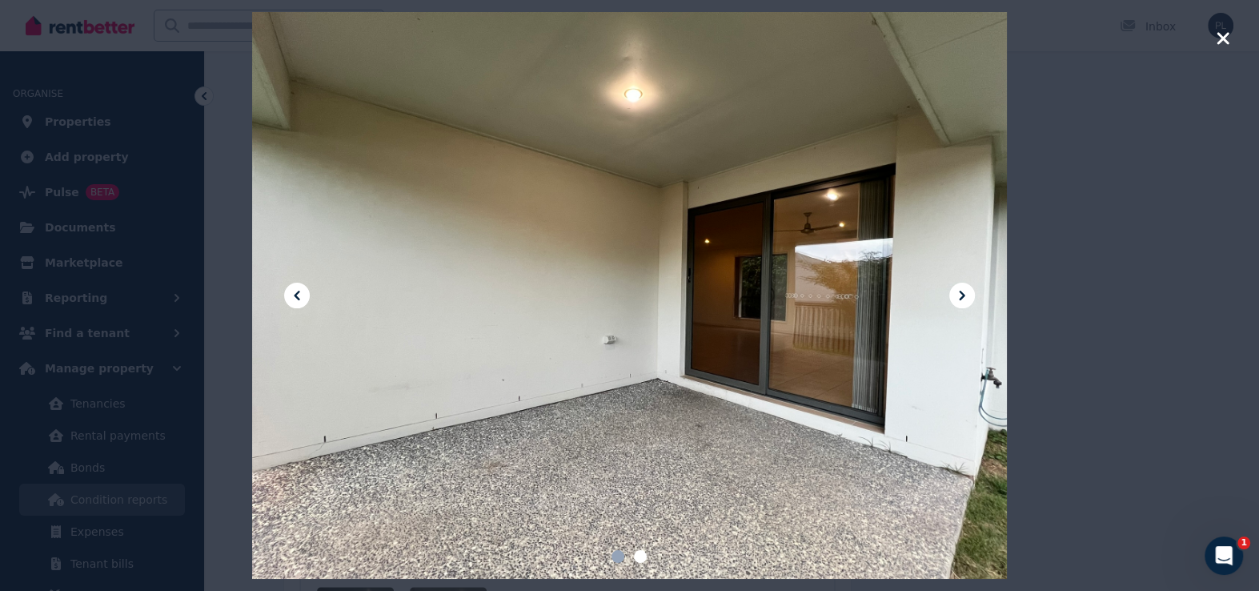
scroll to position [1026, 0]
click at [953, 300] on icon at bounding box center [962, 295] width 19 height 19
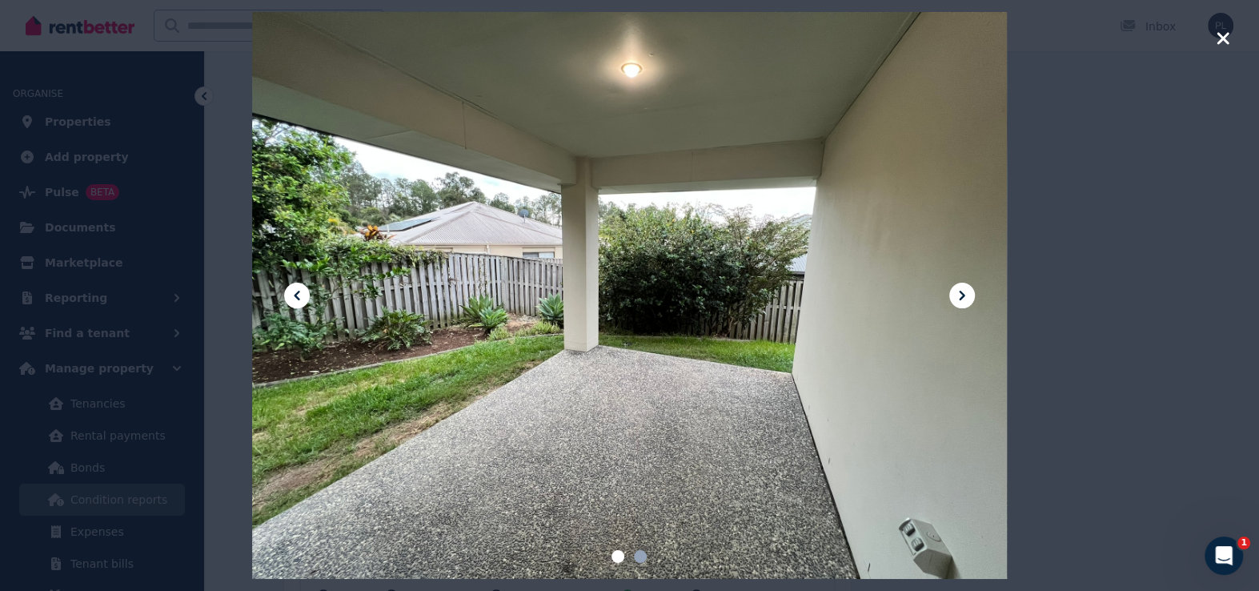
click at [960, 295] on icon at bounding box center [962, 295] width 19 height 19
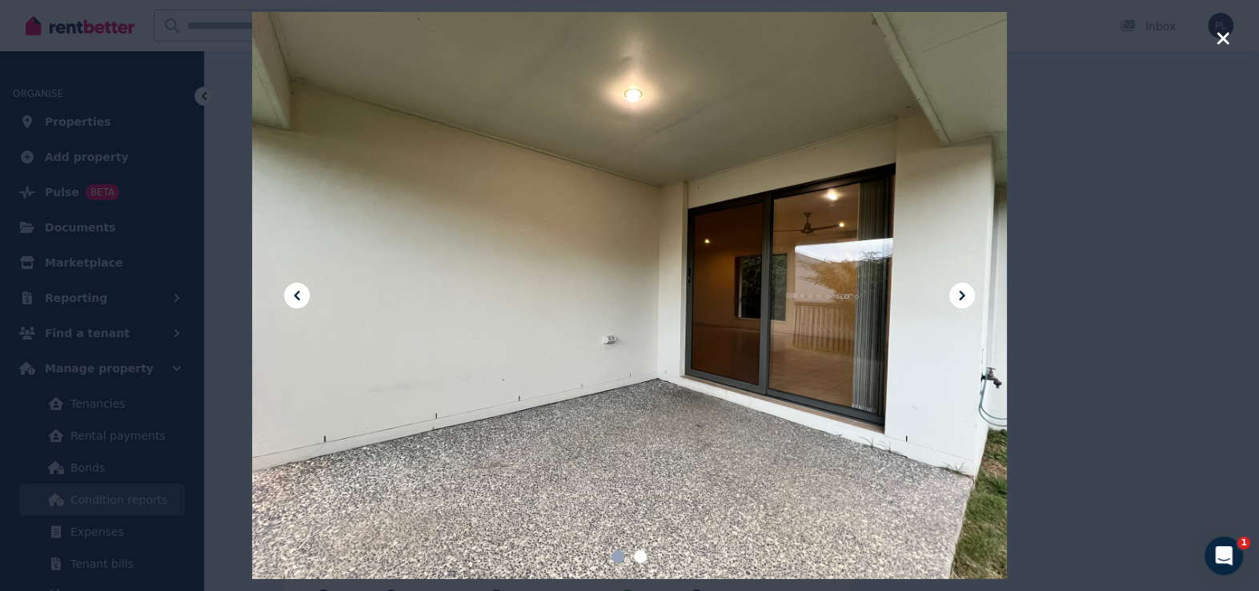
click at [960, 295] on icon at bounding box center [962, 295] width 19 height 19
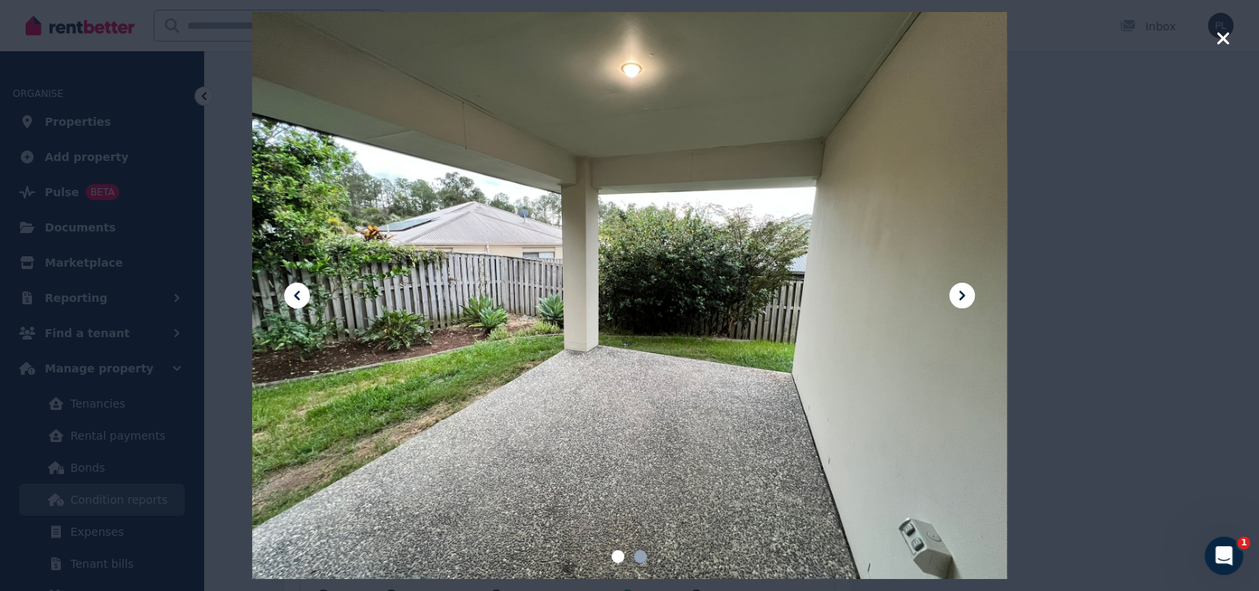
click at [960, 295] on icon at bounding box center [962, 295] width 19 height 19
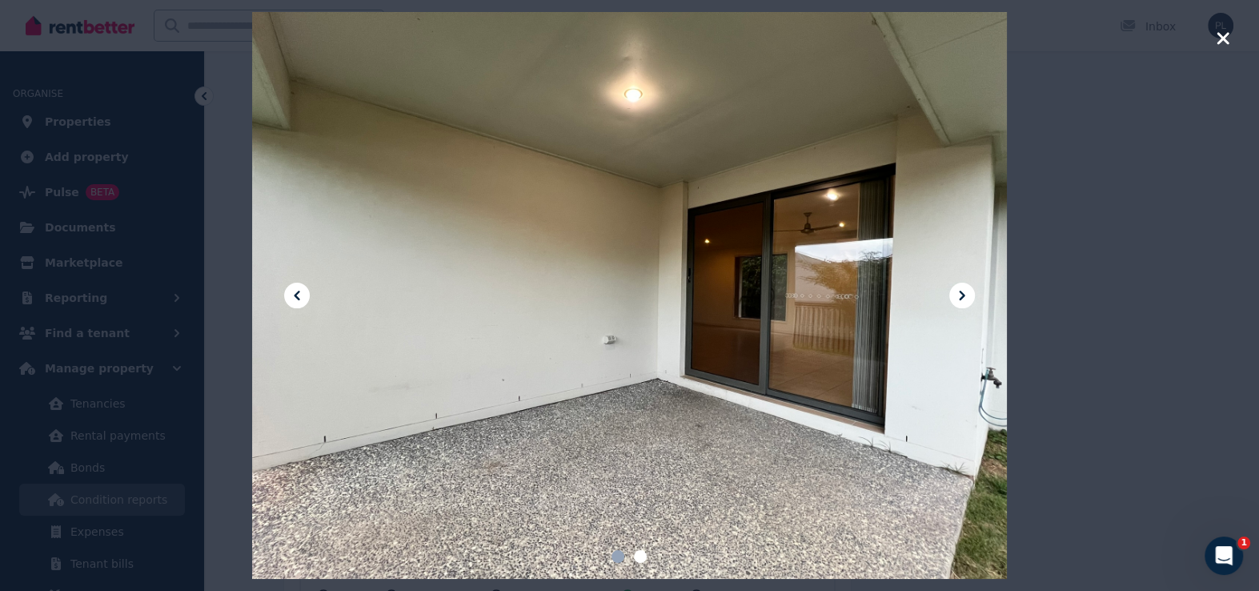
click at [960, 295] on icon at bounding box center [962, 295] width 19 height 19
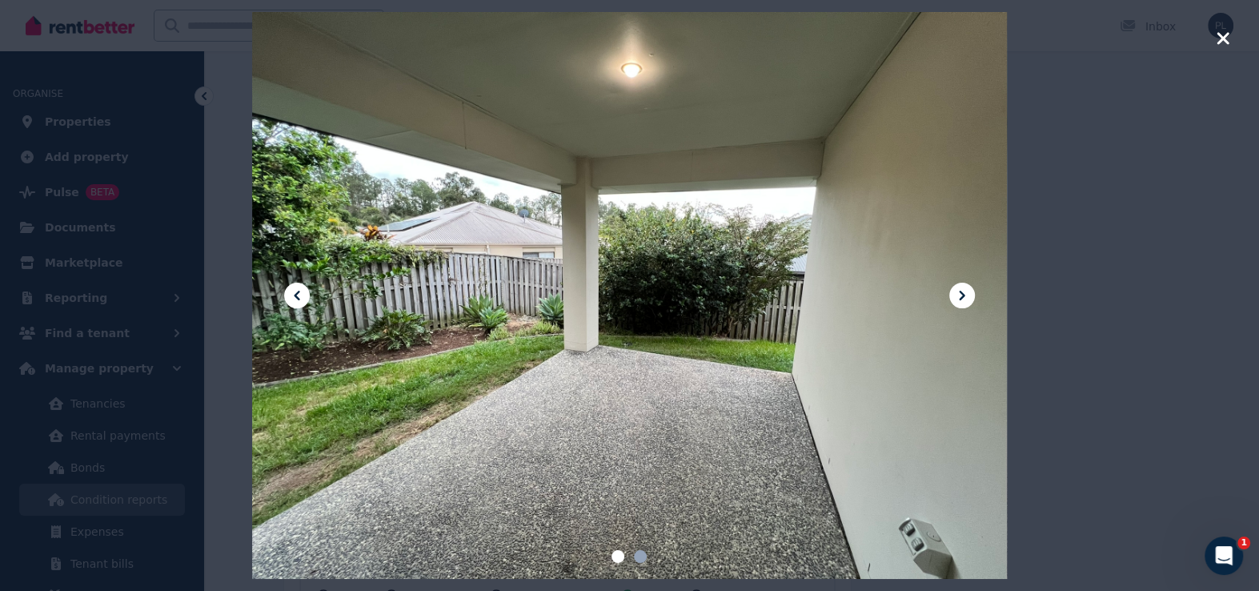
click at [1222, 39] on icon "button" at bounding box center [1223, 38] width 12 height 12
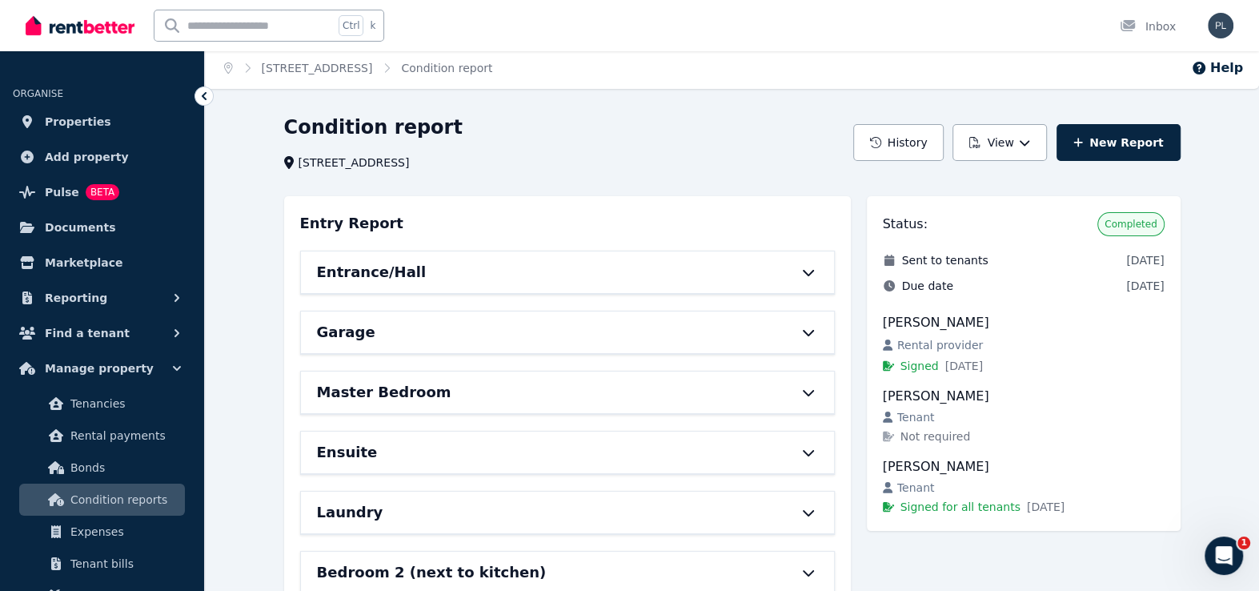
scroll to position [0, 0]
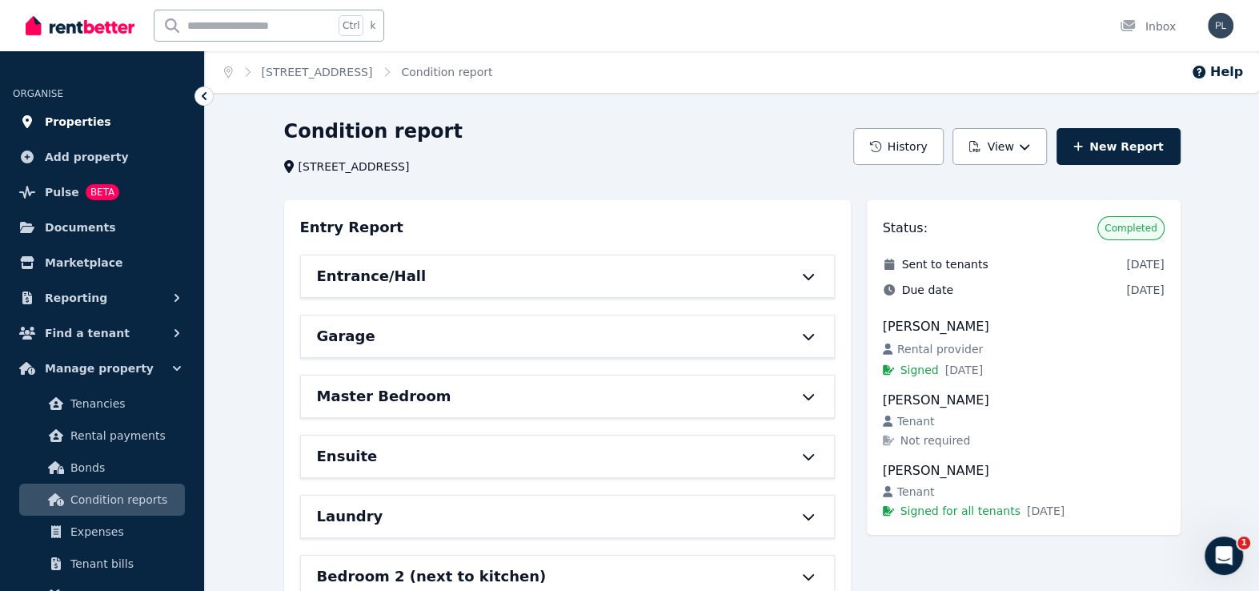
click at [47, 110] on link "Properties" at bounding box center [102, 122] width 179 height 32
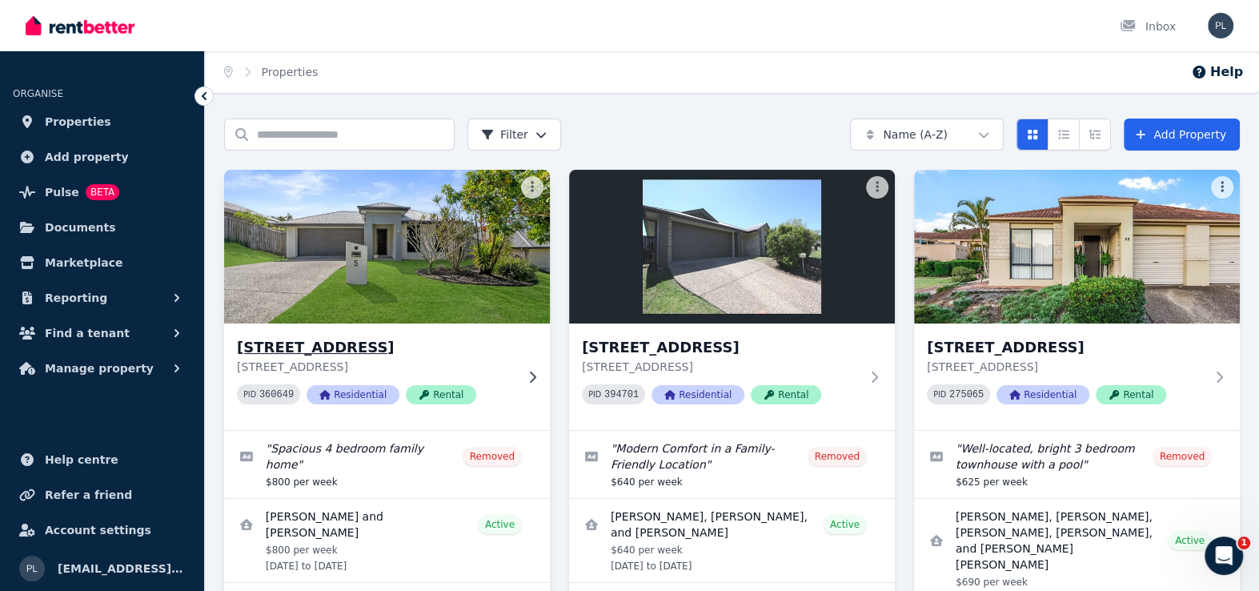
click at [415, 283] on img at bounding box center [387, 247] width 342 height 162
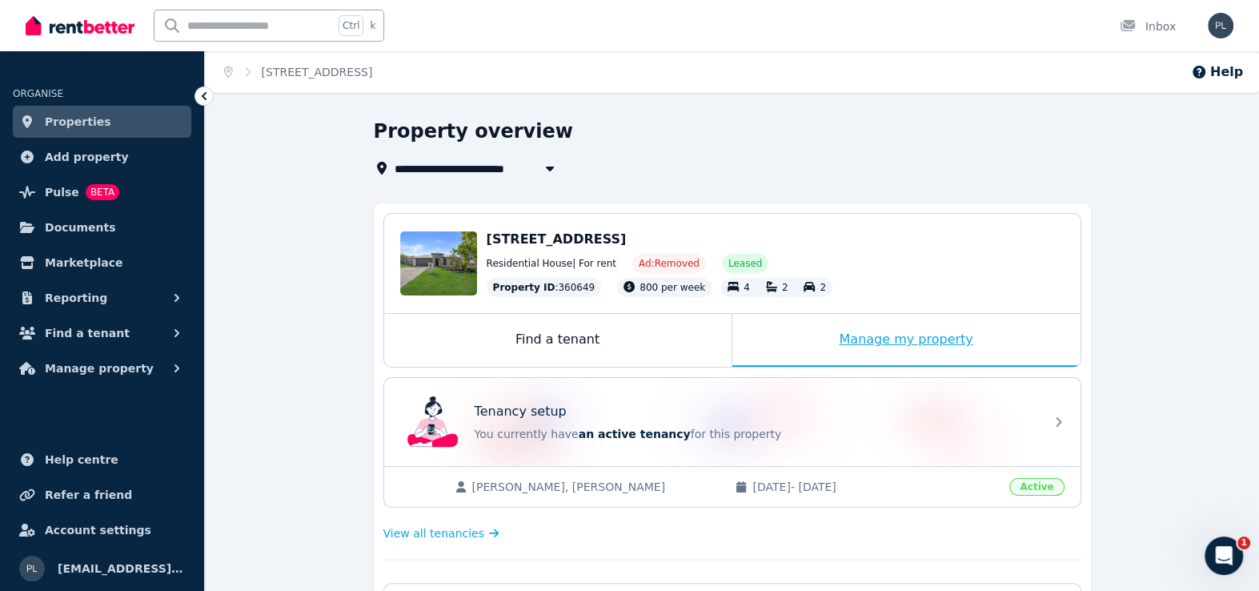
click at [893, 348] on div "Manage my property" at bounding box center [907, 340] width 348 height 53
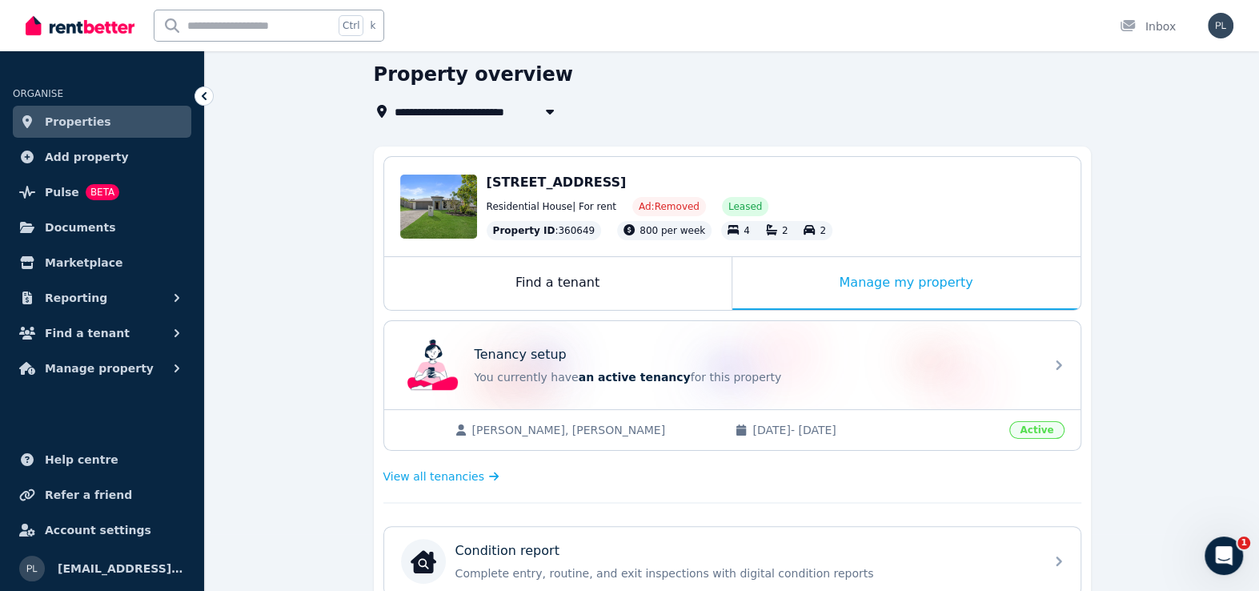
scroll to position [46, 0]
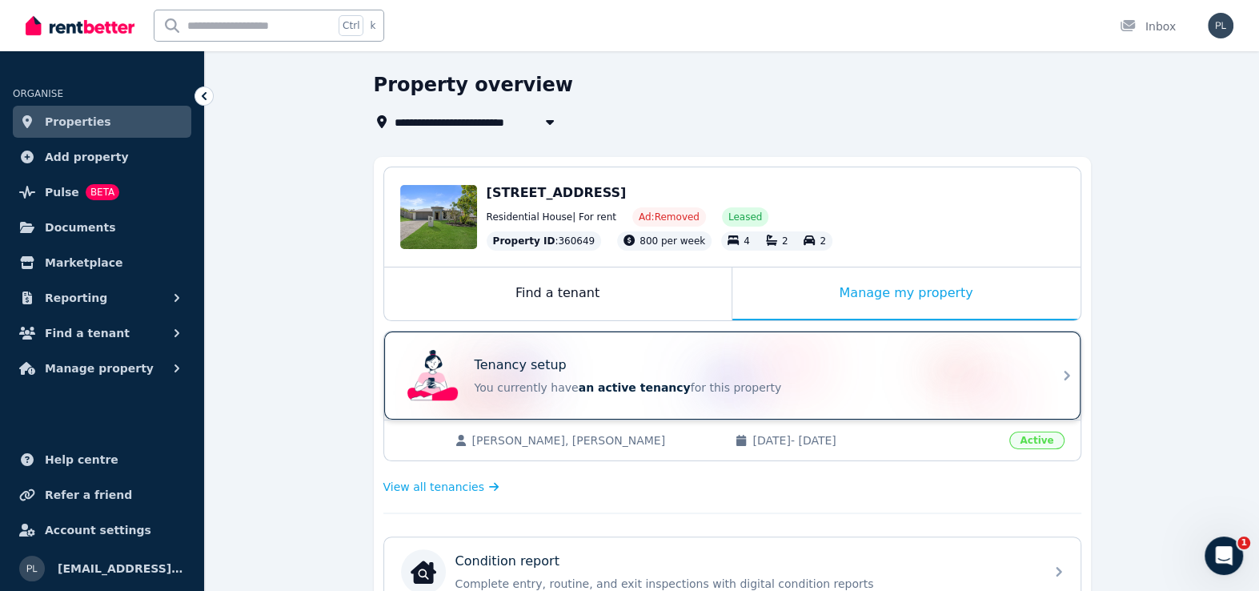
click at [769, 372] on div "Tenancy setup You currently have an active tenancy for this property" at bounding box center [755, 375] width 560 height 40
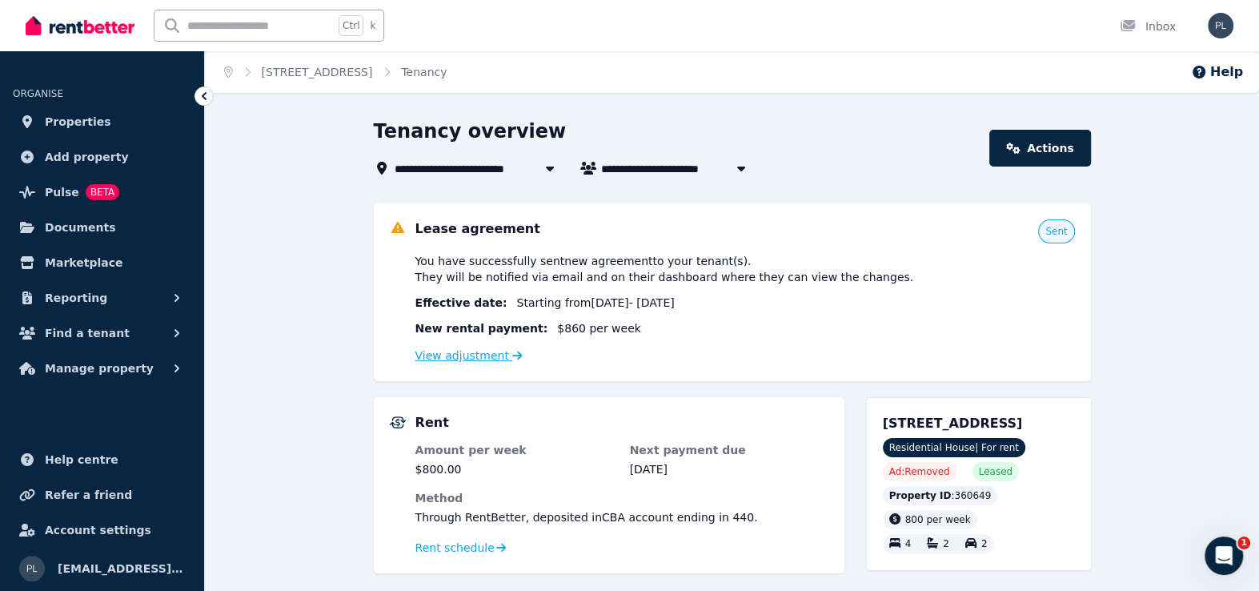
click at [478, 354] on link "View adjustment" at bounding box center [469, 355] width 107 height 13
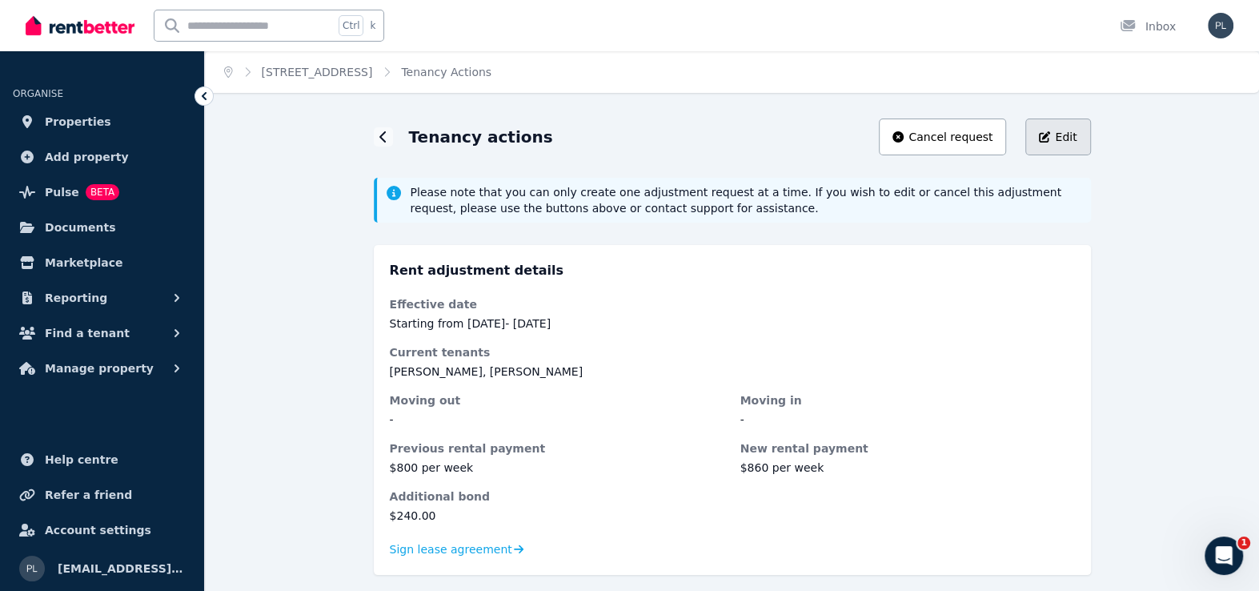
click at [1066, 146] on button "Edit" at bounding box center [1058, 136] width 65 height 37
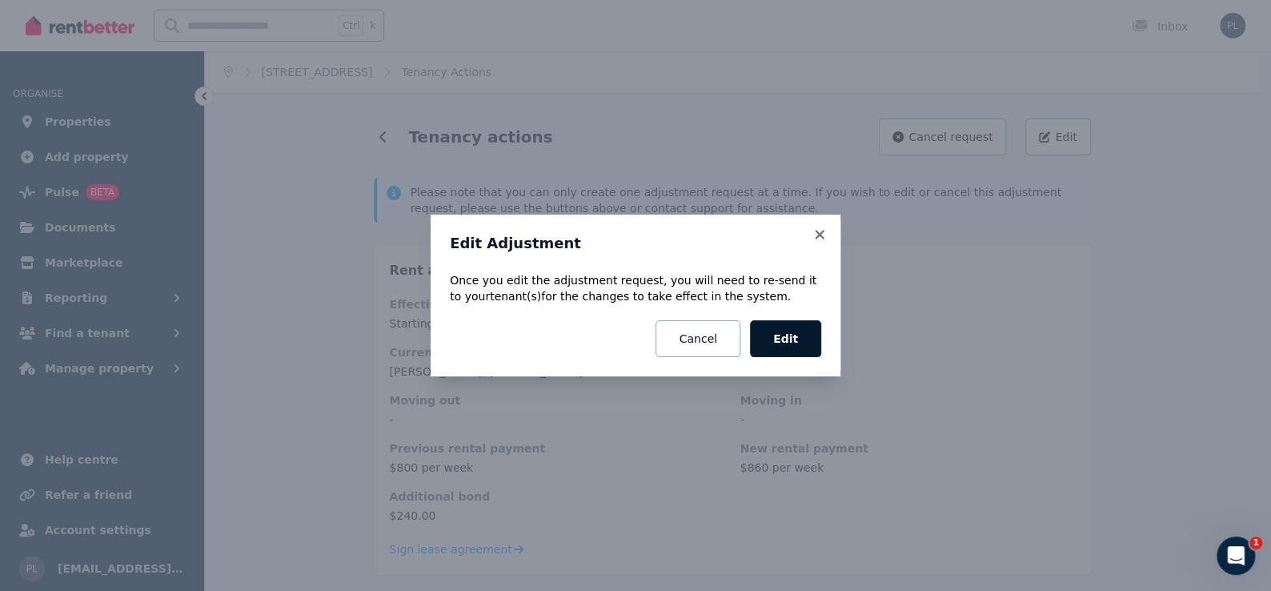
drag, startPoint x: 786, startPoint y: 339, endPoint x: 821, endPoint y: 411, distance: 80.2
click at [789, 339] on button "Edit" at bounding box center [785, 338] width 71 height 37
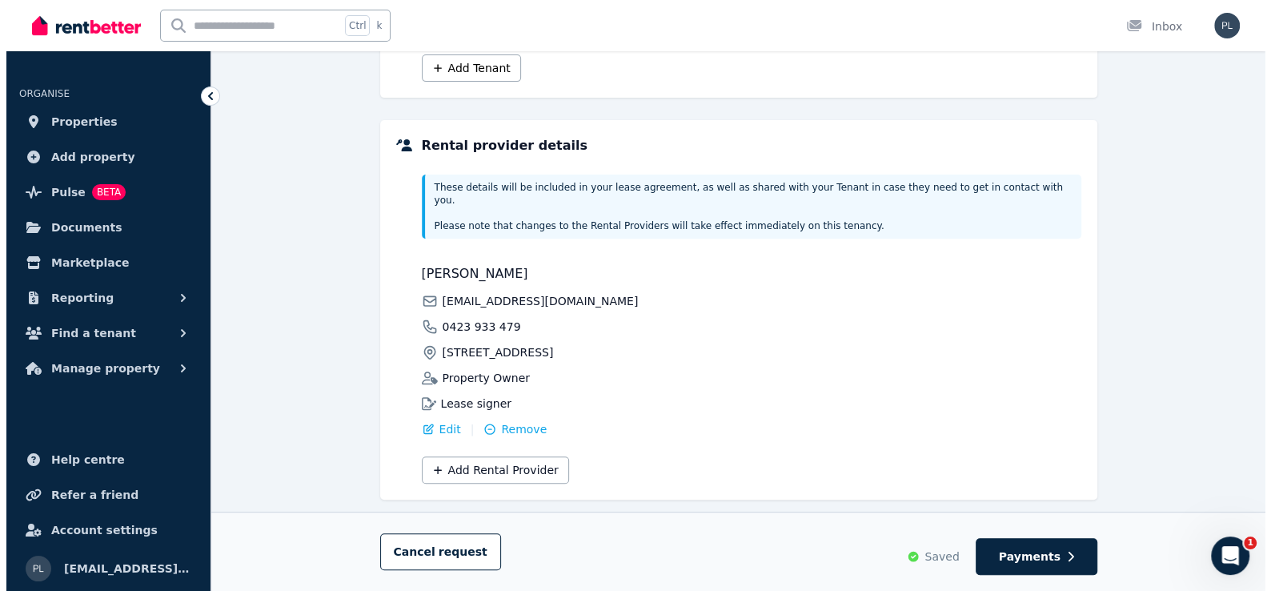
scroll to position [355, 0]
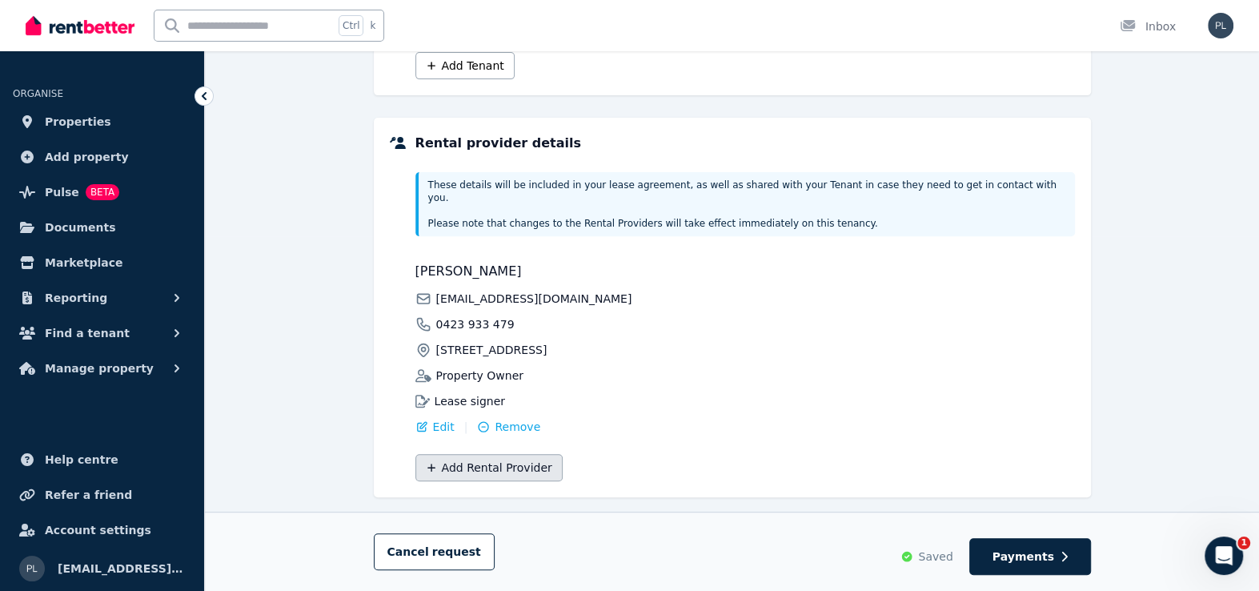
click at [528, 460] on button "Add Rental Provider" at bounding box center [489, 467] width 147 height 27
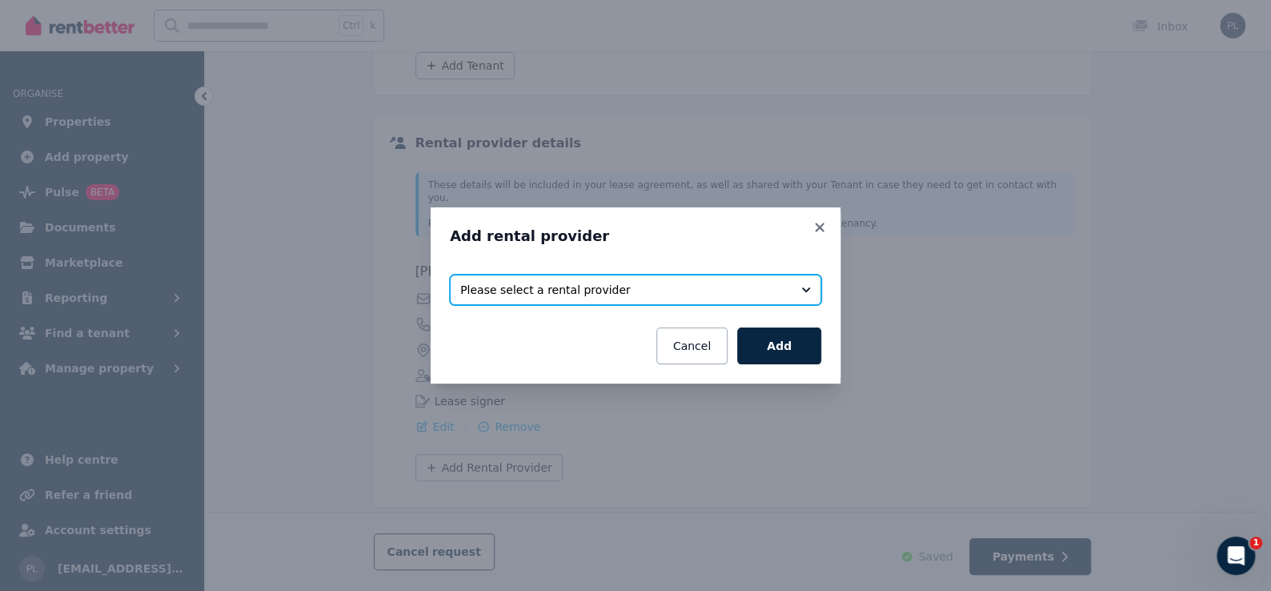
click at [546, 296] on span "Please select a rental provider" at bounding box center [624, 290] width 328 height 16
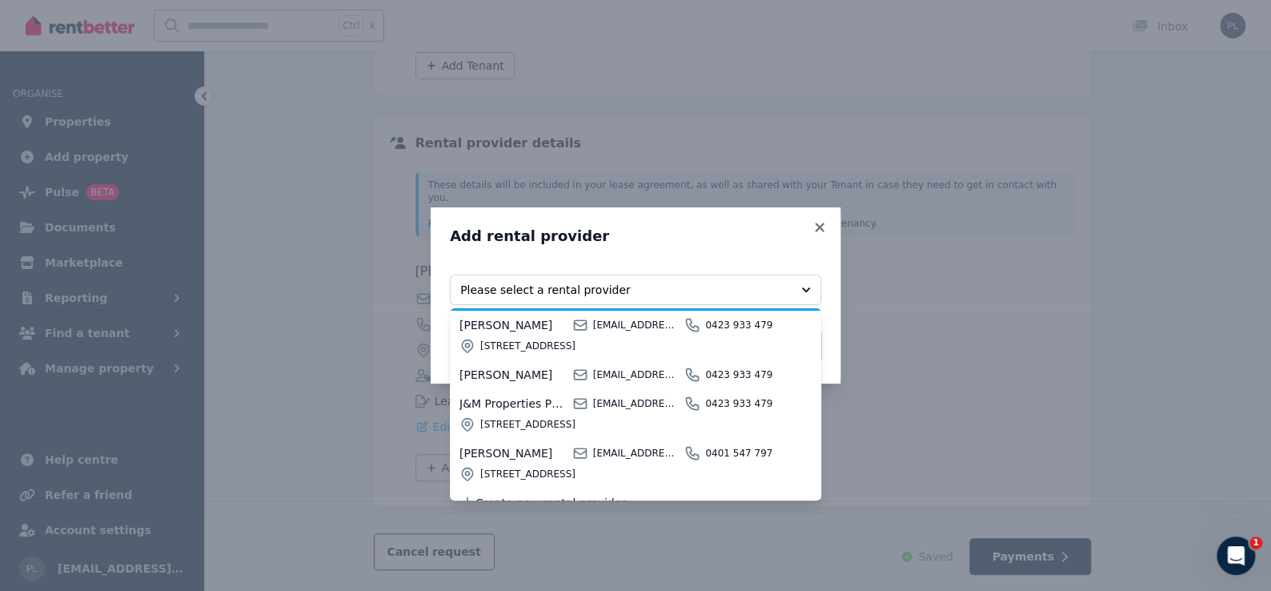
scroll to position [148, 0]
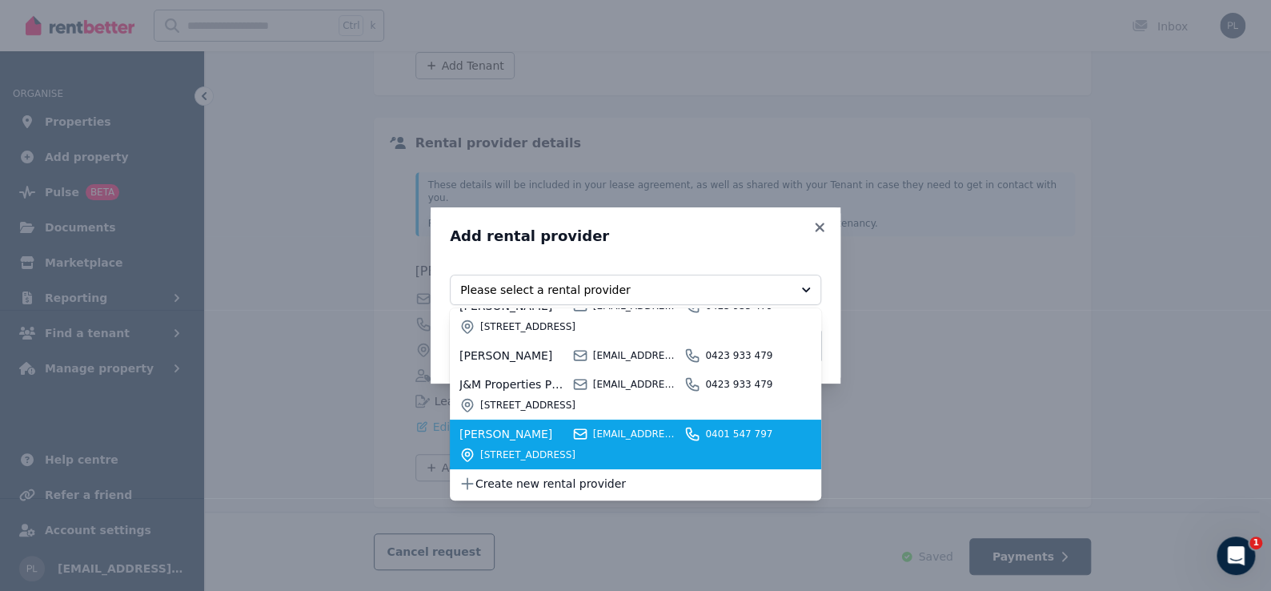
click at [578, 434] on icon at bounding box center [580, 434] width 16 height 16
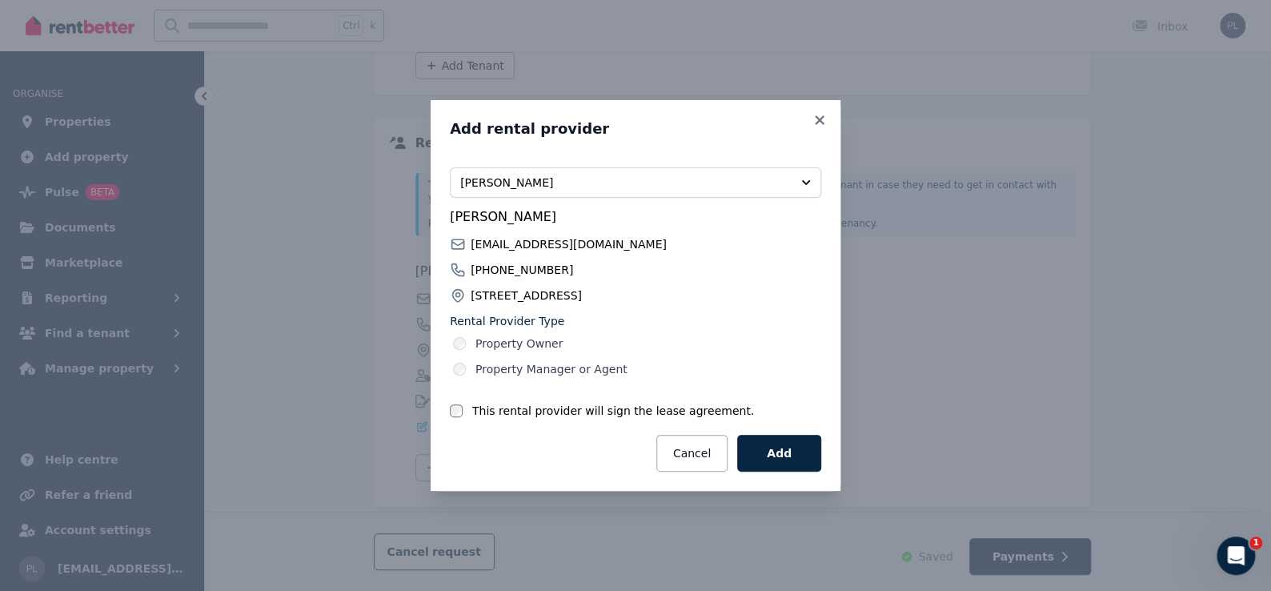
click at [628, 411] on label "This rental provider will sign the lease agreement." at bounding box center [613, 411] width 282 height 16
click at [792, 450] on button "Add" at bounding box center [779, 453] width 84 height 37
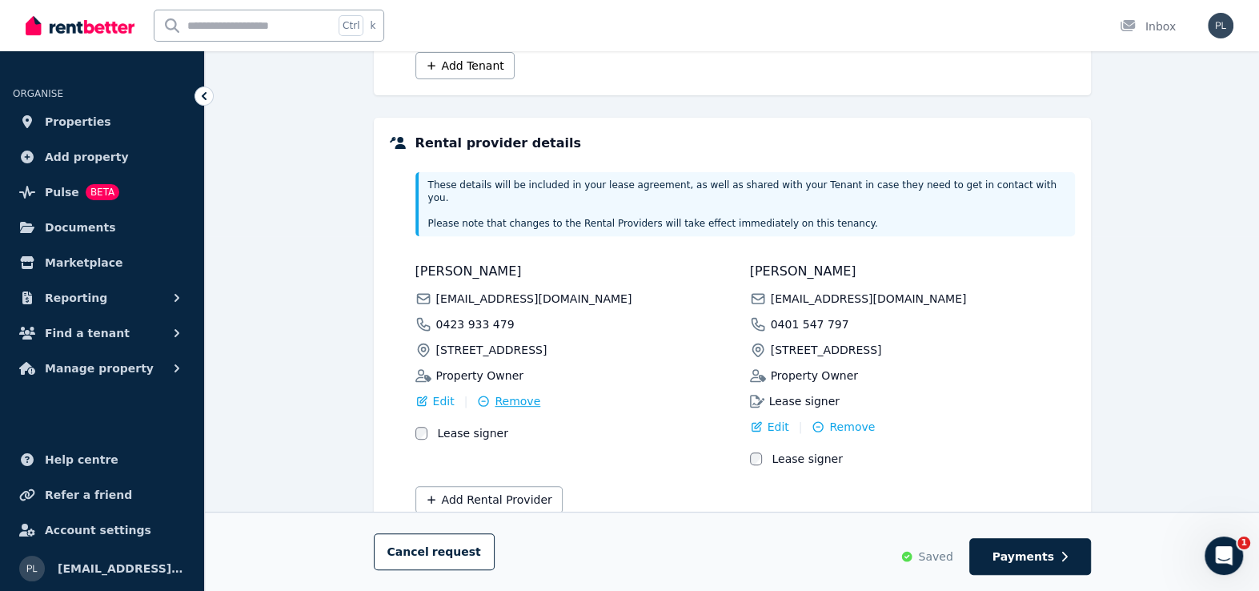
click at [511, 393] on span "Remove" at bounding box center [518, 401] width 46 height 16
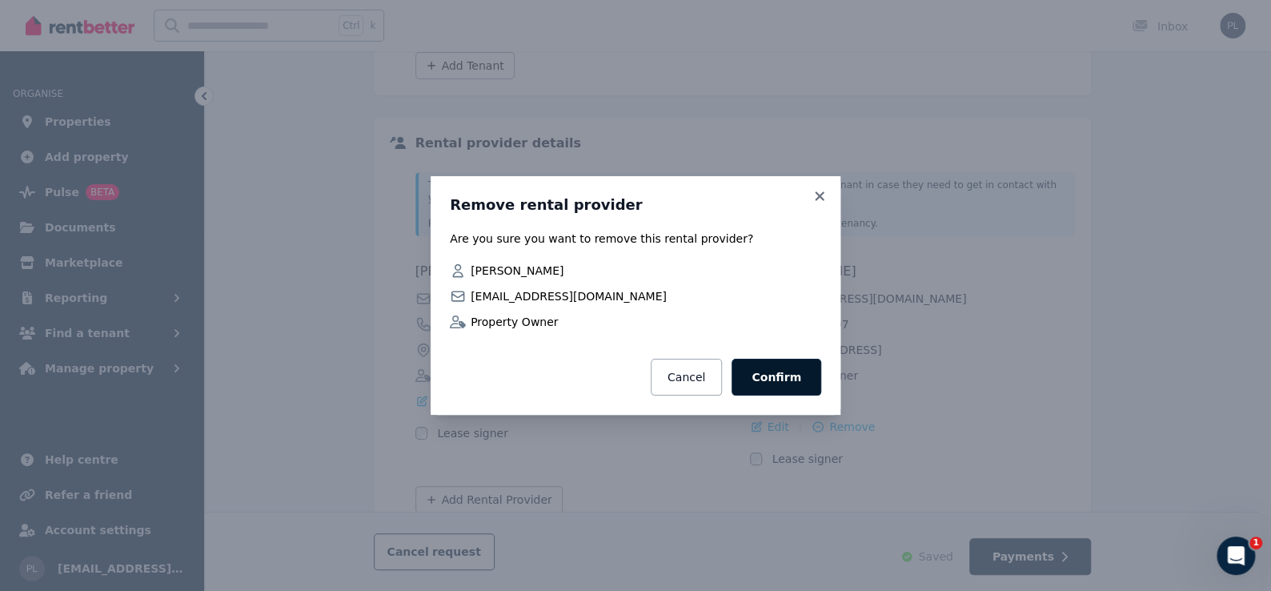
click at [785, 376] on button "Confirm" at bounding box center [777, 377] width 90 height 37
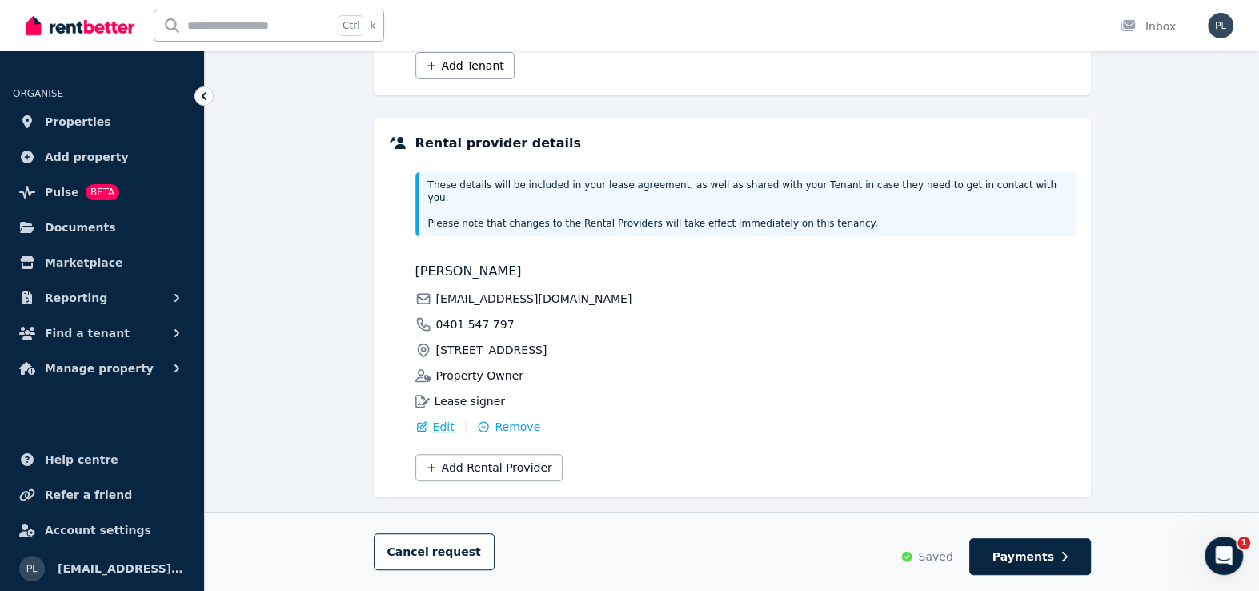
click at [438, 419] on span "Edit" at bounding box center [444, 427] width 22 height 16
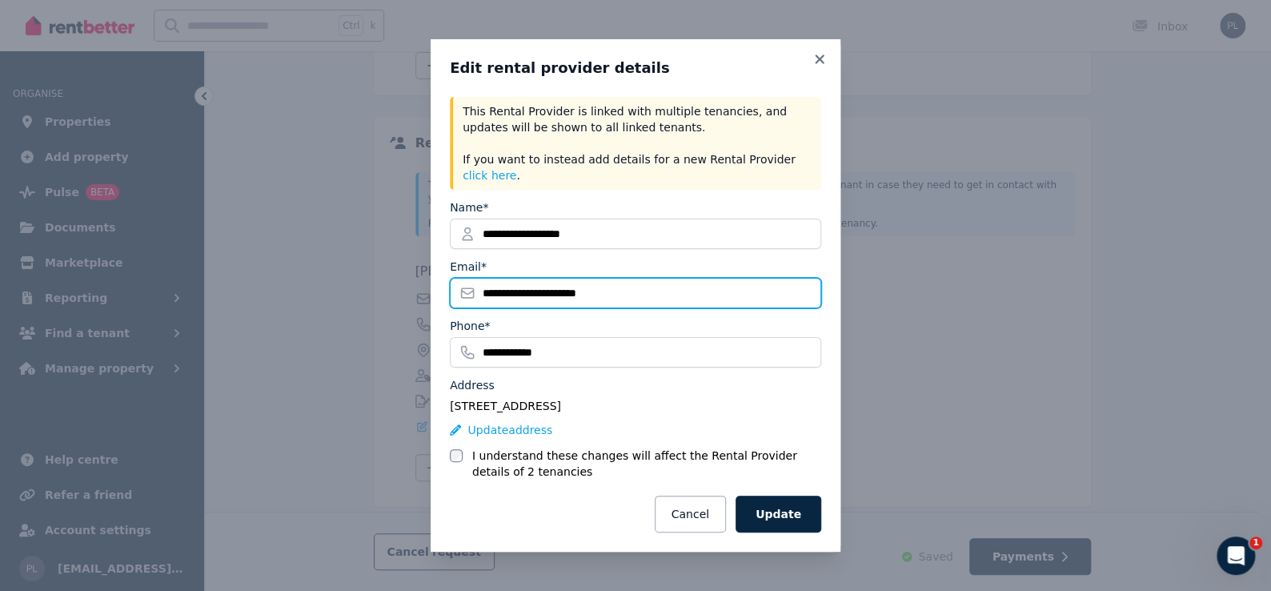
click at [661, 281] on input "**********" at bounding box center [635, 293] width 371 height 30
drag, startPoint x: 523, startPoint y: 289, endPoint x: 438, endPoint y: 291, distance: 84.9
click at [438, 291] on div "**********" at bounding box center [636, 295] width 410 height 512
type input "**********"
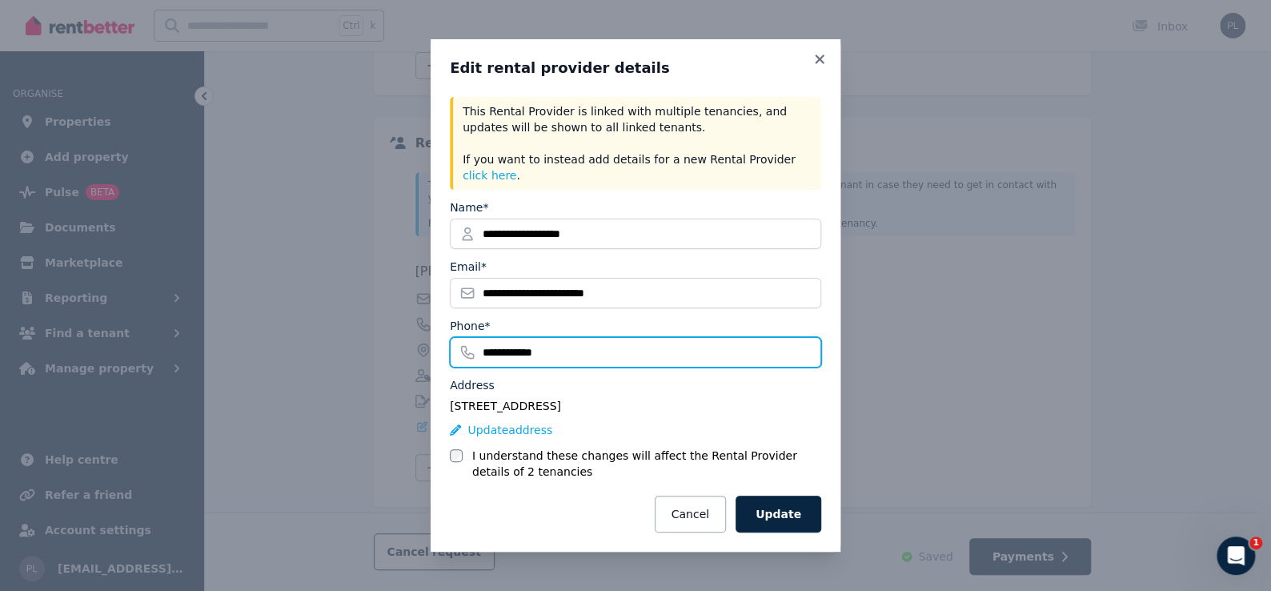
click at [692, 337] on input "**********" at bounding box center [635, 352] width 371 height 30
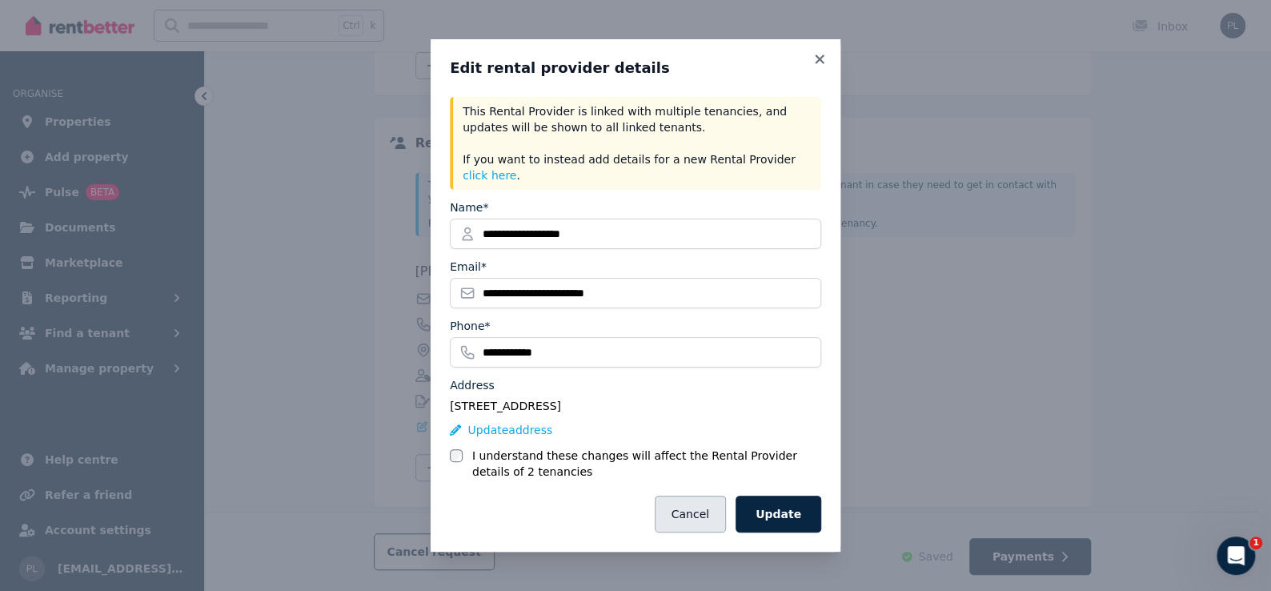
click at [704, 516] on button "Cancel" at bounding box center [690, 514] width 71 height 37
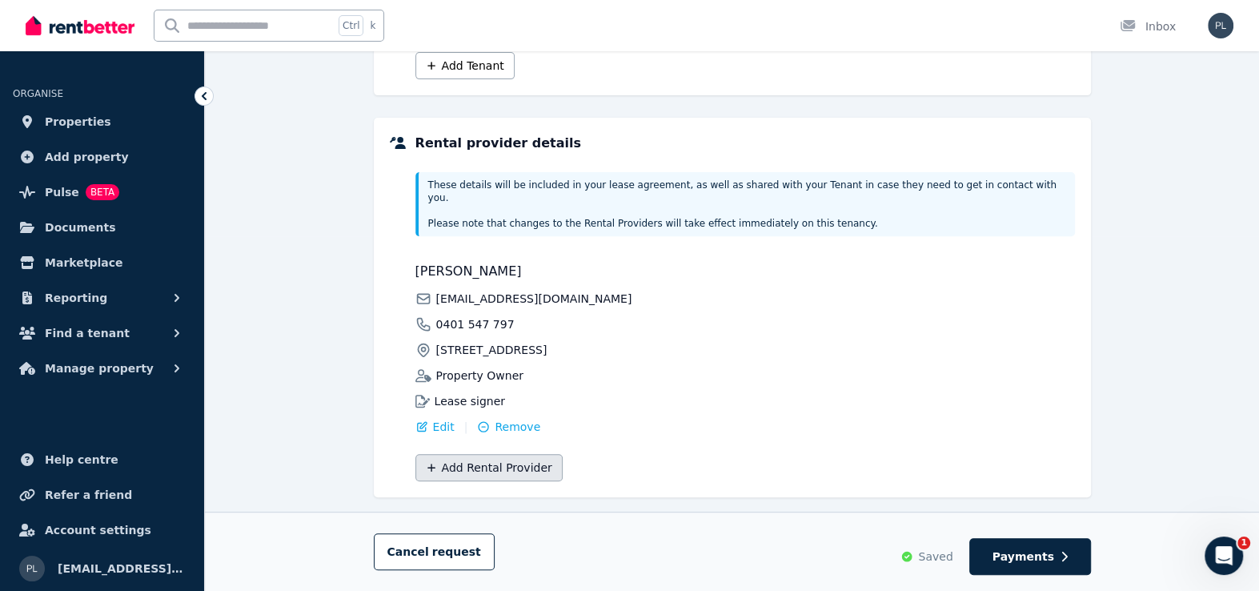
click at [528, 459] on button "Add Rental Provider" at bounding box center [489, 467] width 147 height 27
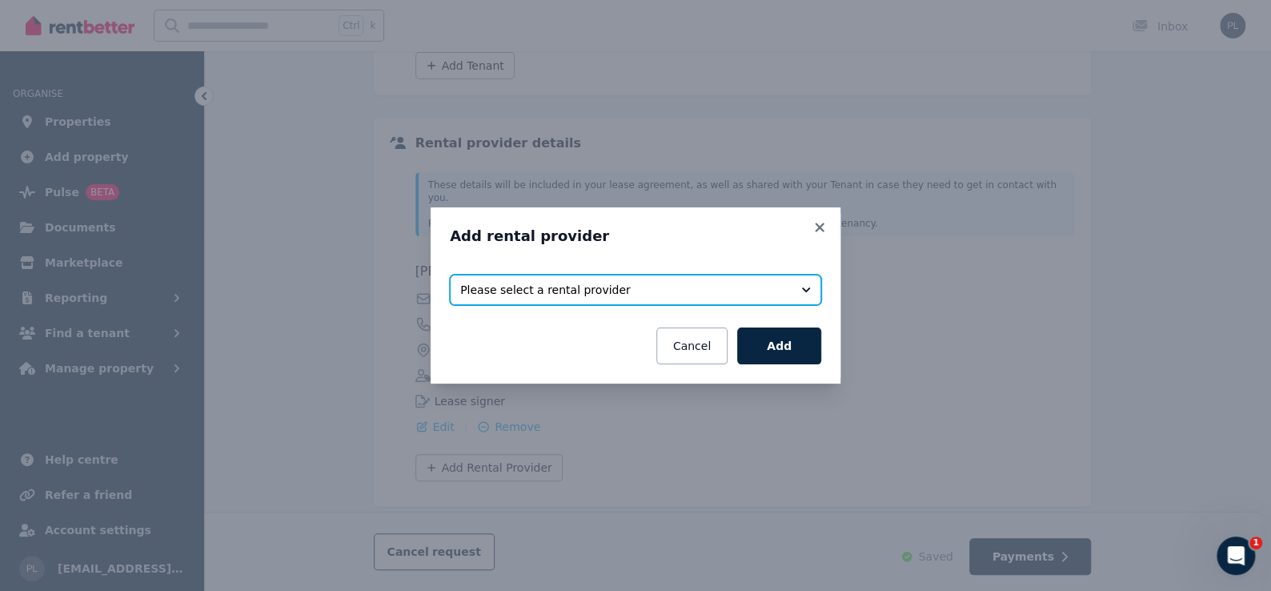
click at [667, 297] on span "Please select a rental provider" at bounding box center [624, 290] width 328 height 16
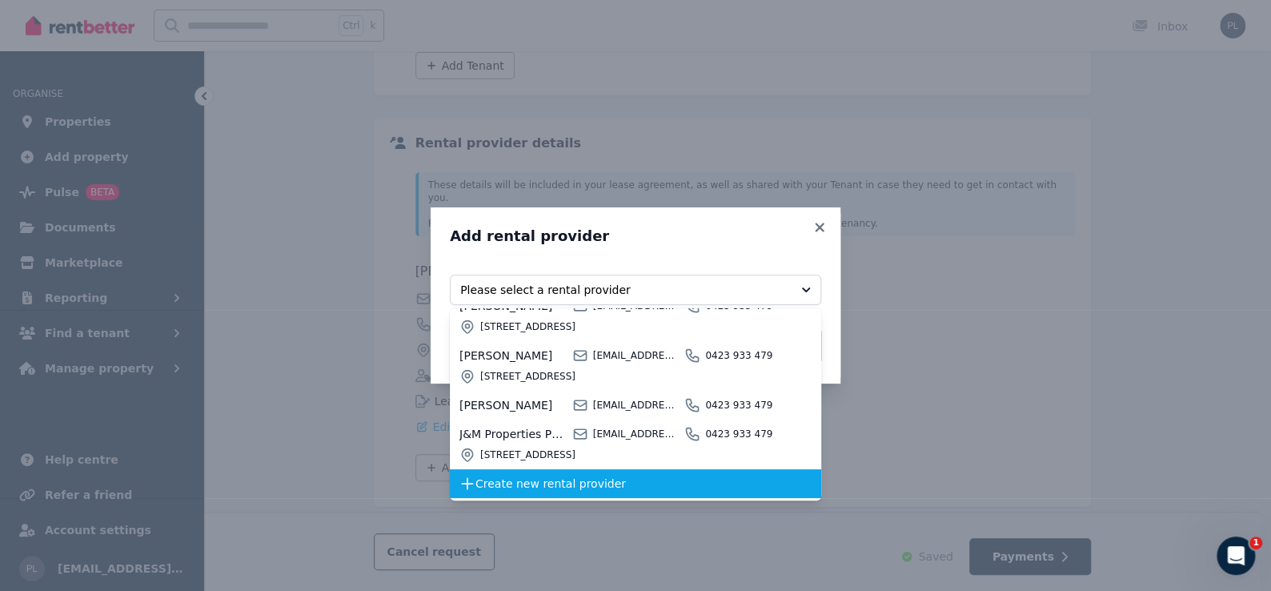
click at [591, 479] on span "Create new rental provider" at bounding box center [634, 484] width 317 height 16
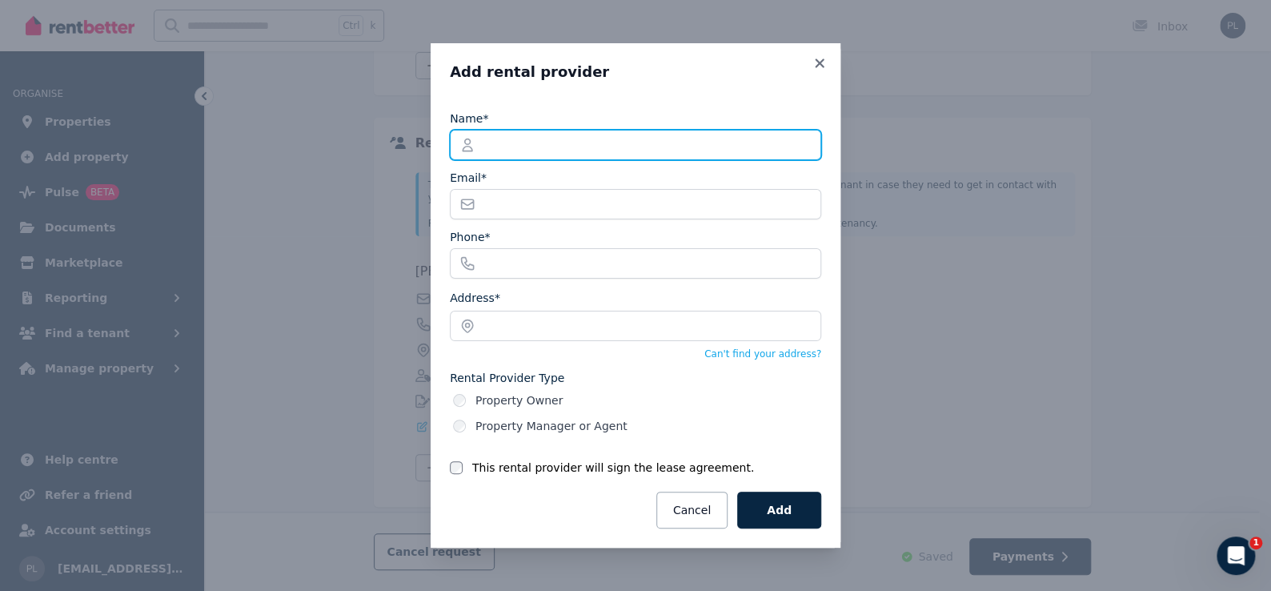
click at [501, 153] on input "Name*" at bounding box center [635, 145] width 371 height 30
type input "**********"
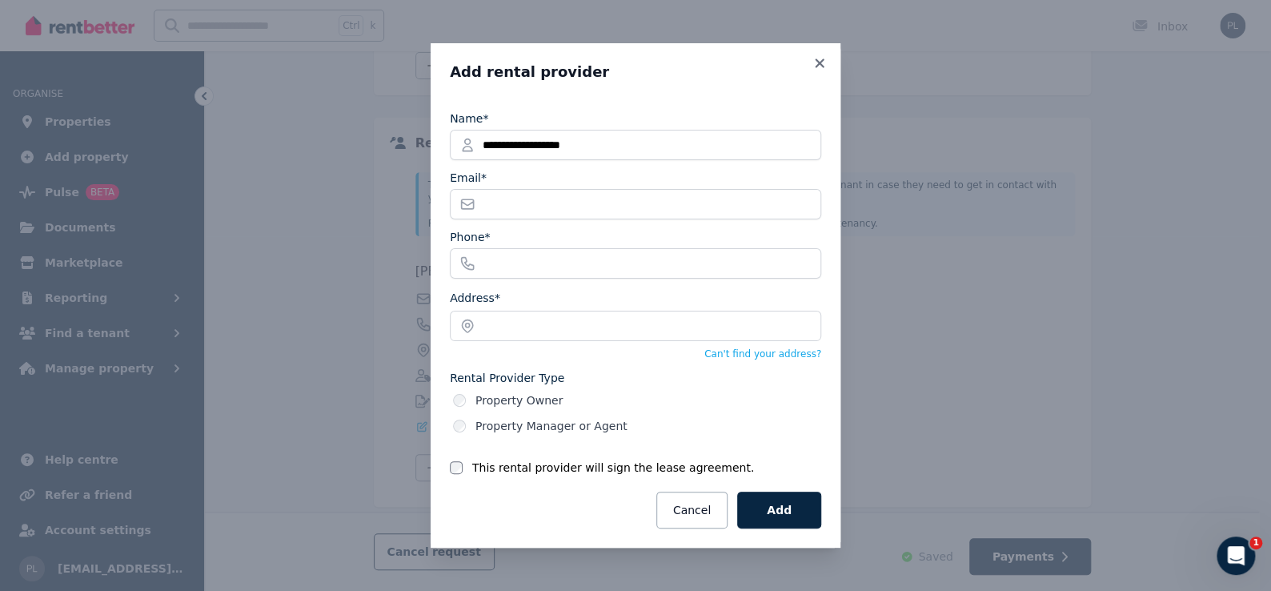
click at [572, 225] on fieldset "**********" at bounding box center [635, 288] width 371 height 375
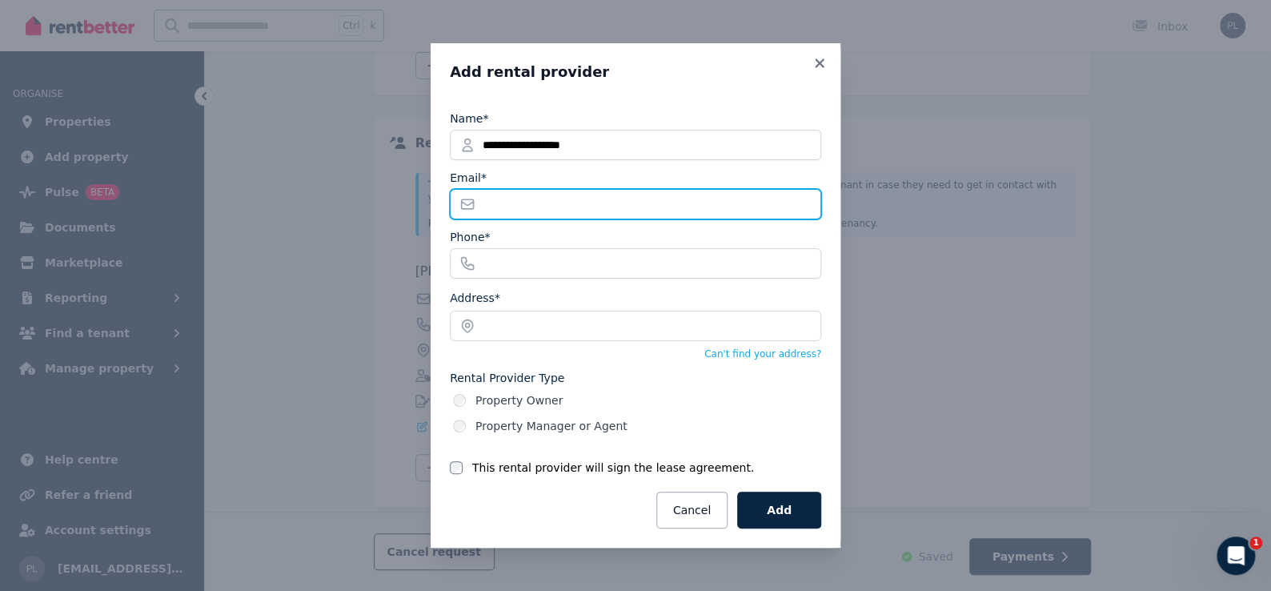
click at [578, 202] on input "Email*" at bounding box center [635, 204] width 371 height 30
type input "**********"
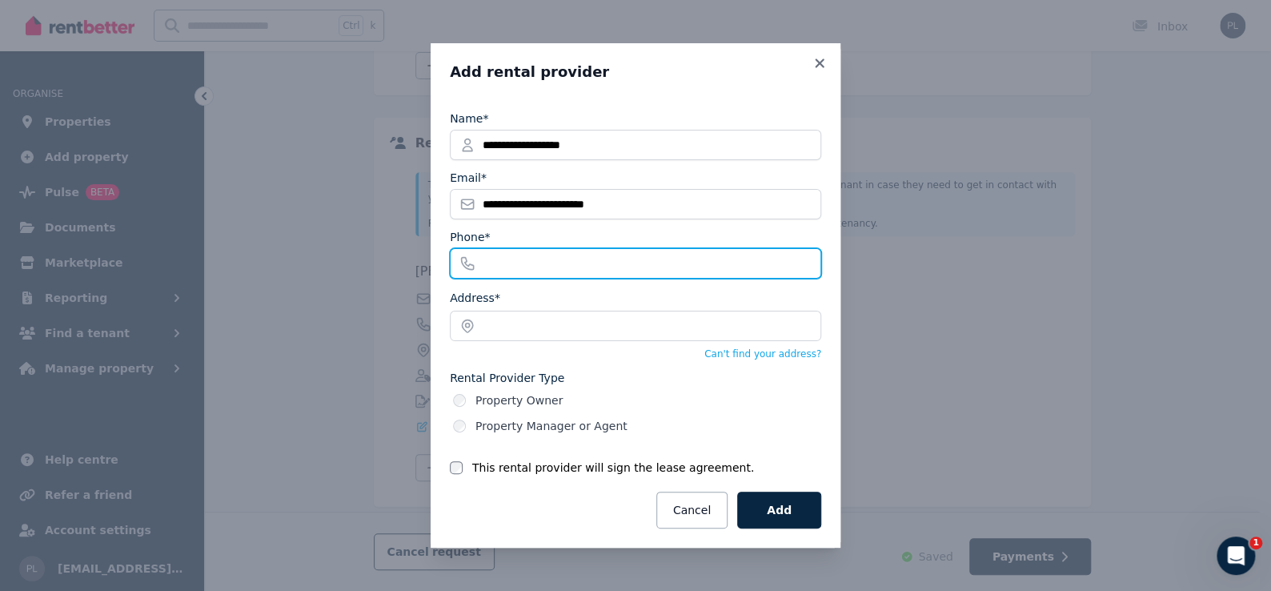
click at [596, 255] on input "Phone*" at bounding box center [635, 263] width 371 height 30
type input "**********"
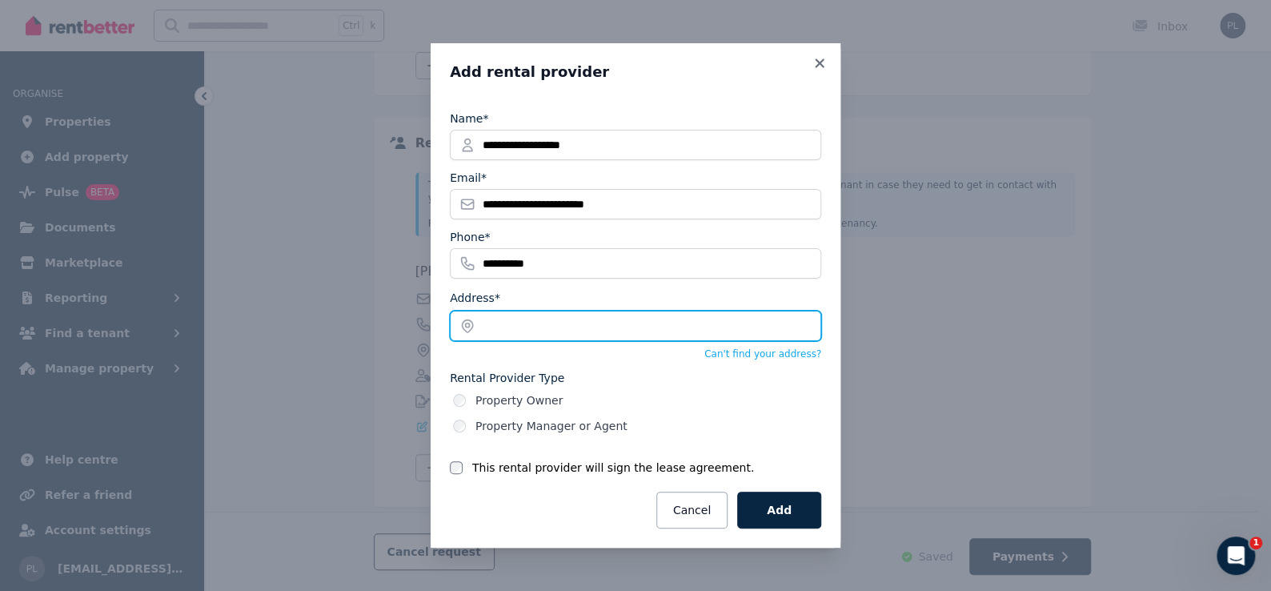
click at [568, 336] on input "text" at bounding box center [635, 326] width 371 height 30
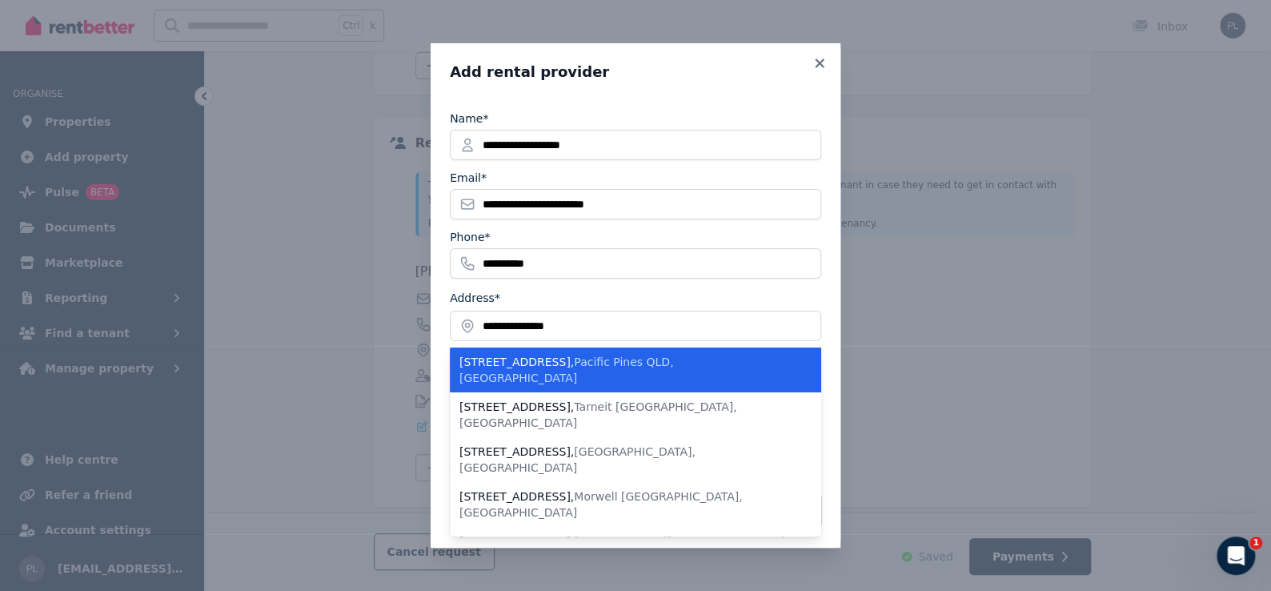
click at [616, 371] on li "16 Granya Court , Pacific Pines QLD, Australia" at bounding box center [635, 369] width 371 height 45
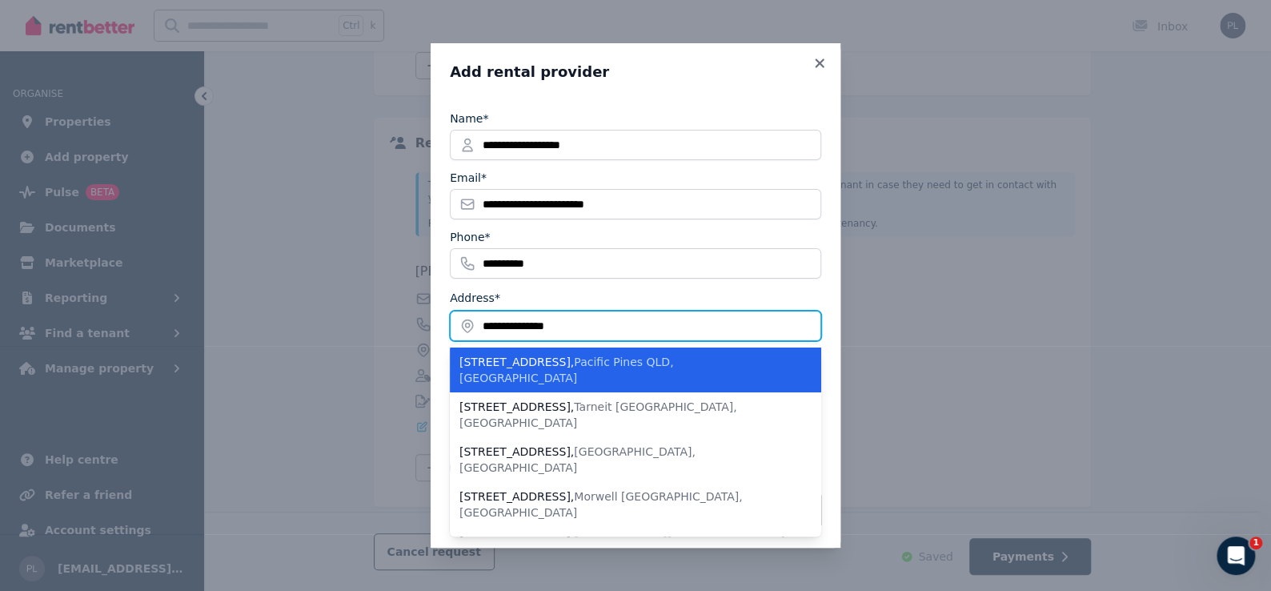
type input "**********"
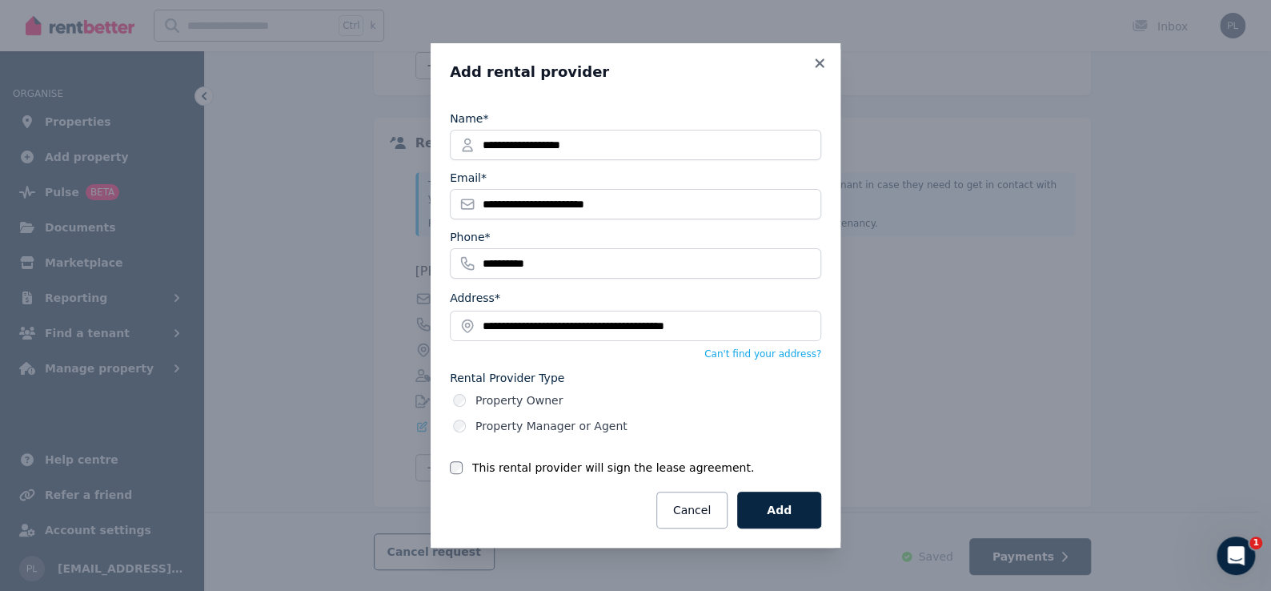
click at [577, 468] on label "This rental provider will sign the lease agreement." at bounding box center [613, 468] width 282 height 16
click at [799, 514] on button "Add" at bounding box center [779, 510] width 84 height 37
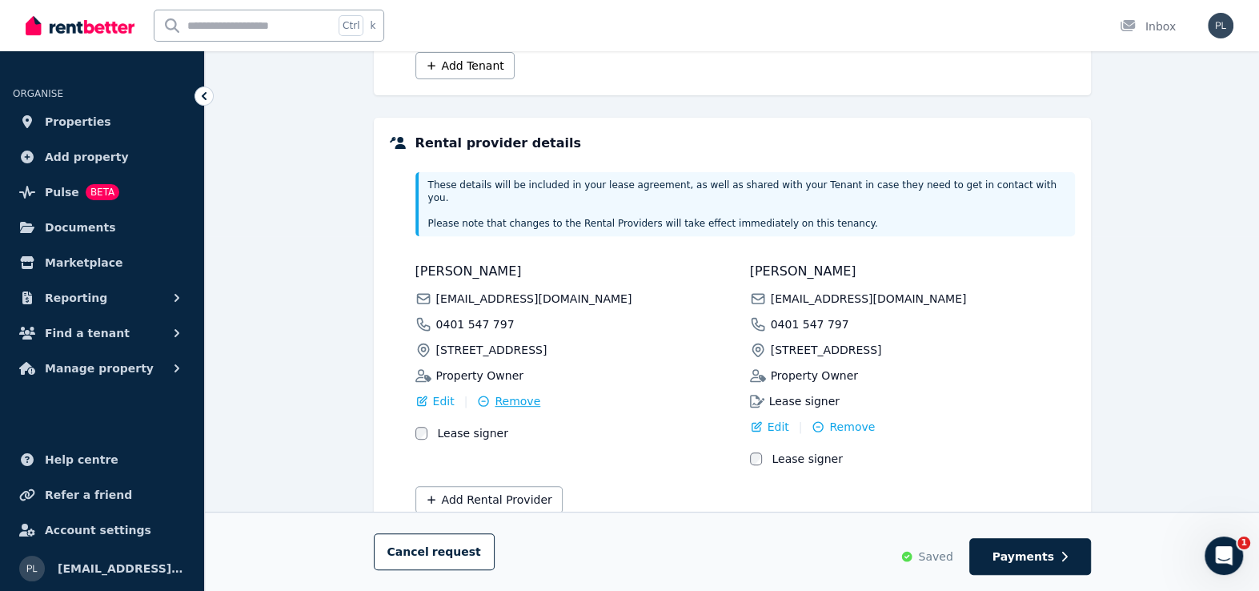
click at [516, 393] on span "Remove" at bounding box center [518, 401] width 46 height 16
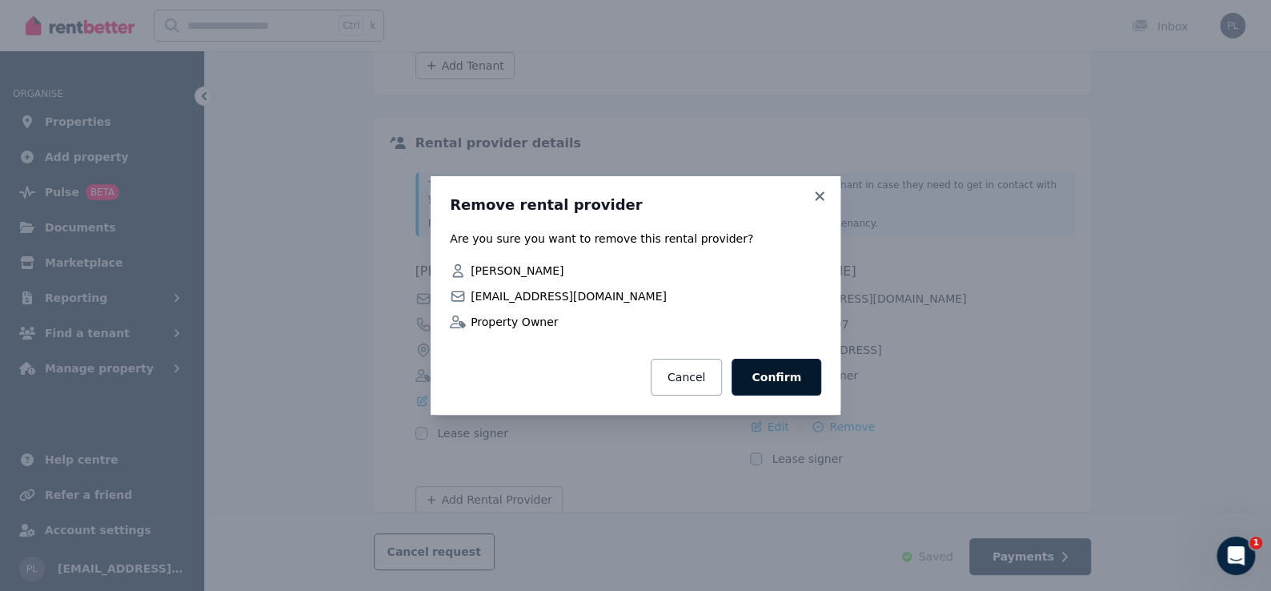
click at [797, 375] on button "Confirm" at bounding box center [777, 377] width 90 height 37
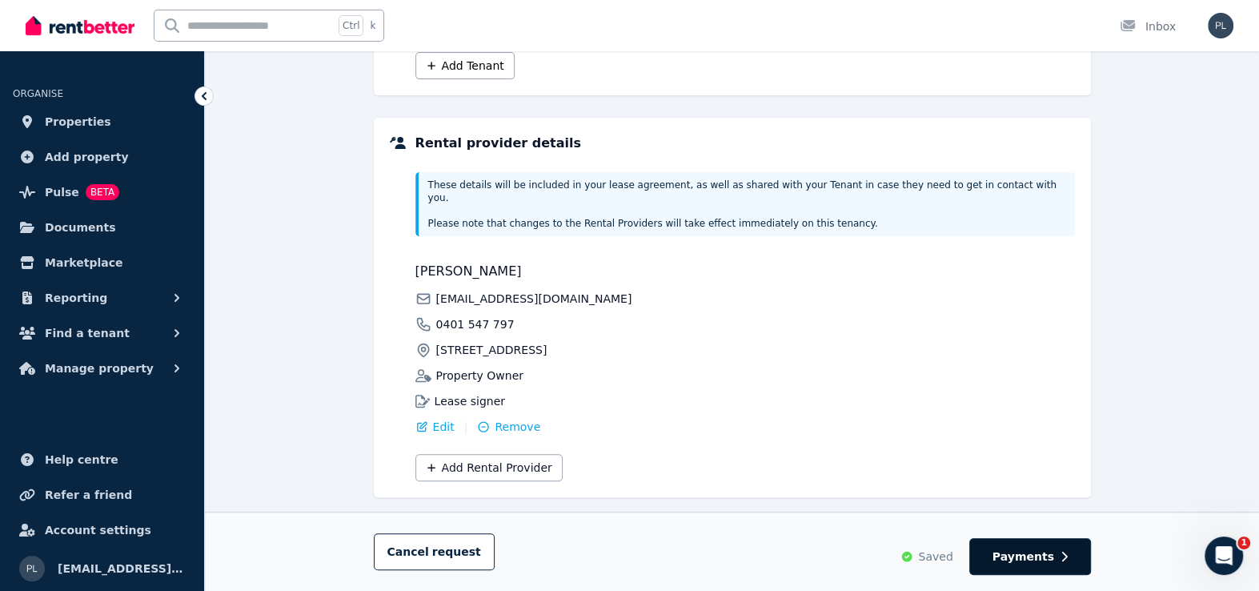
click at [1039, 555] on span "Payments" at bounding box center [1024, 556] width 62 height 16
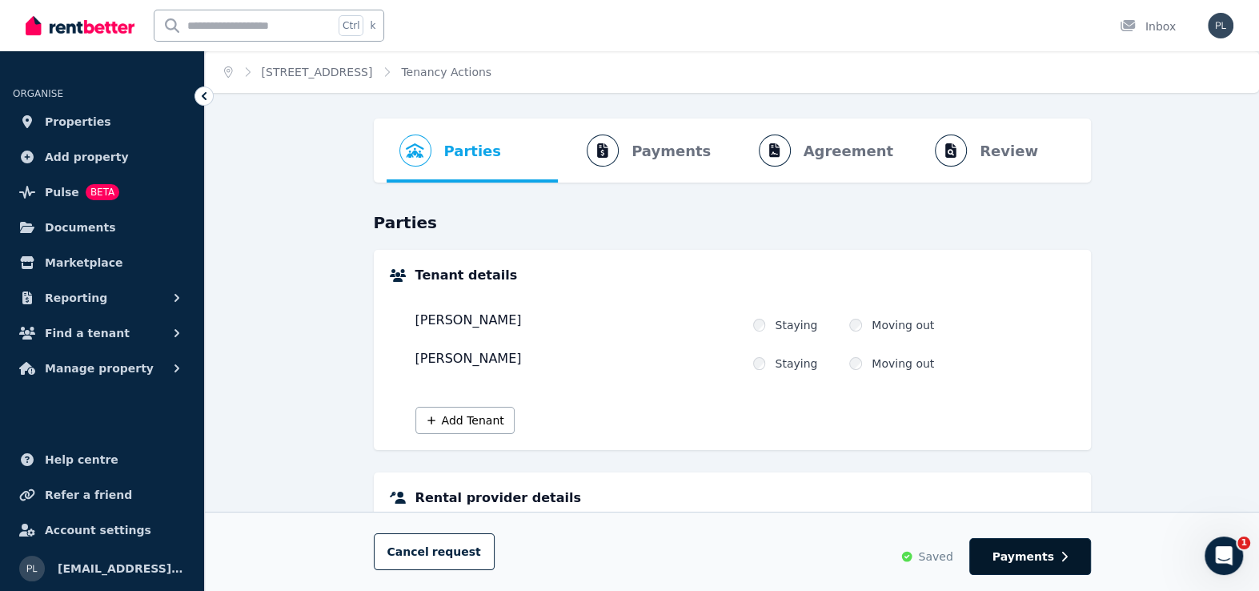
select select "**********"
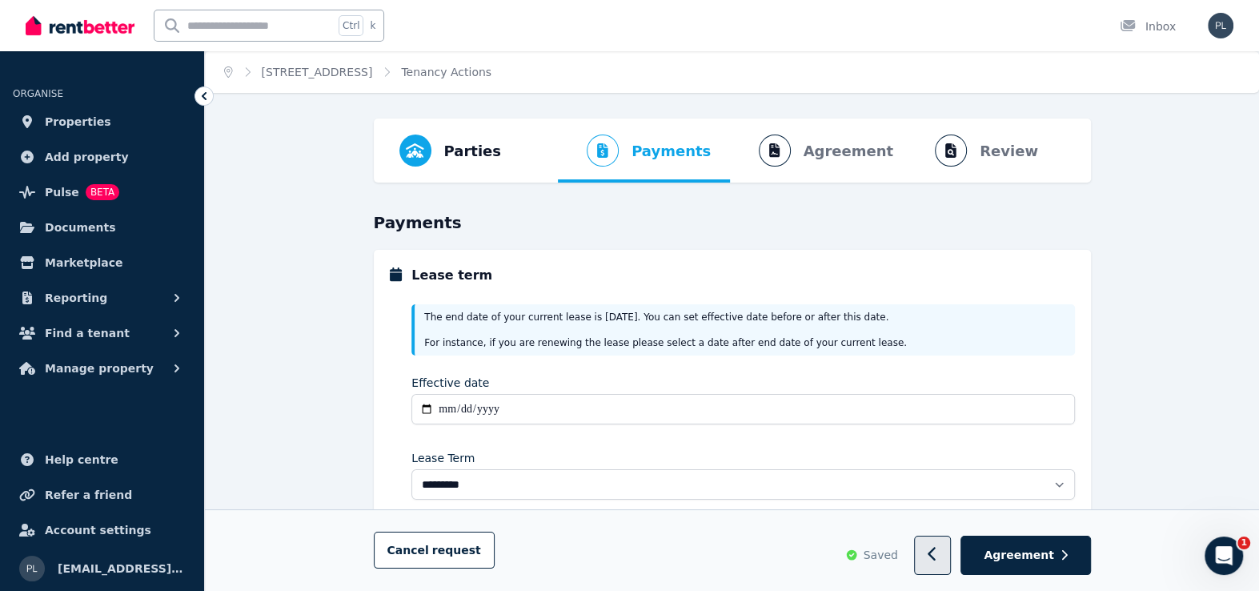
click at [948, 541] on button "button" at bounding box center [933, 555] width 38 height 39
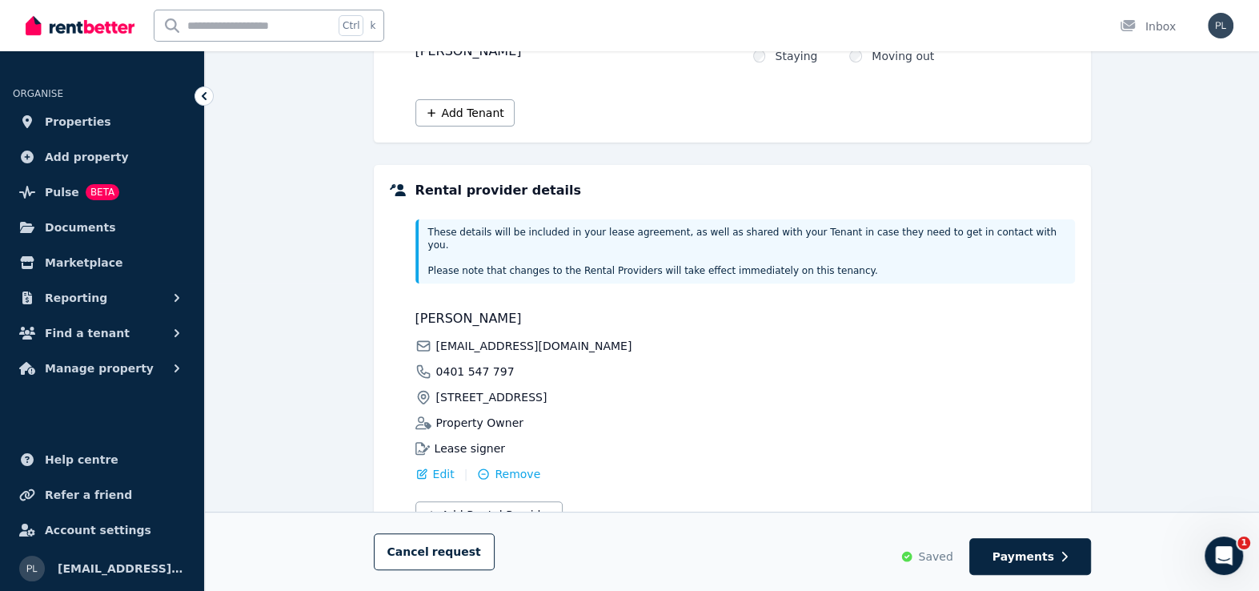
scroll to position [355, 0]
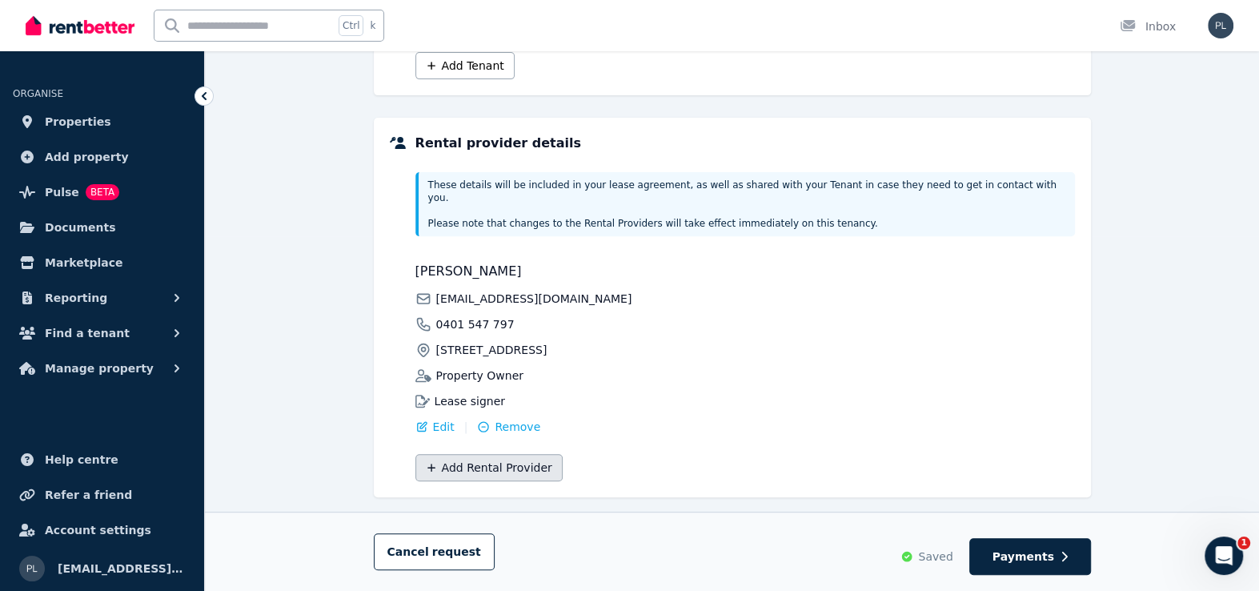
click at [500, 462] on button "Add Rental Provider" at bounding box center [489, 467] width 147 height 27
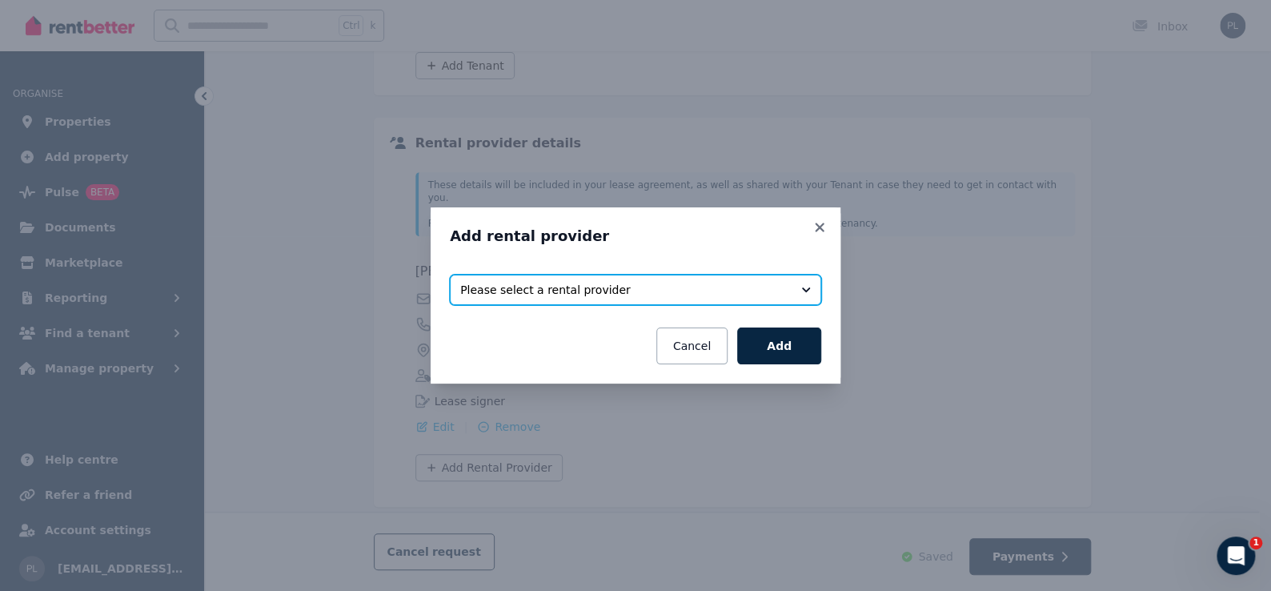
click at [590, 289] on span "Please select a rental provider" at bounding box center [624, 290] width 328 height 16
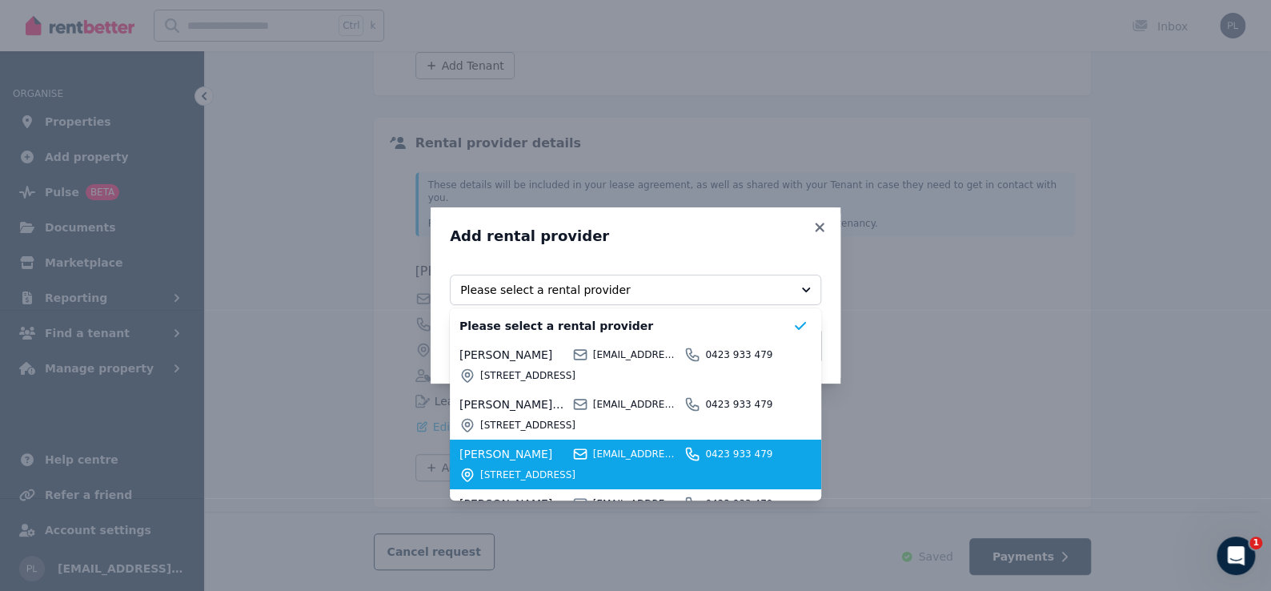
click at [624, 450] on span "maudslandrental@gmail.com" at bounding box center [636, 454] width 87 height 13
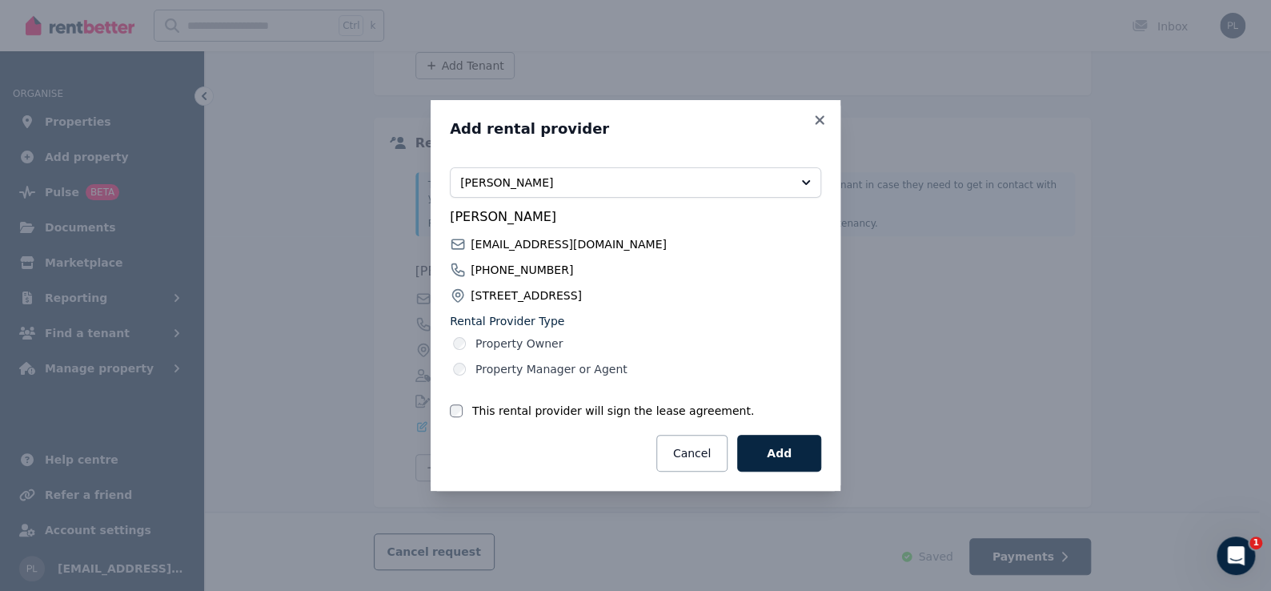
click at [682, 408] on label "This rental provider will sign the lease agreement." at bounding box center [613, 411] width 282 height 16
click at [769, 452] on button "Add" at bounding box center [779, 453] width 84 height 37
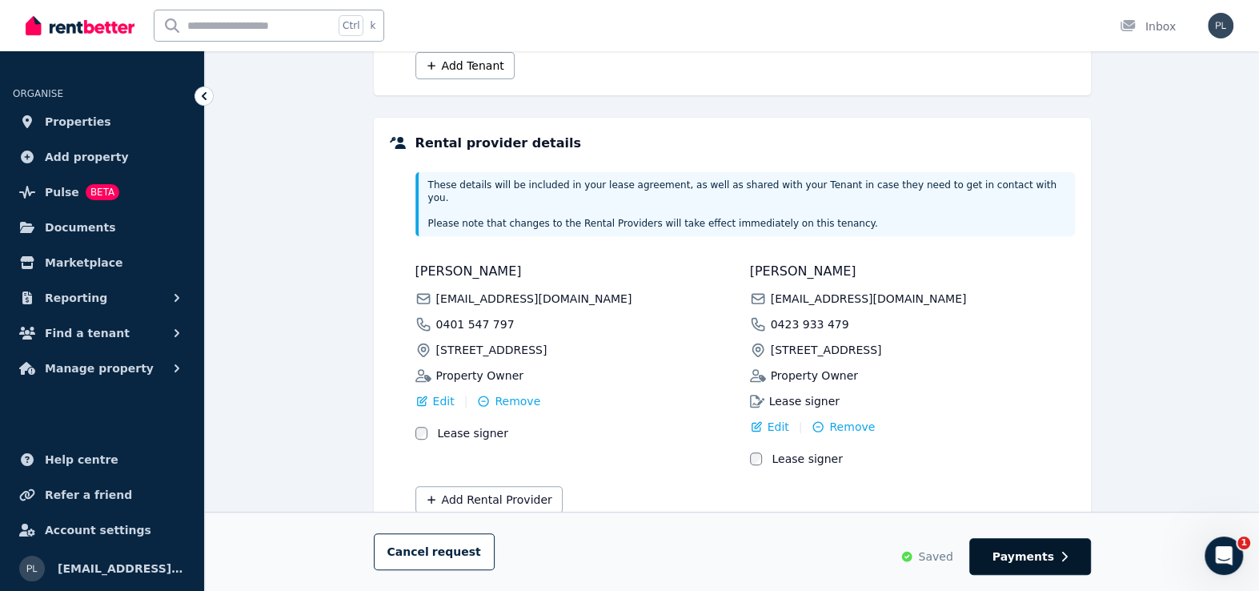
click at [1028, 548] on span "Payments" at bounding box center [1024, 556] width 62 height 16
select select "**********"
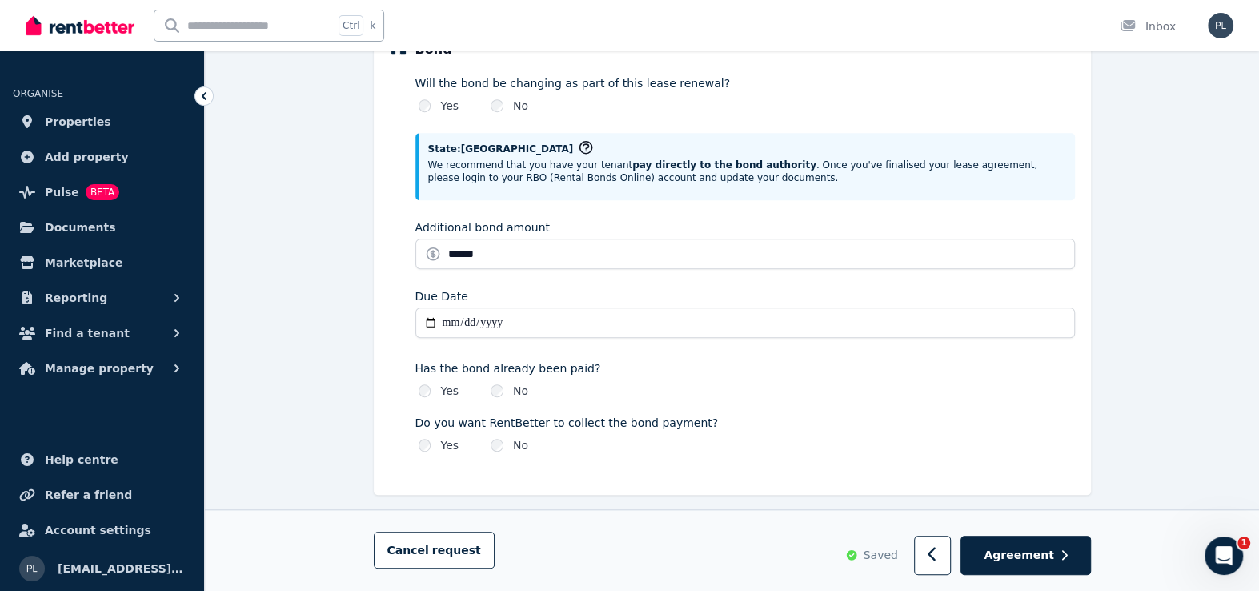
scroll to position [884, 0]
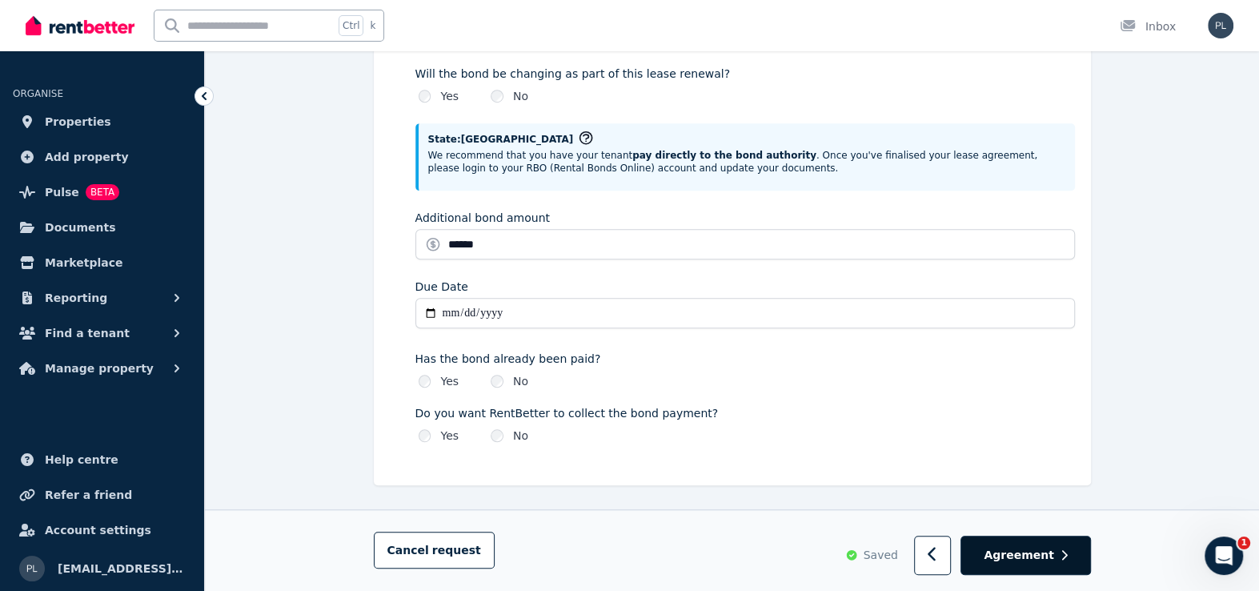
click at [1029, 548] on span "Agreement" at bounding box center [1019, 556] width 70 height 16
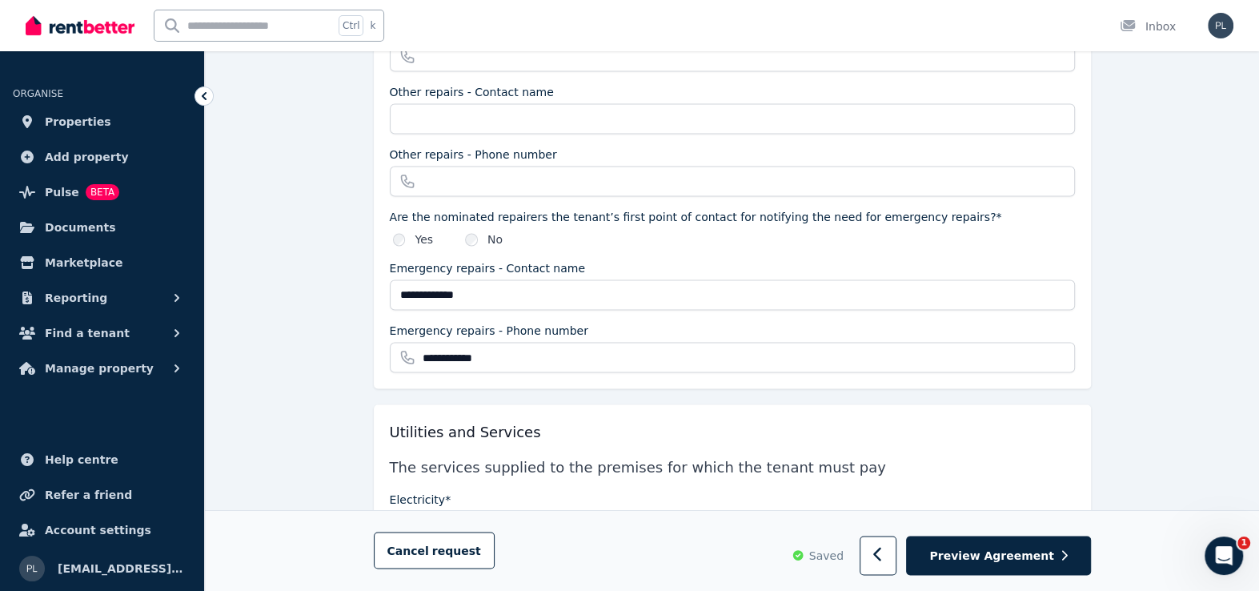
scroll to position [2002, 0]
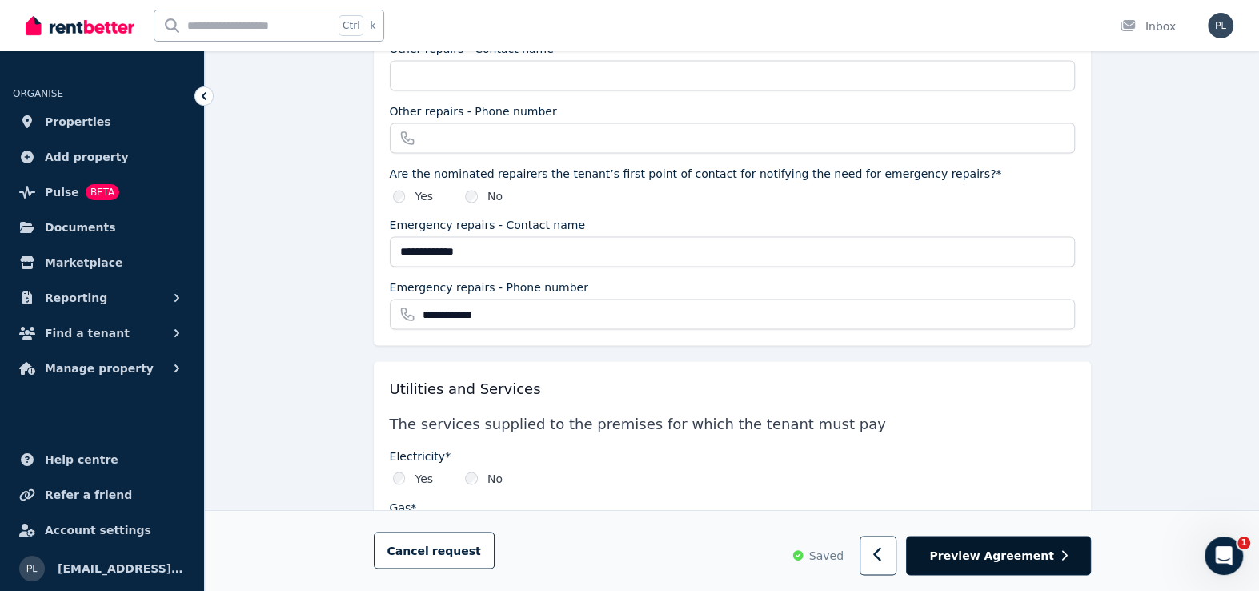
click at [1018, 548] on span "Preview Agreement" at bounding box center [992, 556] width 124 height 16
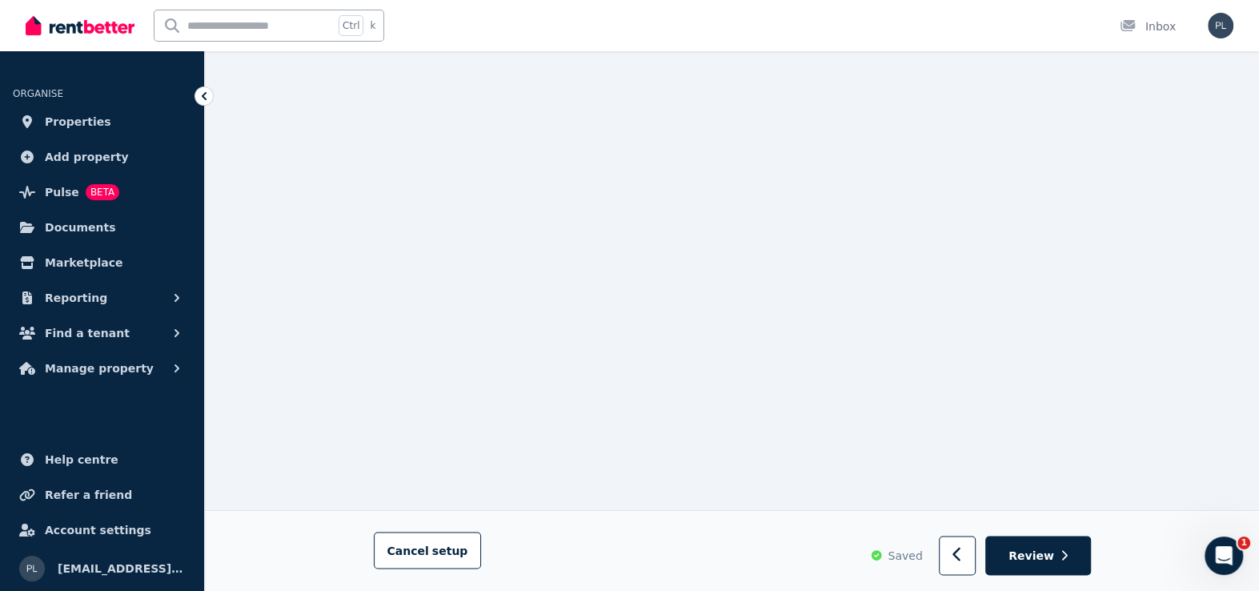
scroll to position [1926, 0]
click at [1053, 552] on span "Review" at bounding box center [1032, 556] width 46 height 16
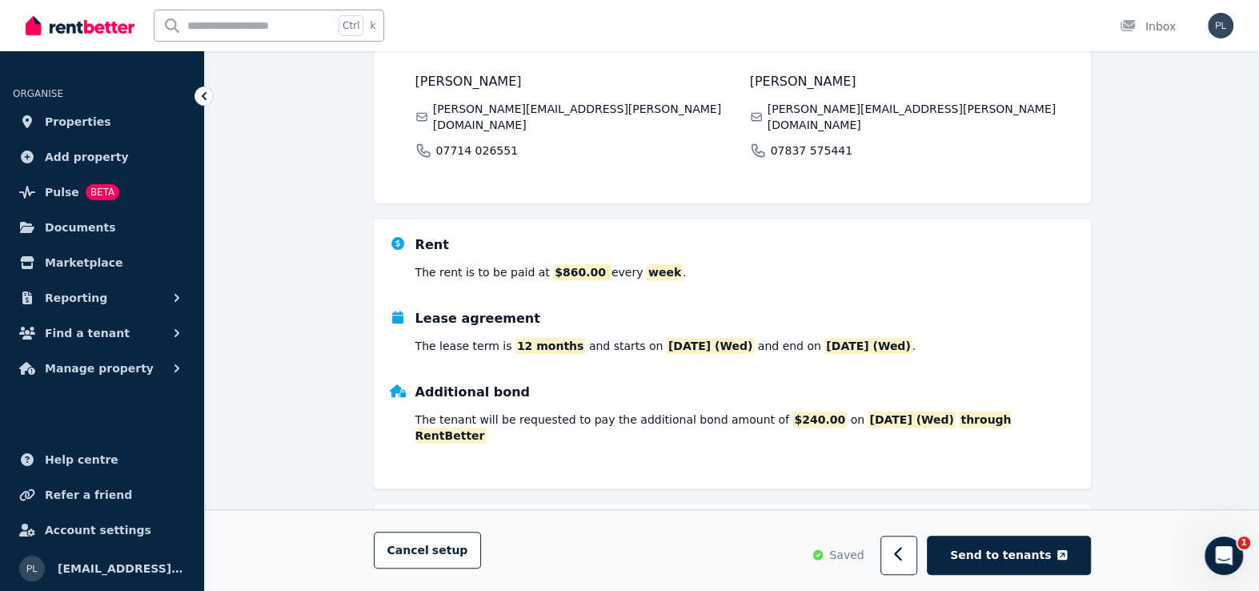
scroll to position [465, 0]
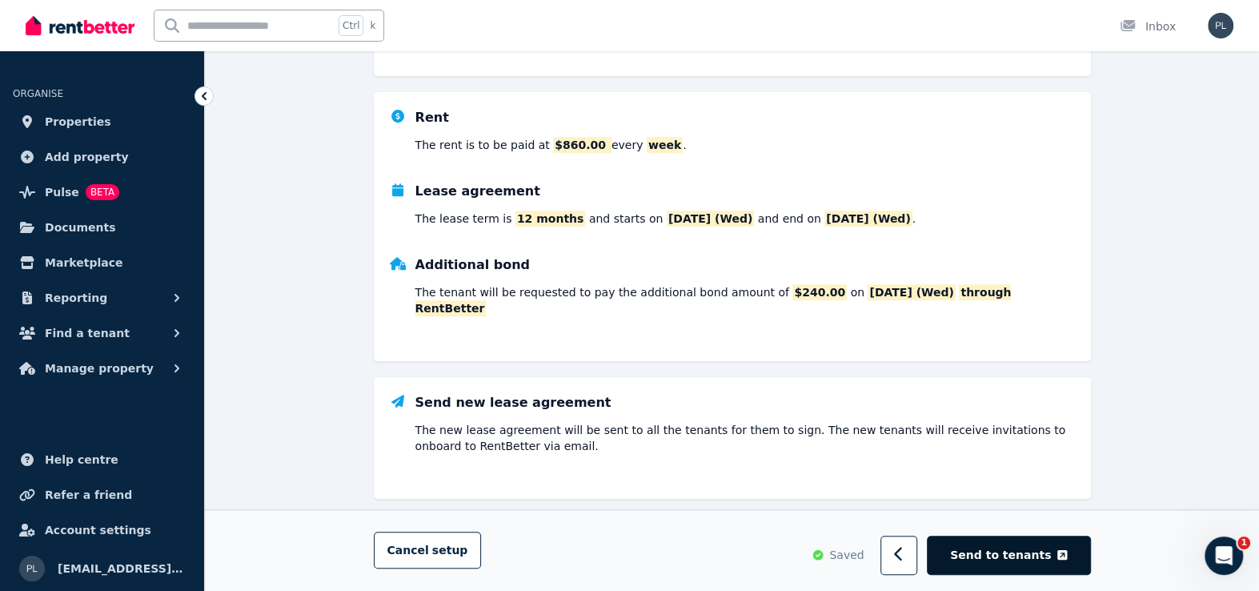
click at [1051, 557] on span "Send to tenants" at bounding box center [1000, 556] width 101 height 16
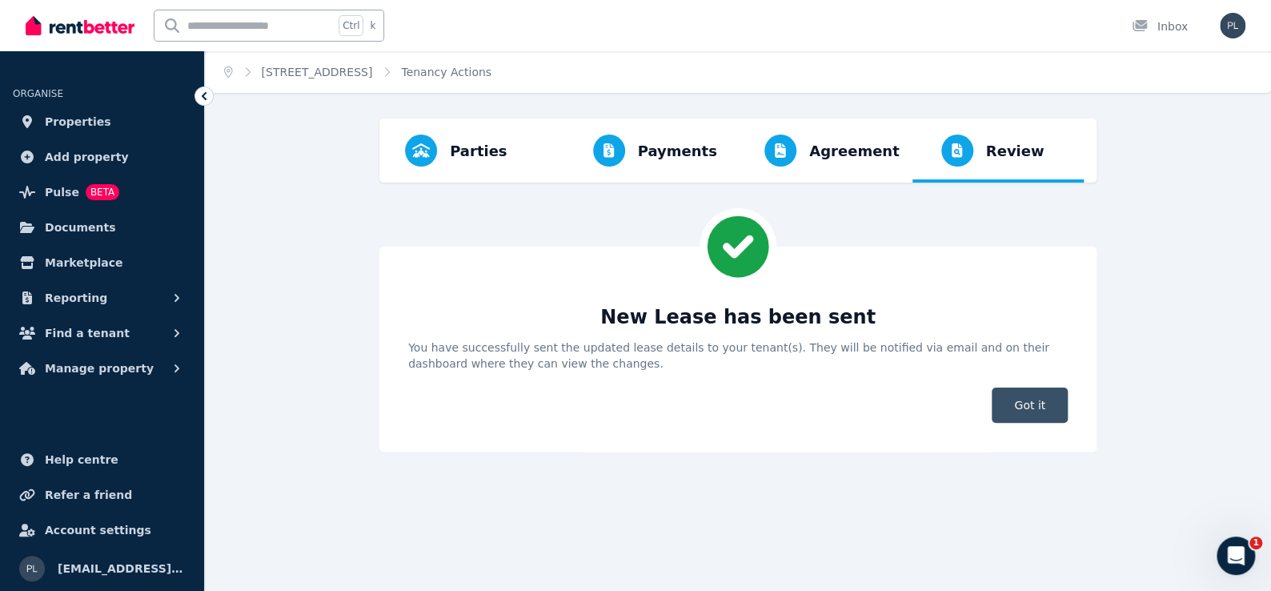
click at [1019, 394] on span "Got it" at bounding box center [1030, 404] width 76 height 35
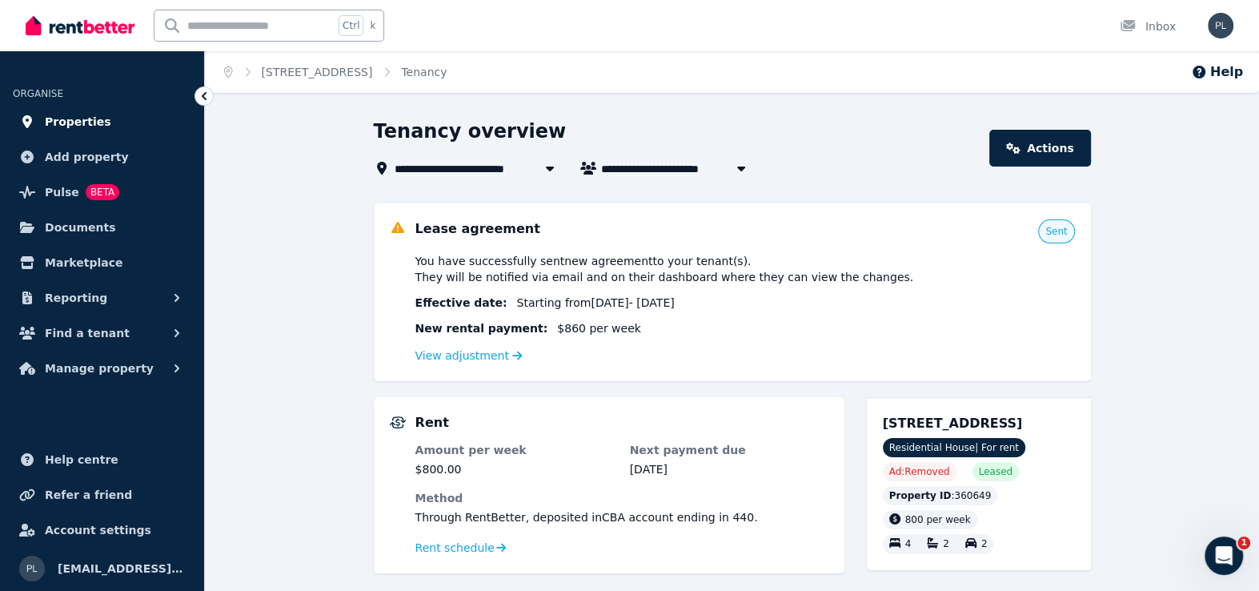
click at [69, 128] on span "Properties" at bounding box center [78, 121] width 66 height 19
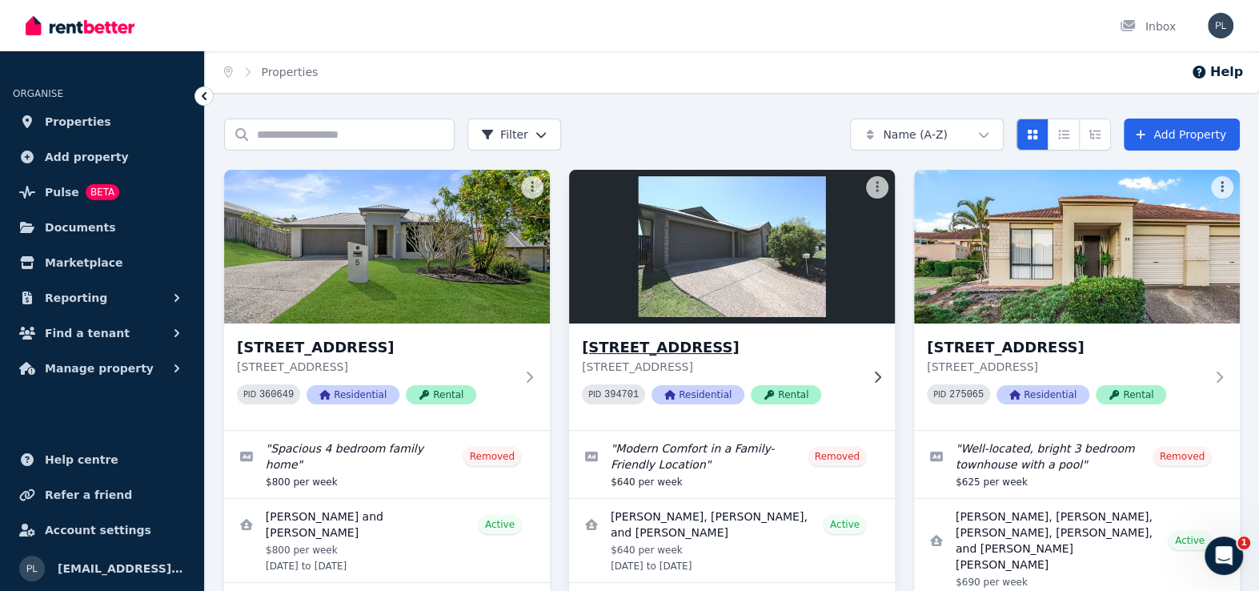
click at [764, 245] on img at bounding box center [732, 247] width 342 height 162
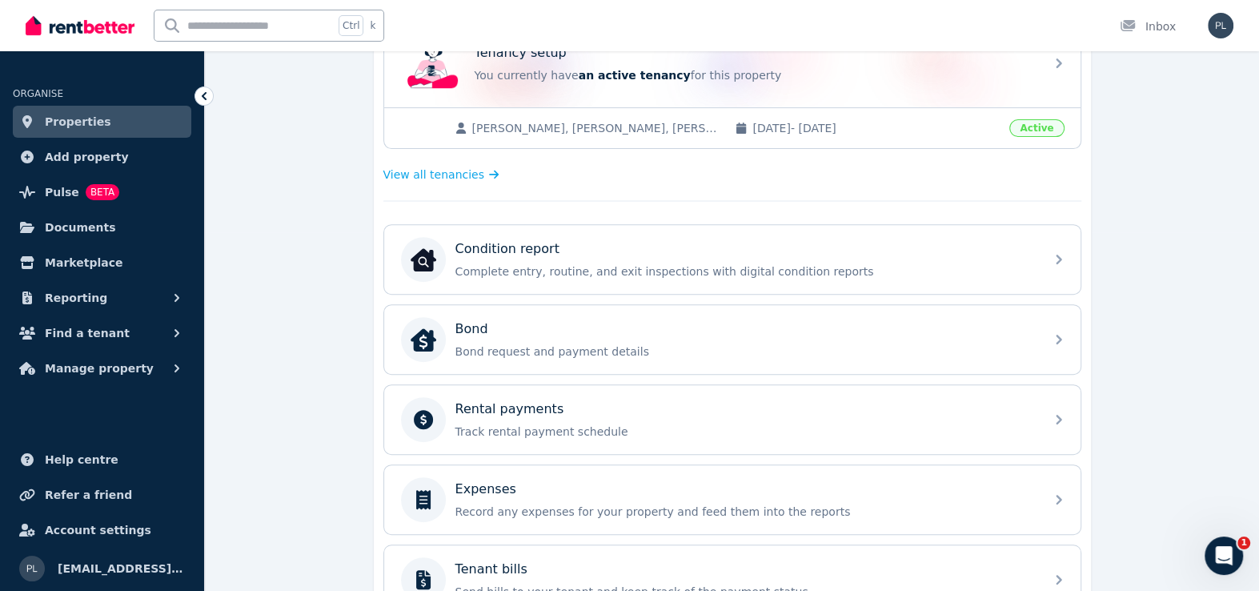
scroll to position [400, 0]
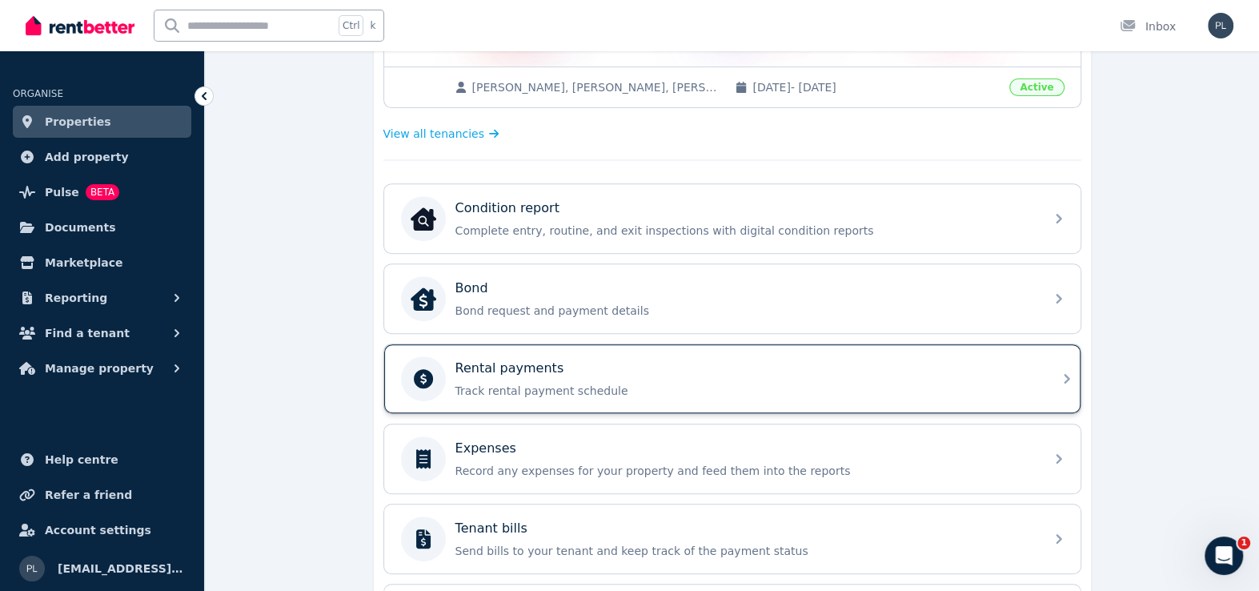
click at [574, 387] on p "Track rental payment schedule" at bounding box center [746, 391] width 580 height 16
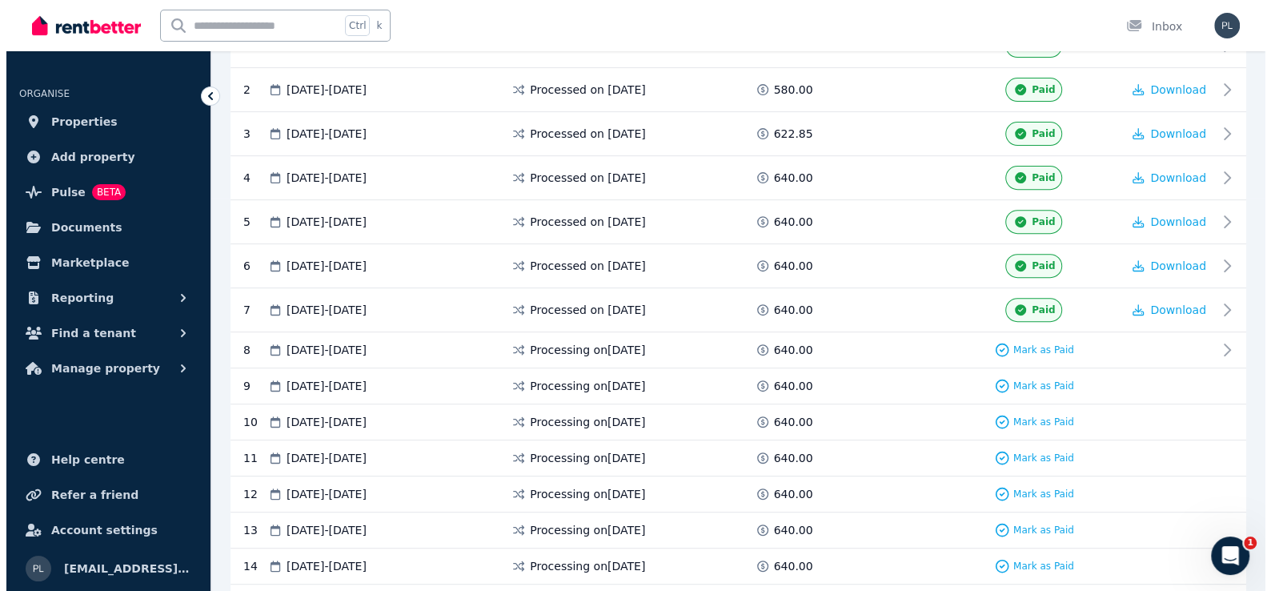
scroll to position [400, 0]
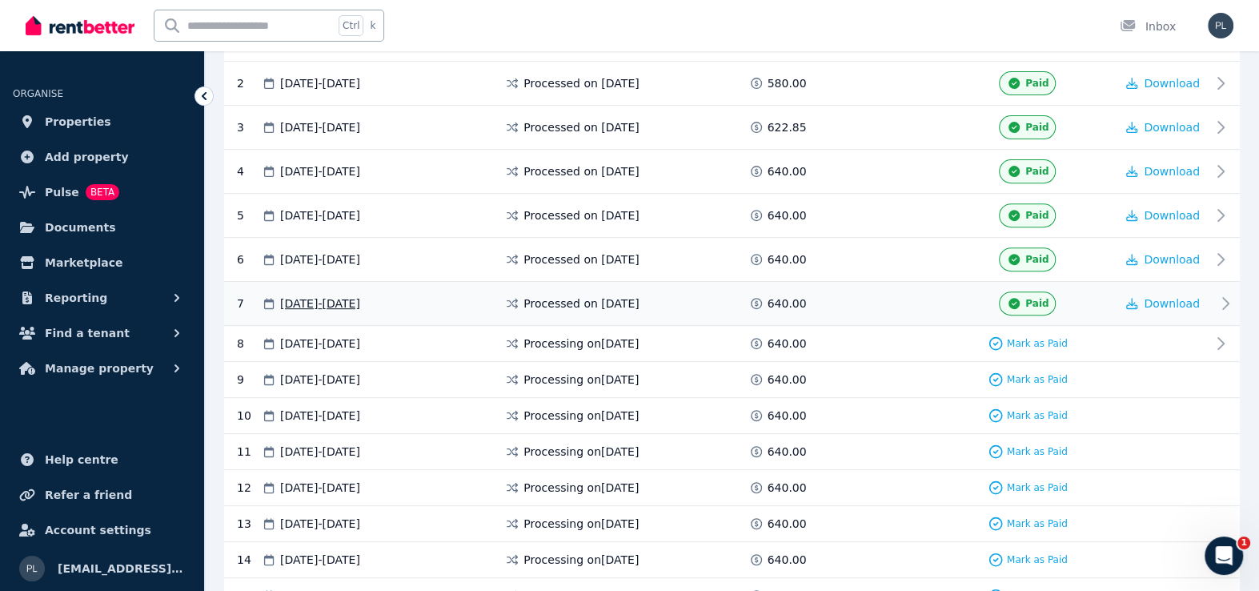
click at [1044, 307] on div "Paid" at bounding box center [1027, 303] width 57 height 24
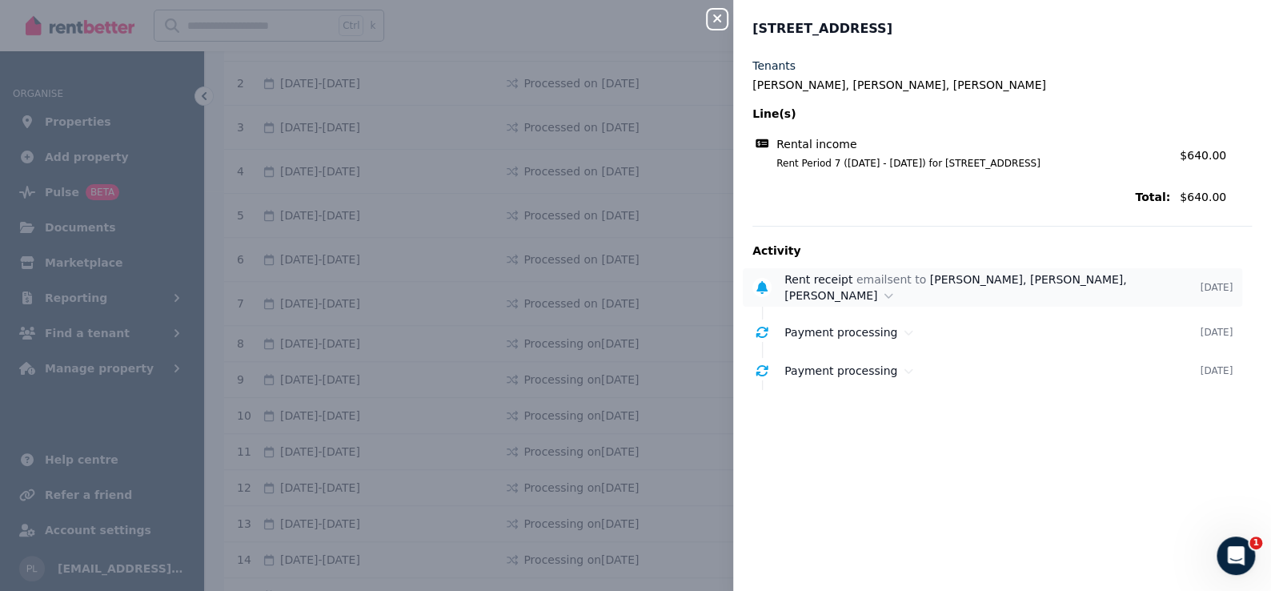
click at [786, 292] on div "Rent receipt email sent to Grace Johnston, Donna Johnston, Ryan Johnston" at bounding box center [993, 287] width 416 height 32
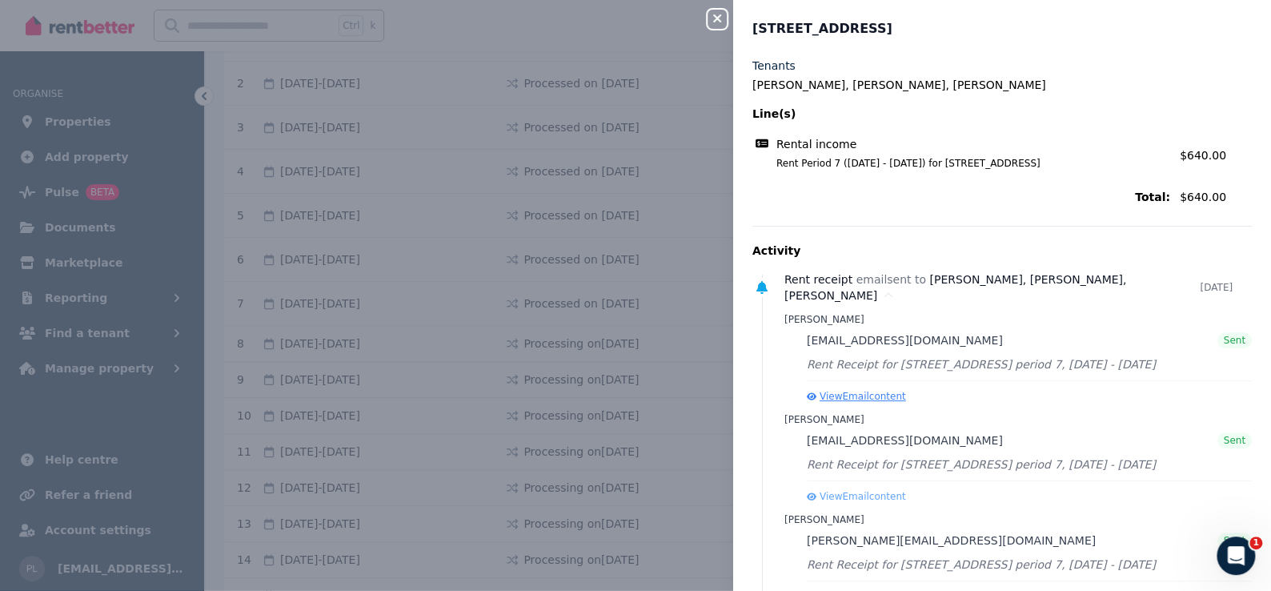
click at [864, 398] on button "View Email content" at bounding box center [856, 396] width 99 height 13
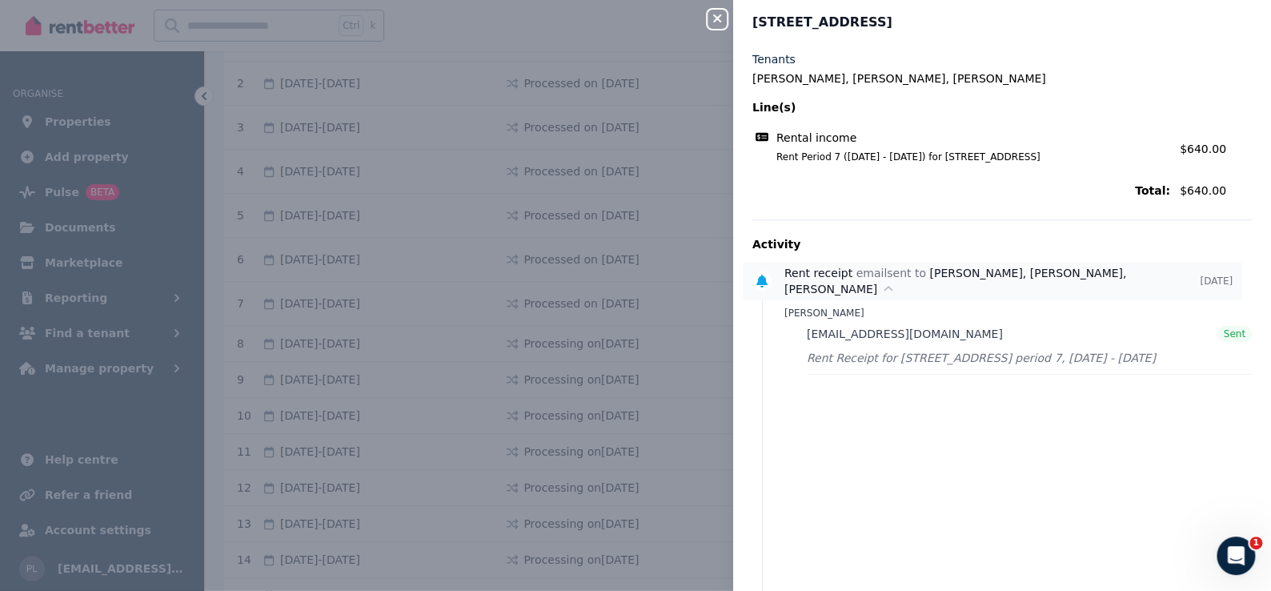
scroll to position [0, 0]
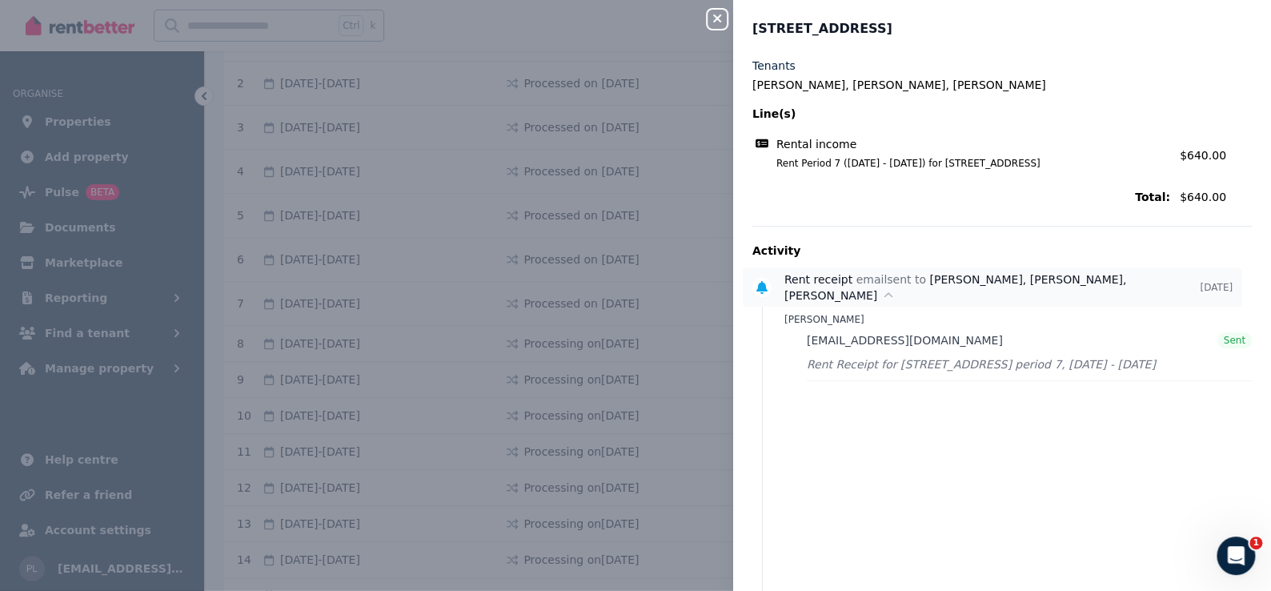
click at [884, 292] on icon at bounding box center [889, 295] width 10 height 11
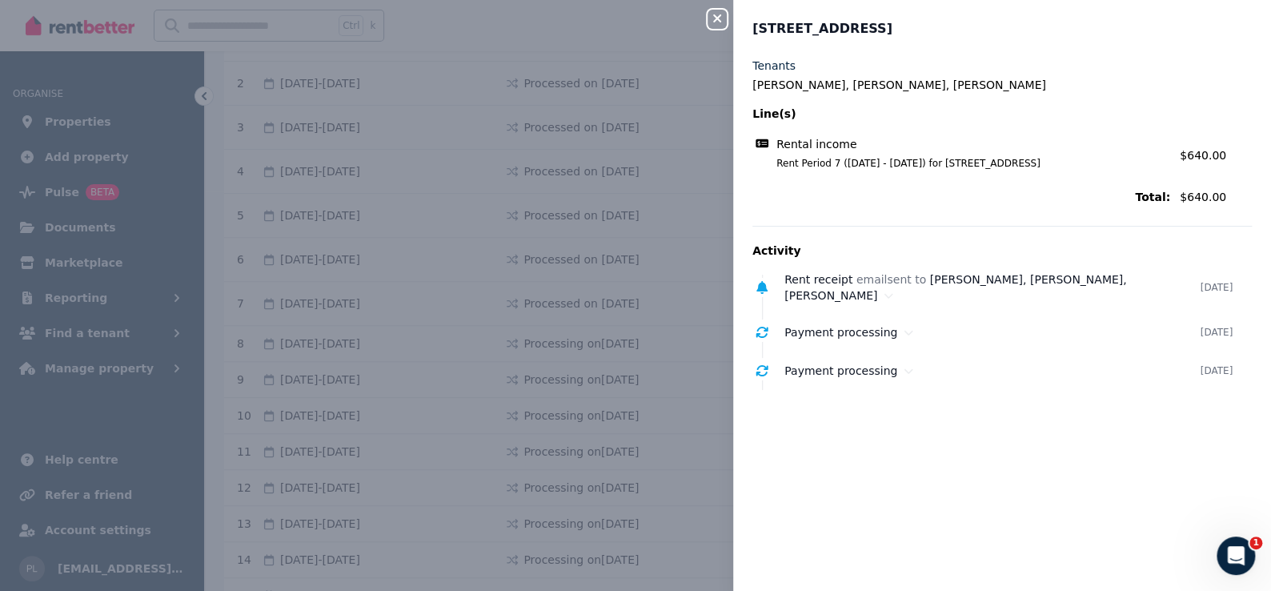
click at [721, 20] on icon "button" at bounding box center [717, 18] width 19 height 13
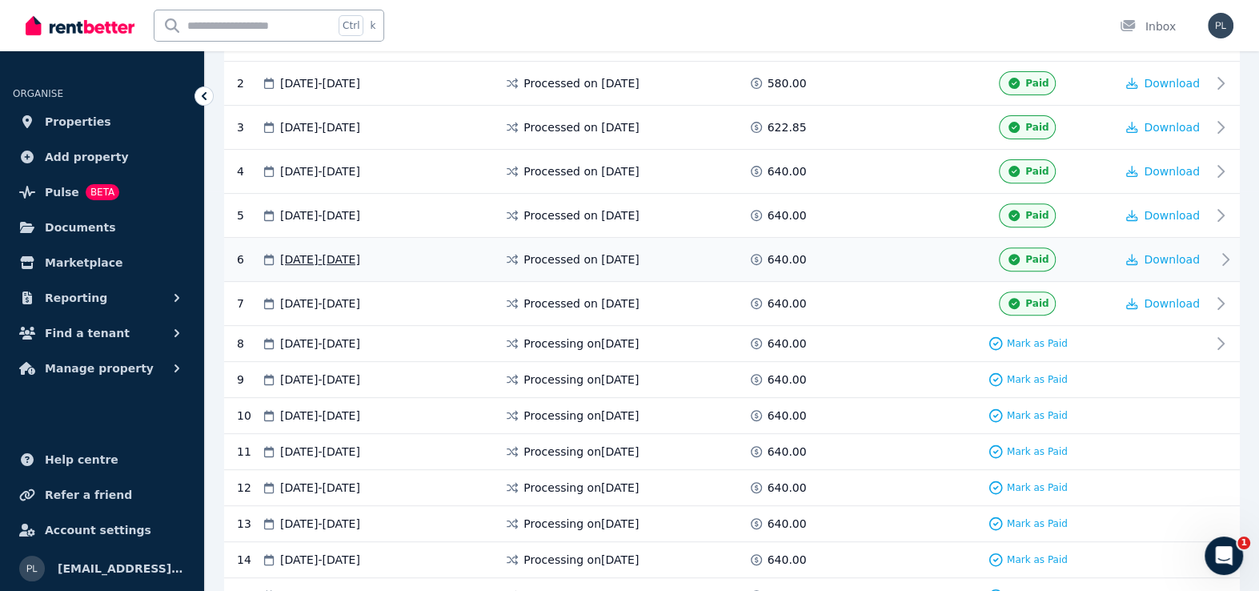
click at [875, 250] on span at bounding box center [881, 259] width 120 height 24
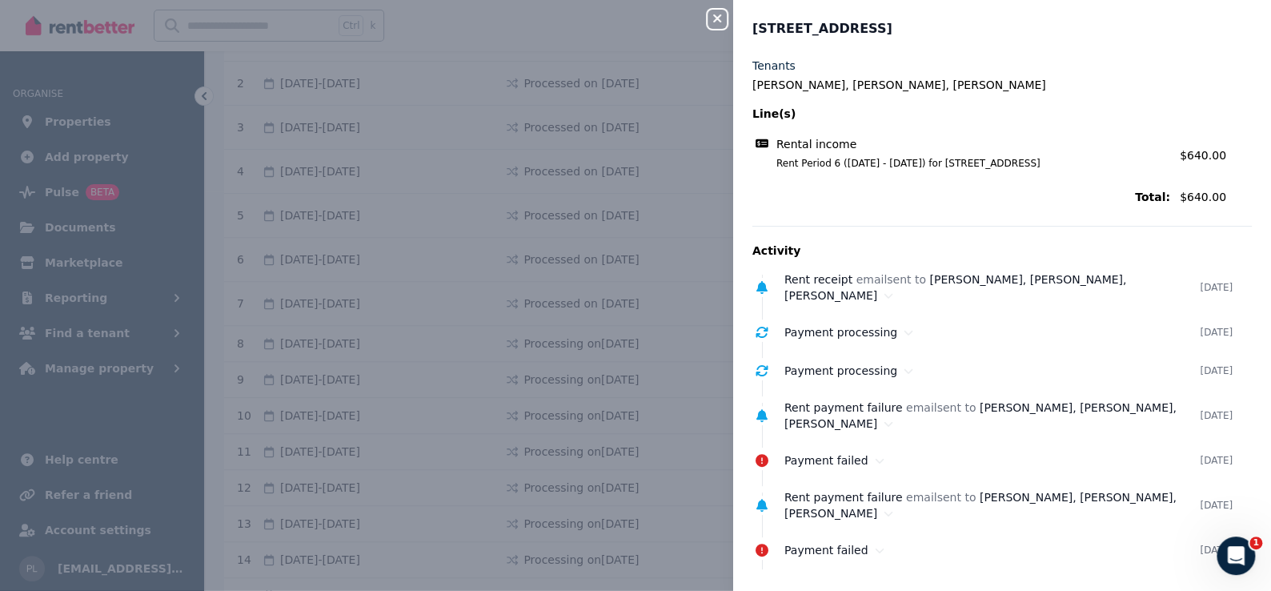
scroll to position [6, 0]
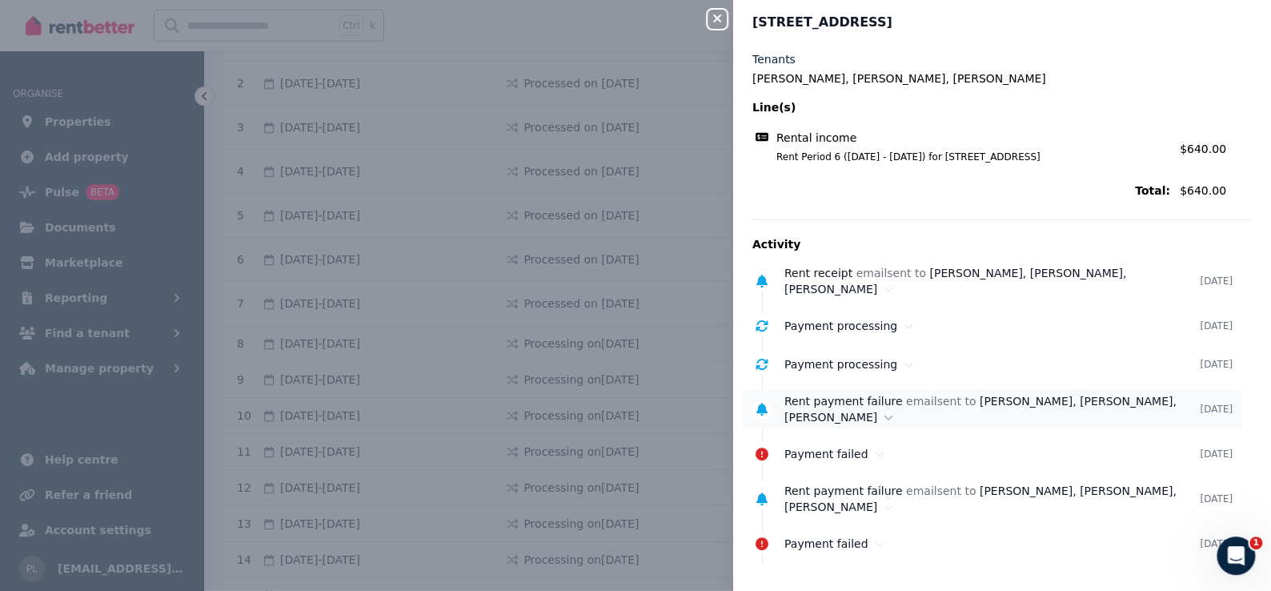
click at [812, 421] on span "Grace Johnston, Ryan Johnston, Donna Johnston" at bounding box center [981, 409] width 392 height 29
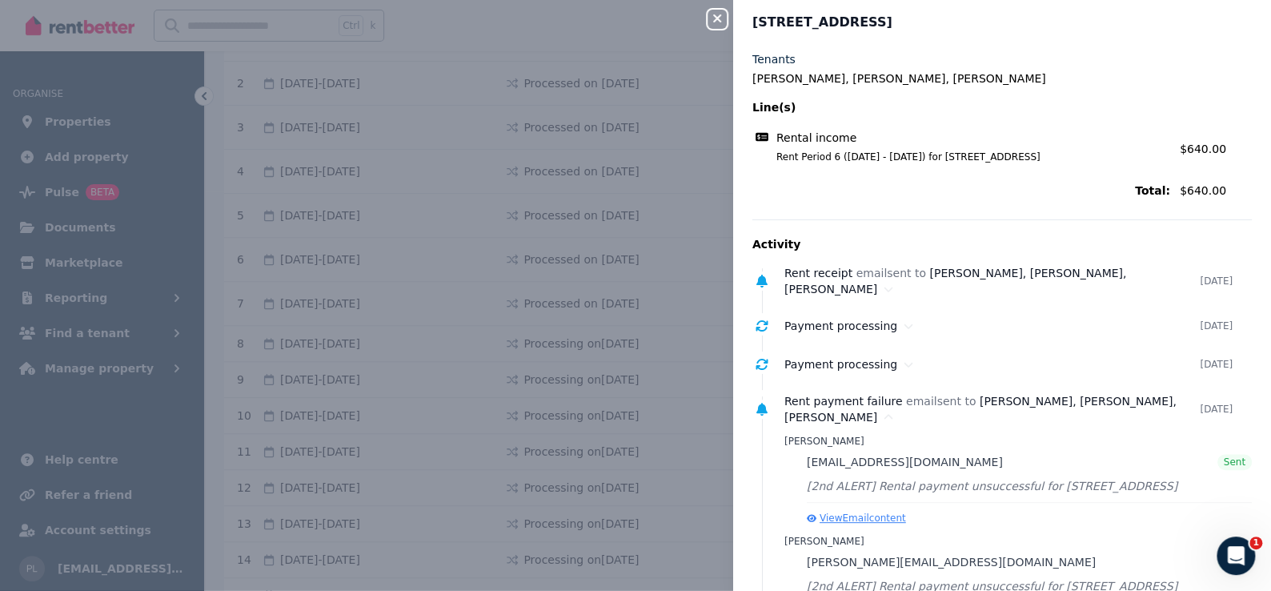
click at [885, 518] on button "View Email content" at bounding box center [856, 518] width 99 height 13
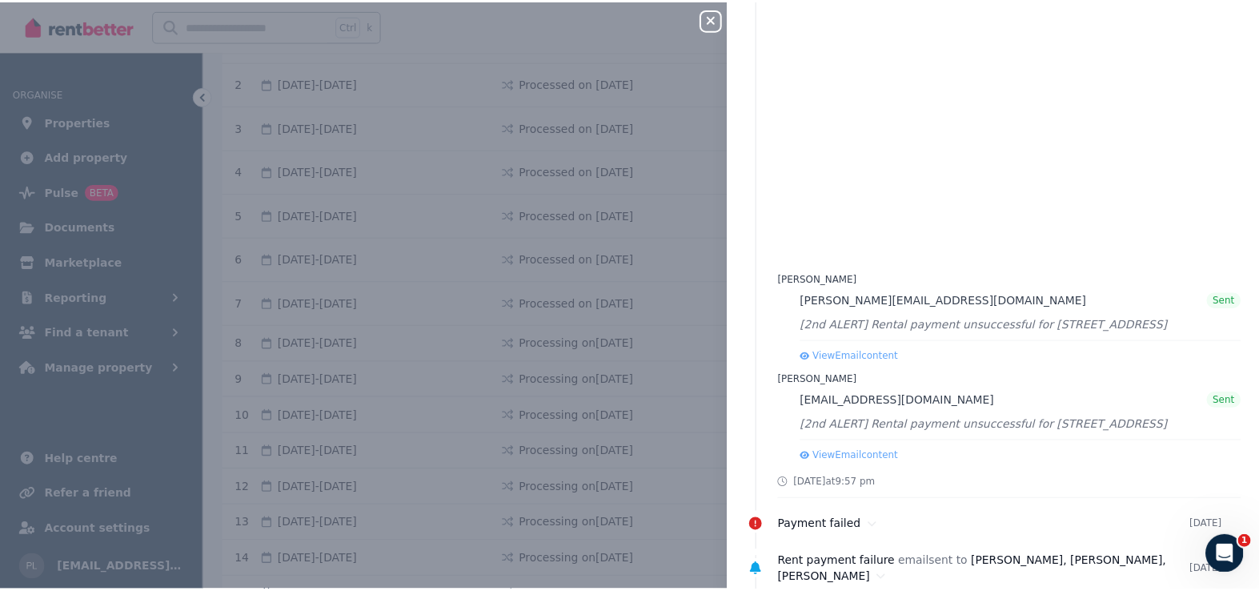
scroll to position [247, 0]
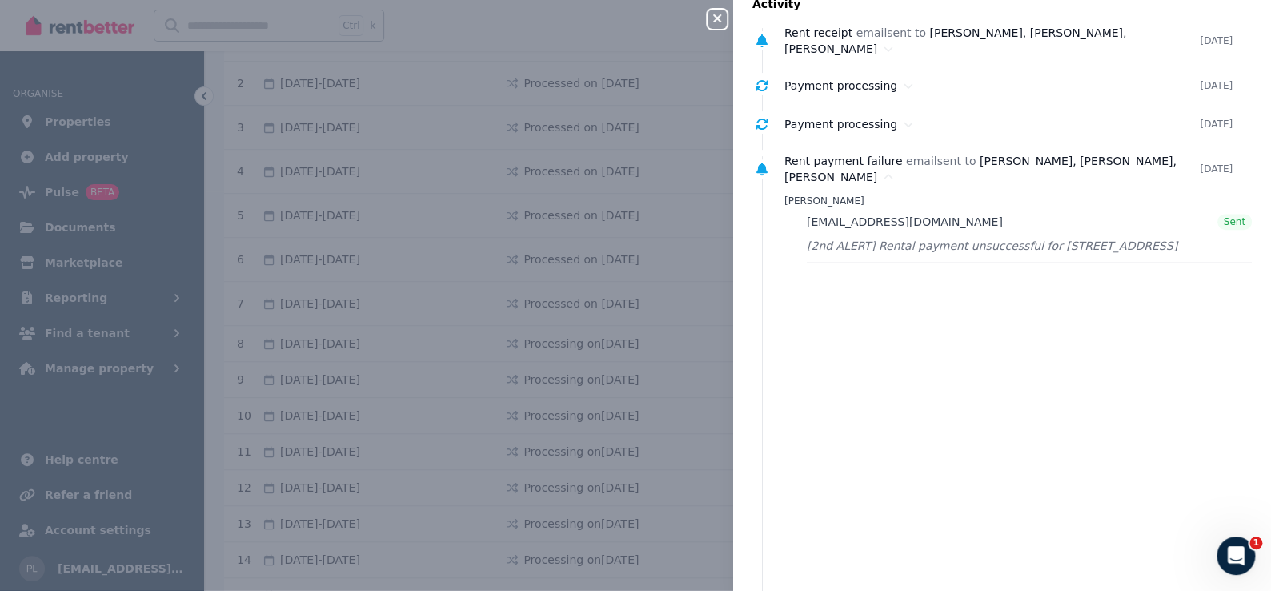
click at [721, 25] on icon "button" at bounding box center [717, 18] width 19 height 13
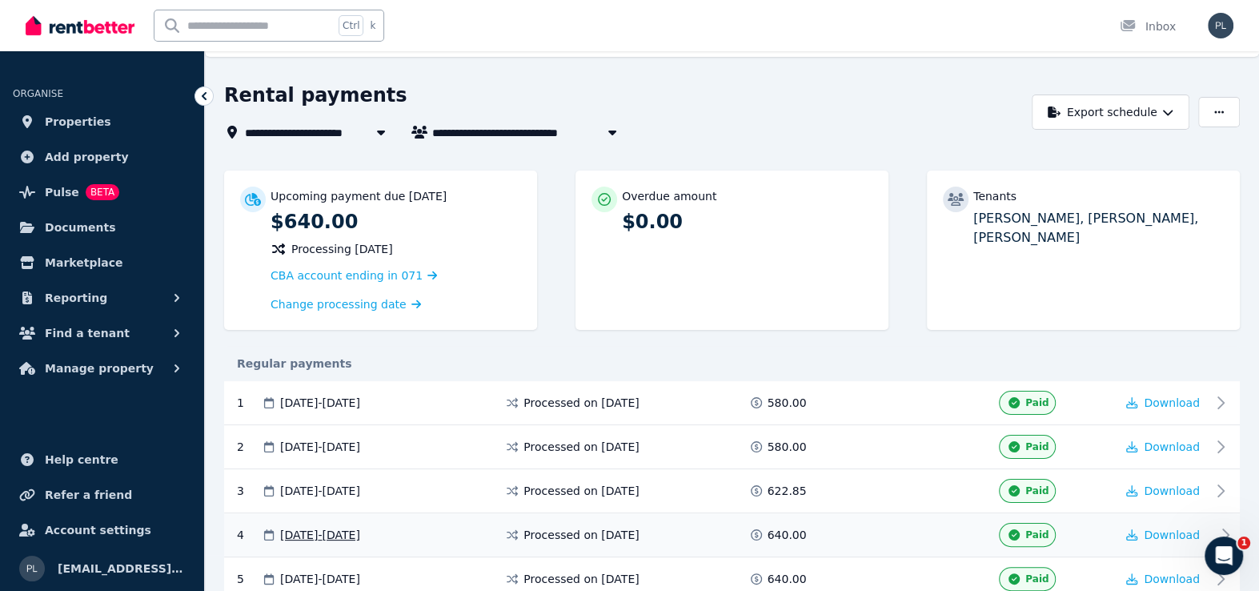
scroll to position [0, 0]
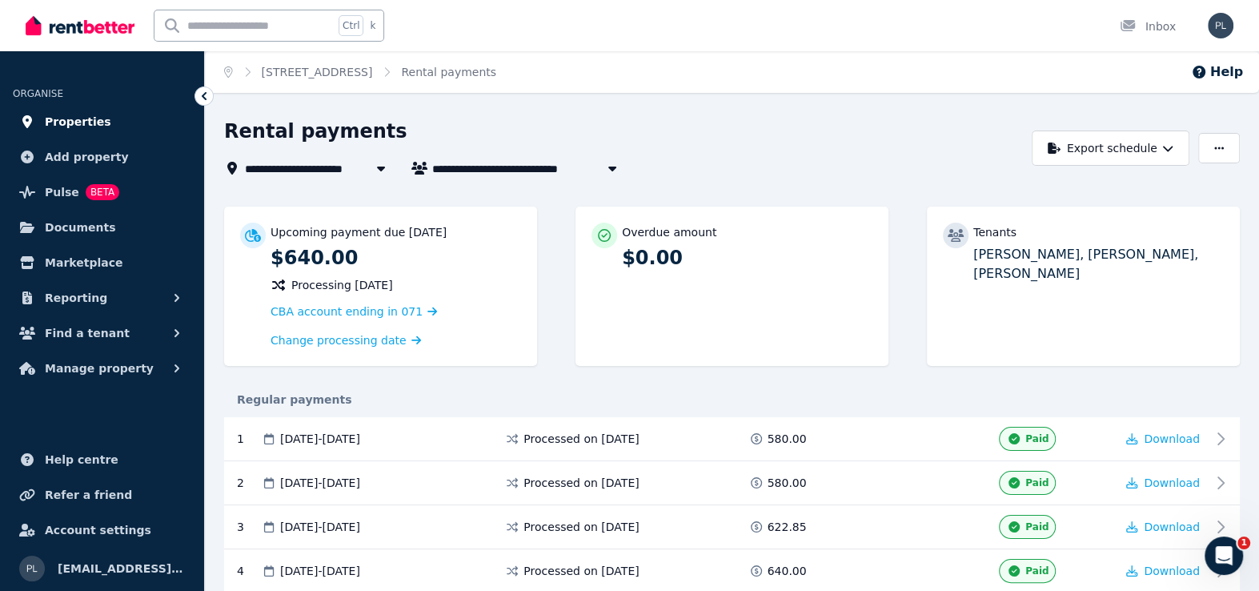
click at [64, 122] on span "Properties" at bounding box center [78, 121] width 66 height 19
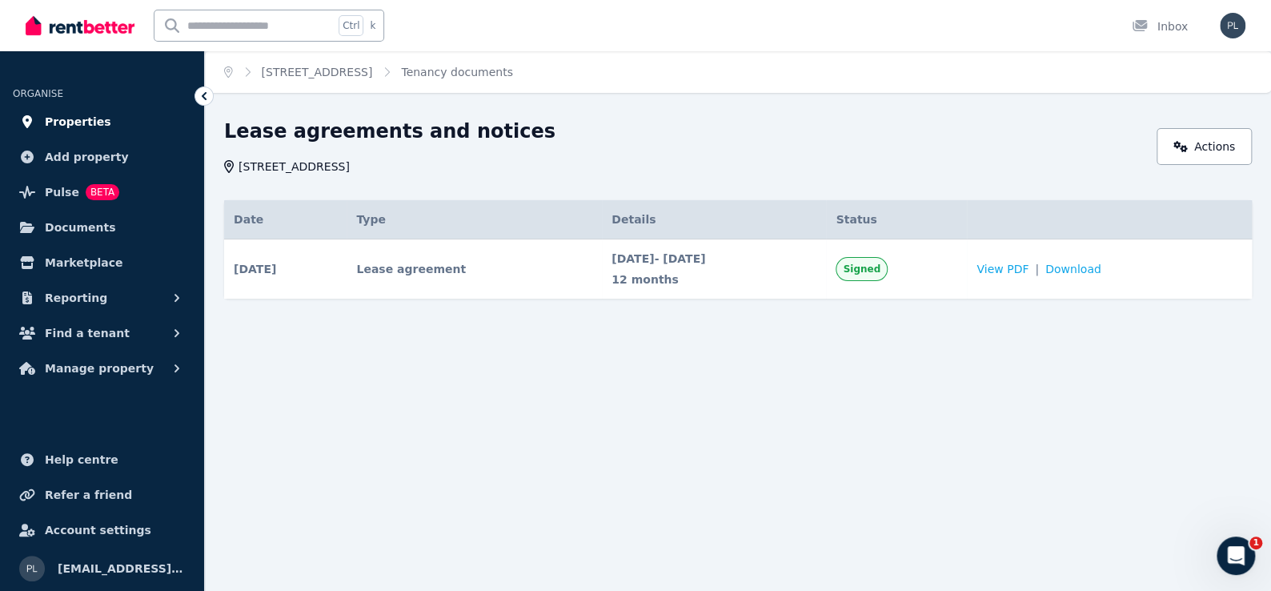
click at [54, 115] on span "Properties" at bounding box center [78, 121] width 66 height 19
